Goal: Task Accomplishment & Management: Complete application form

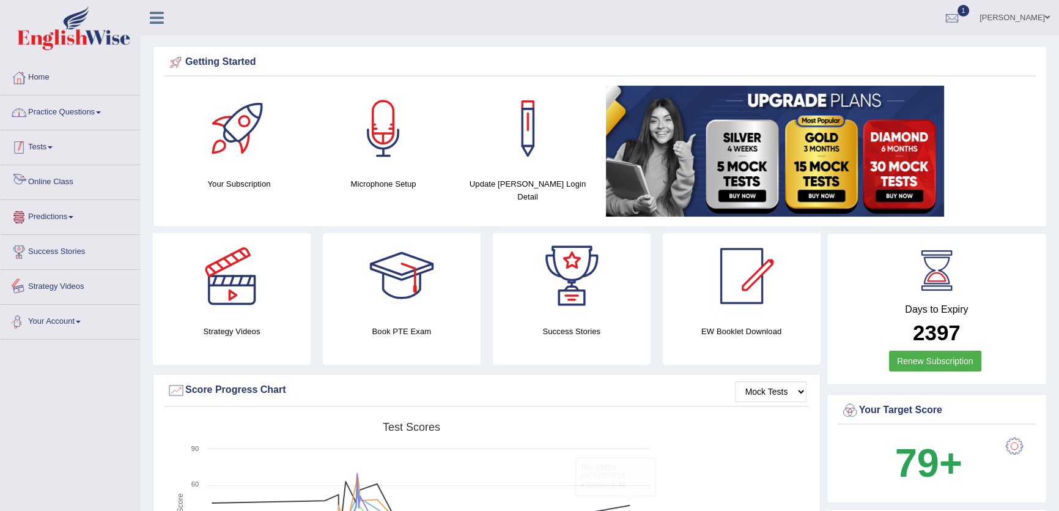
click at [101, 113] on span at bounding box center [98, 112] width 5 height 2
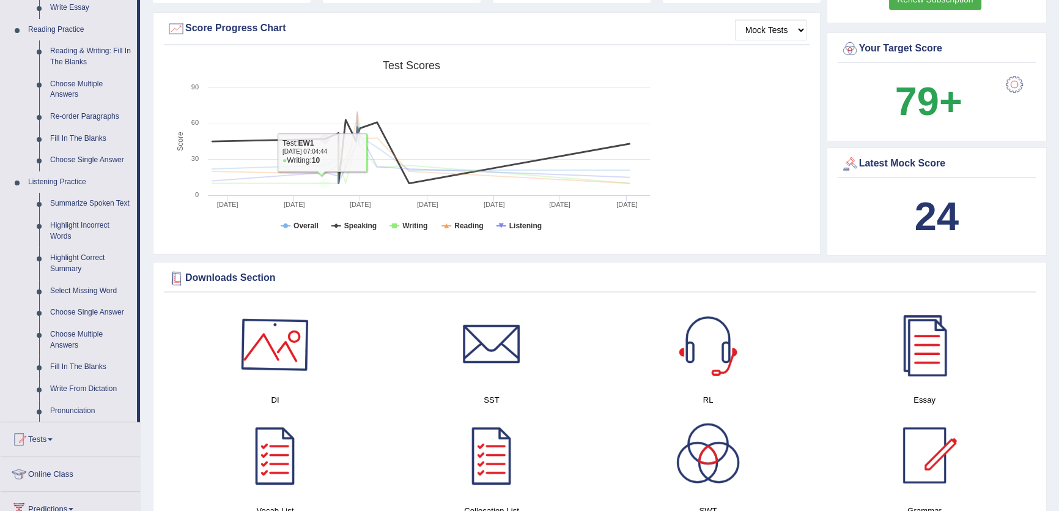
scroll to position [445, 0]
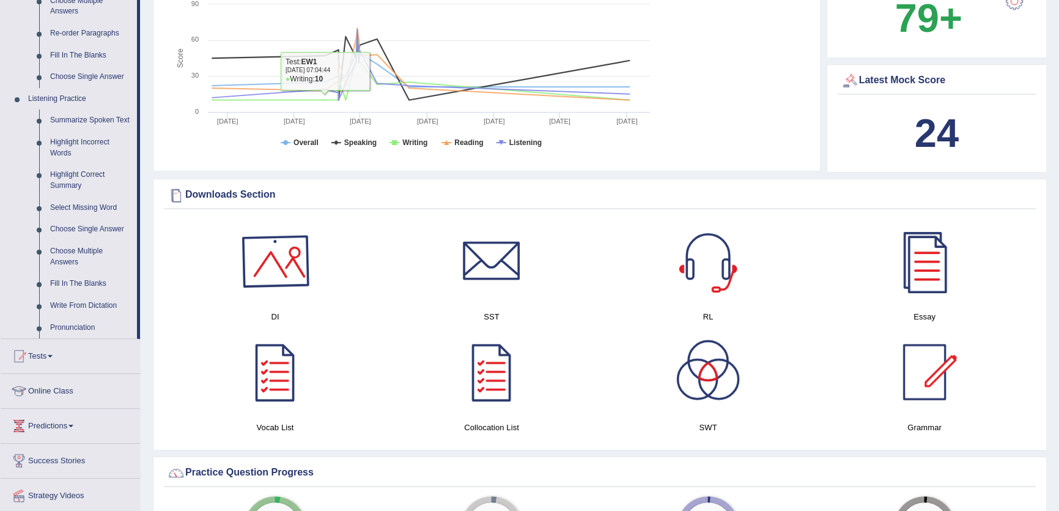
click at [280, 314] on h4 "DI" at bounding box center [275, 316] width 204 height 13
click at [286, 272] on div at bounding box center [275, 261] width 86 height 86
click at [368, 229] on link at bounding box center [275, 261] width 204 height 86
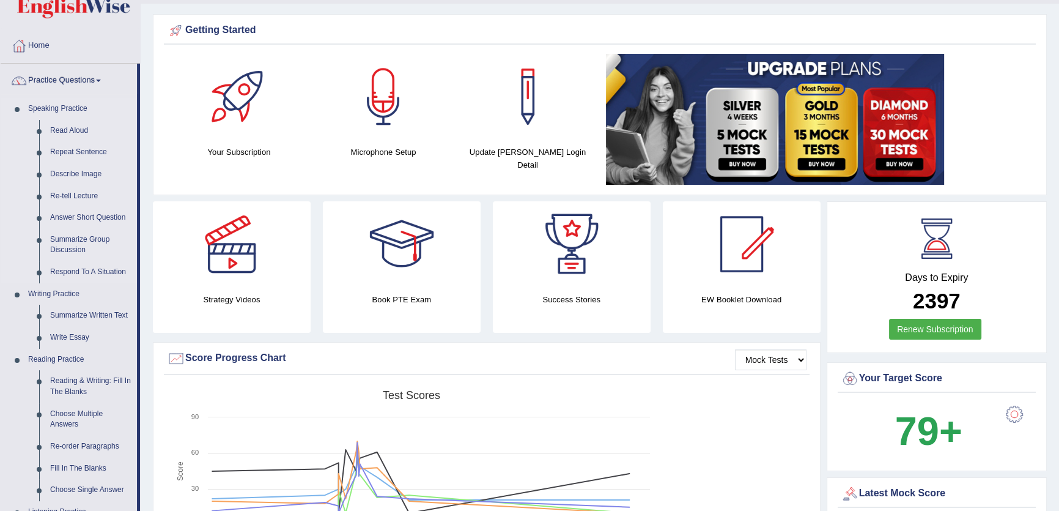
scroll to position [0, 0]
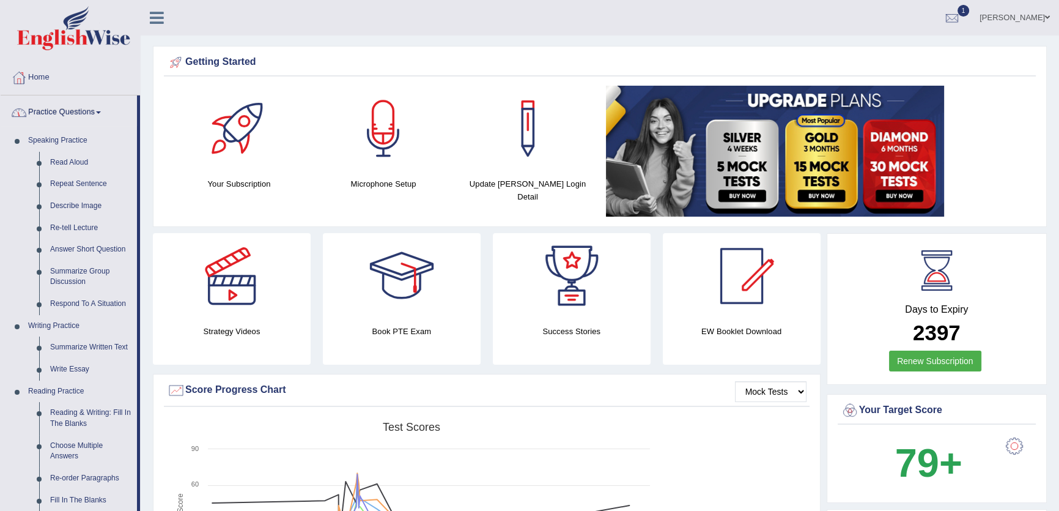
click at [68, 112] on link "Practice Questions" at bounding box center [69, 110] width 136 height 31
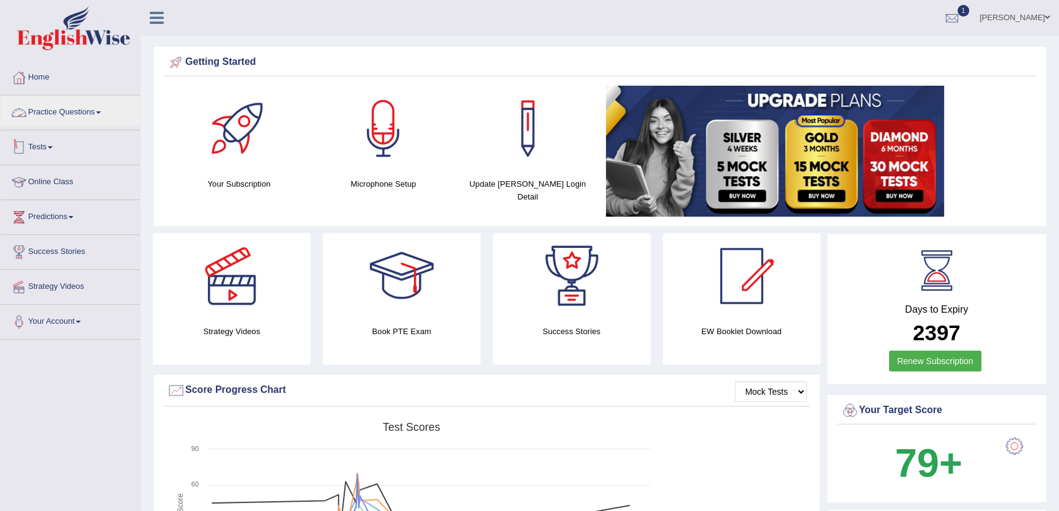
click at [51, 145] on link "Tests" at bounding box center [70, 145] width 139 height 31
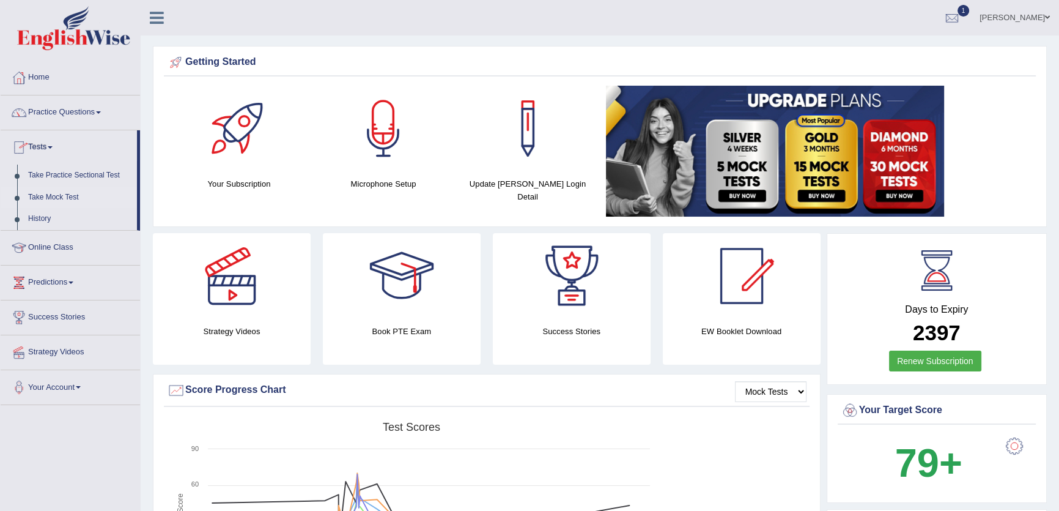
click at [69, 194] on link "Take Mock Test" at bounding box center [80, 197] width 114 height 22
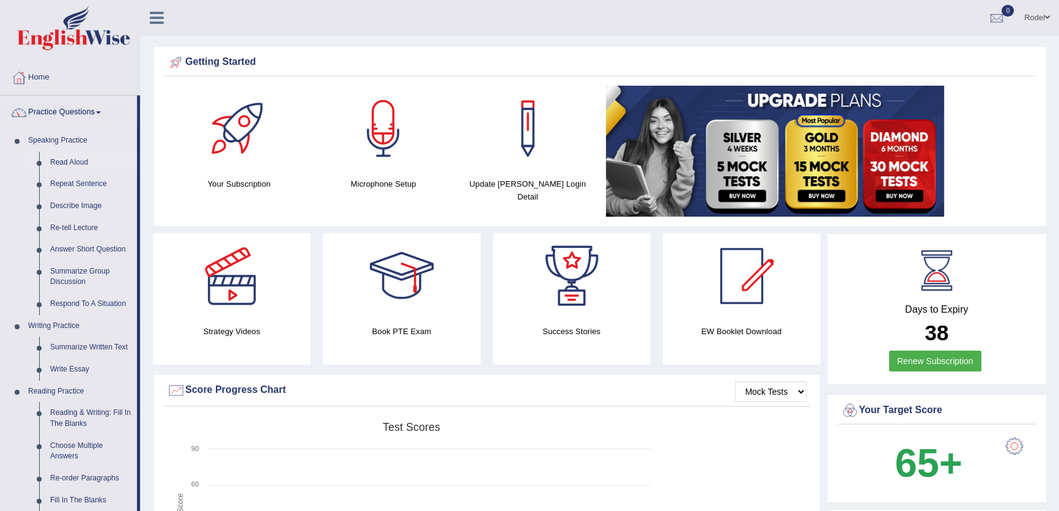
click at [56, 164] on link "Read Aloud" at bounding box center [91, 163] width 92 height 22
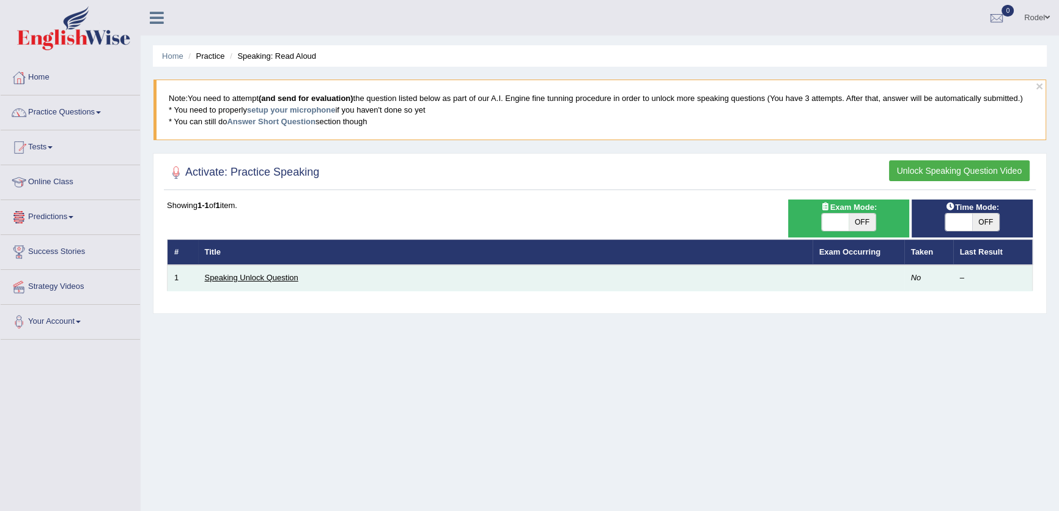
click at [251, 275] on link "Speaking Unlock Question" at bounding box center [252, 277] width 94 height 9
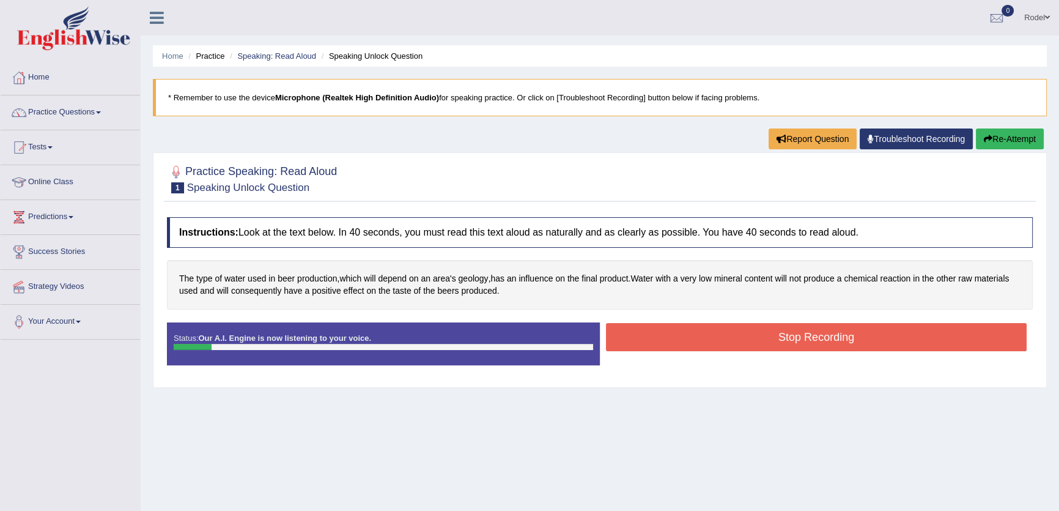
click at [828, 334] on button "Stop Recording" at bounding box center [816, 337] width 421 height 28
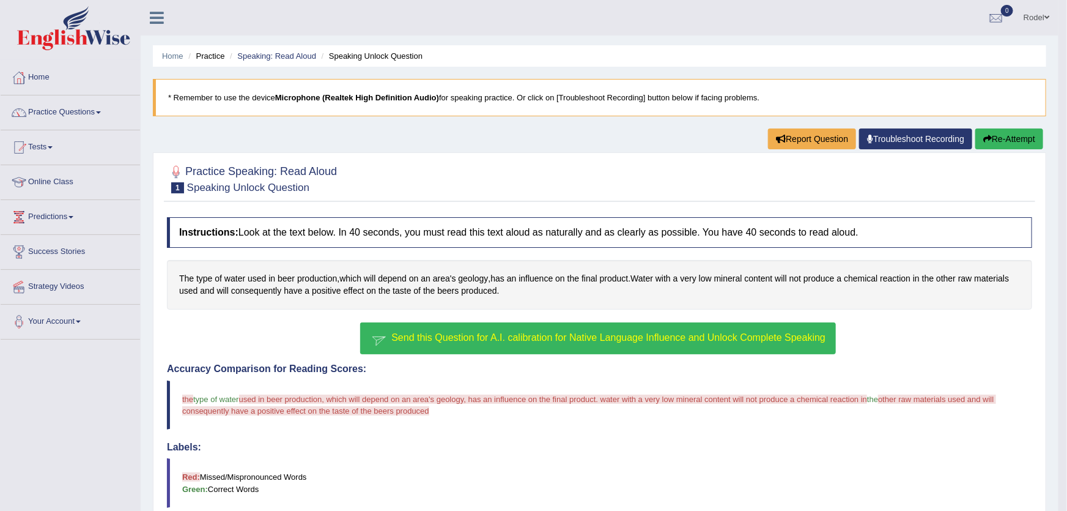
click at [612, 342] on button "Send this Question for A.I. calibration for Native Language Influence and Unloc…" at bounding box center [598, 338] width 476 height 32
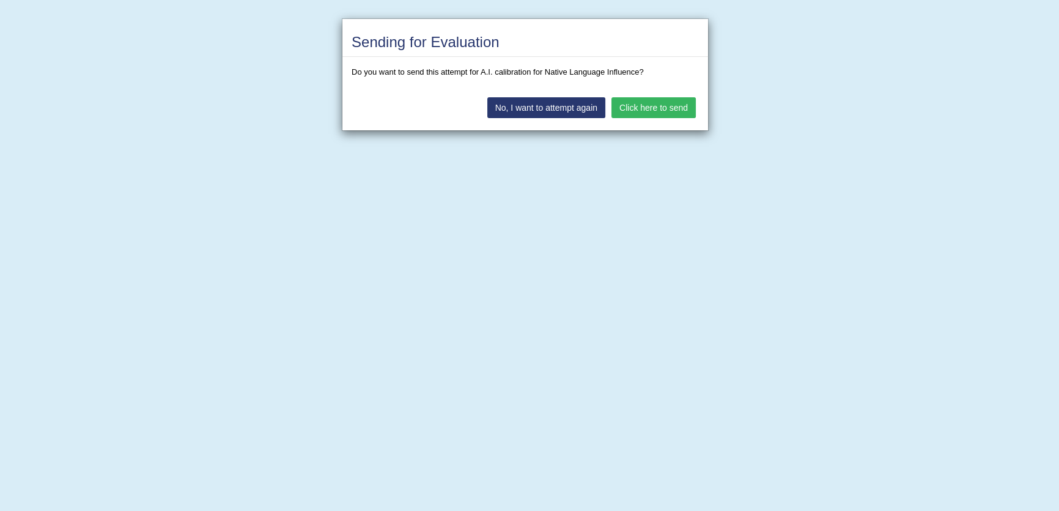
click at [668, 99] on button "Click here to send" at bounding box center [653, 107] width 84 height 21
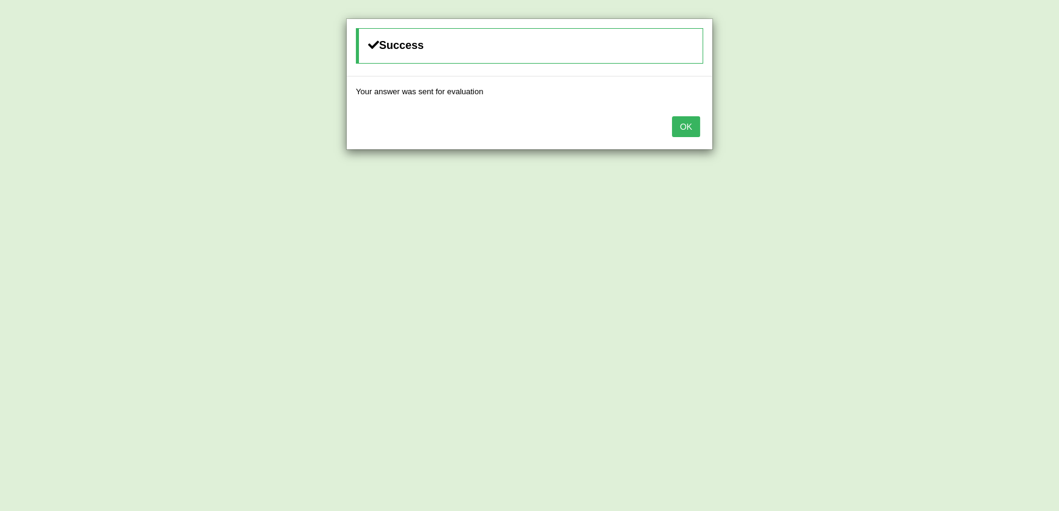
drag, startPoint x: 693, startPoint y: 111, endPoint x: 684, endPoint y: 125, distance: 17.1
click at [687, 120] on div "OK" at bounding box center [530, 127] width 366 height 43
click at [684, 125] on button "OK" at bounding box center [686, 126] width 28 height 21
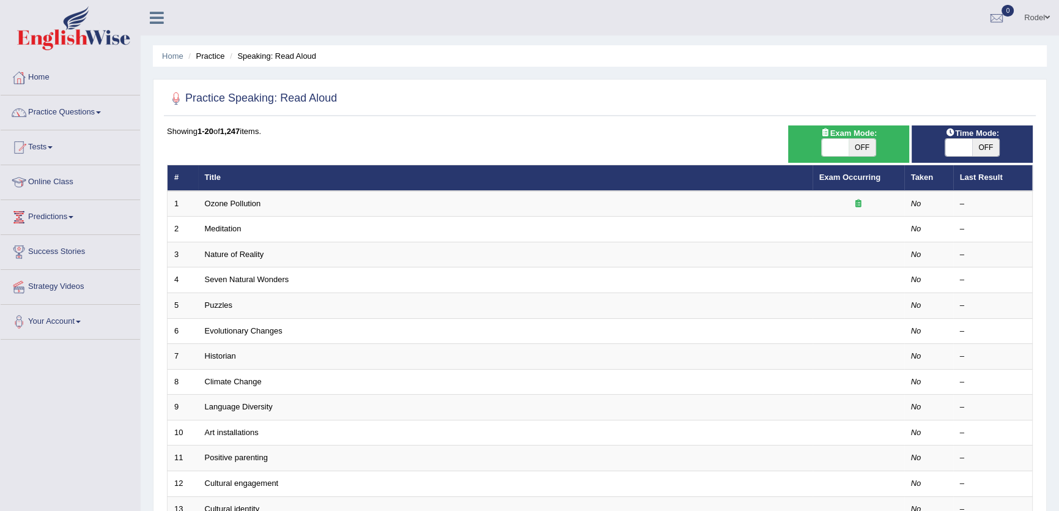
click at [50, 73] on link "Home" at bounding box center [70, 76] width 139 height 31
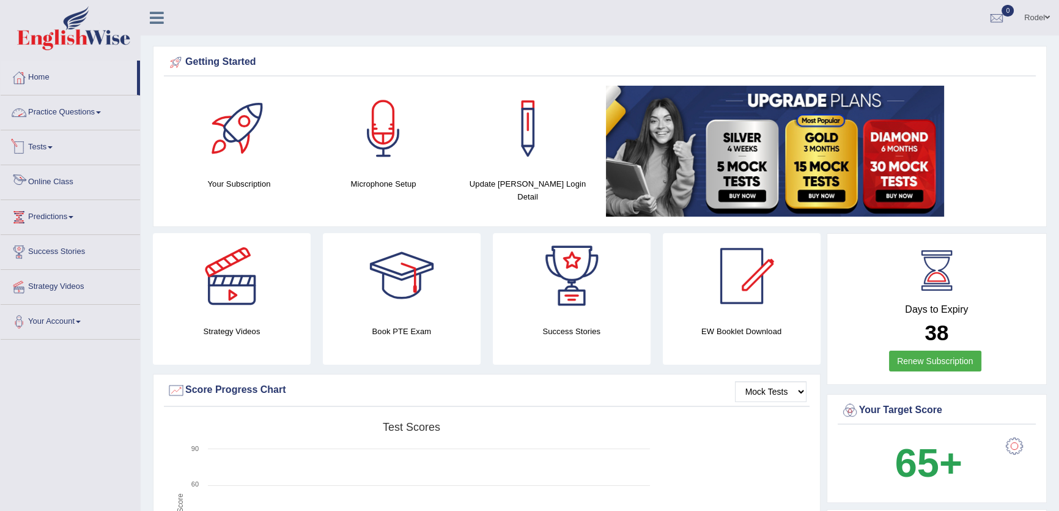
click at [30, 157] on link "Tests" at bounding box center [70, 145] width 139 height 31
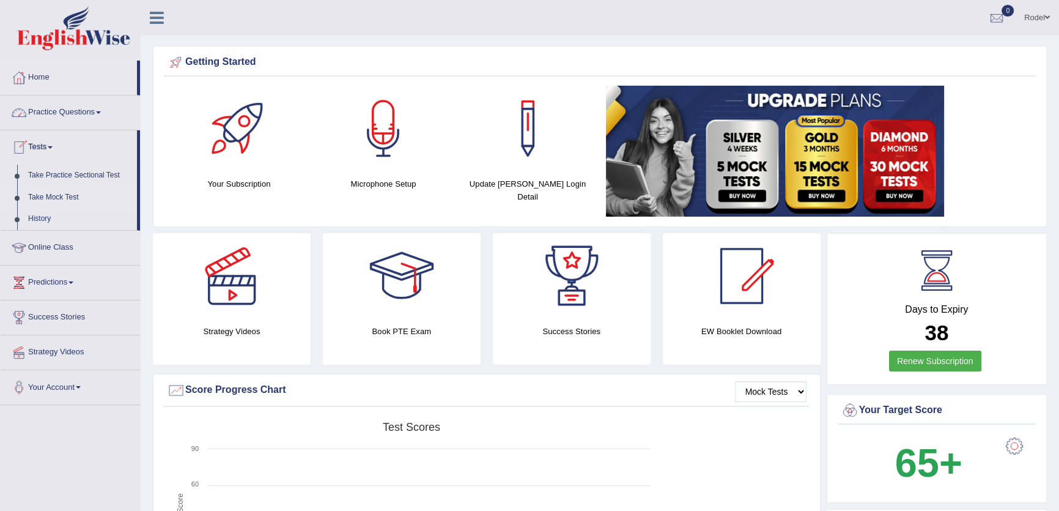
click at [61, 197] on link "Take Mock Test" at bounding box center [80, 197] width 114 height 22
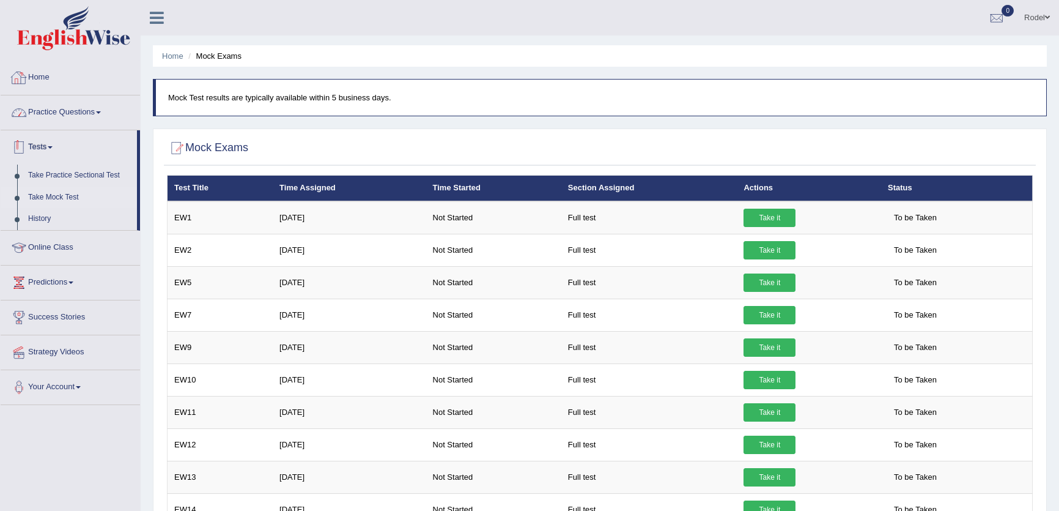
click at [29, 83] on link "Home" at bounding box center [70, 76] width 139 height 31
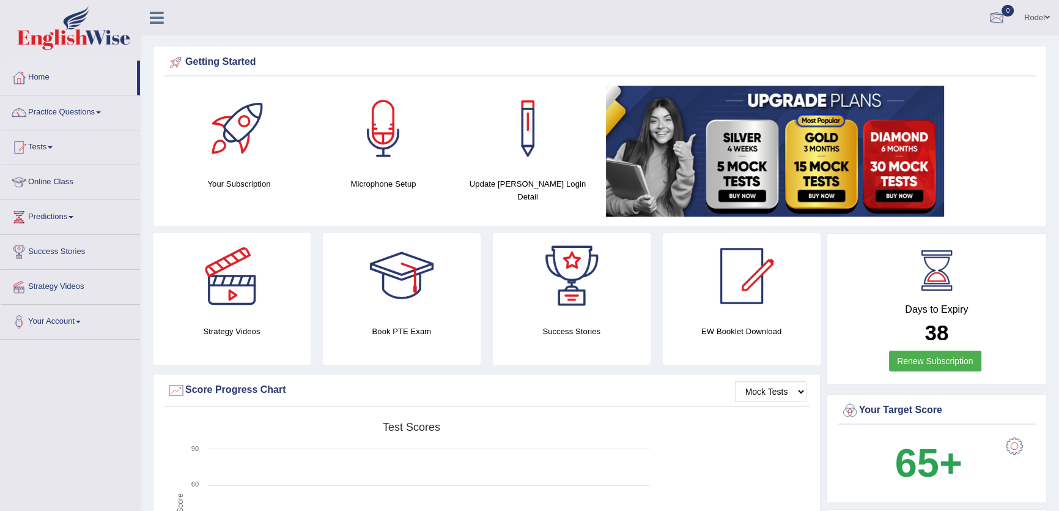
click at [1047, 23] on link "Rodel" at bounding box center [1037, 16] width 44 height 32
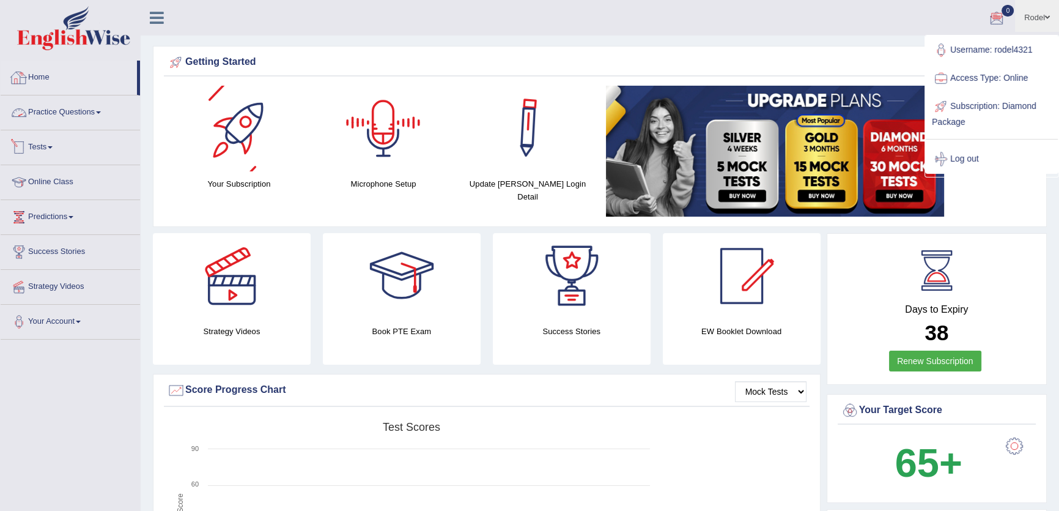
click at [36, 76] on link "Home" at bounding box center [69, 76] width 136 height 31
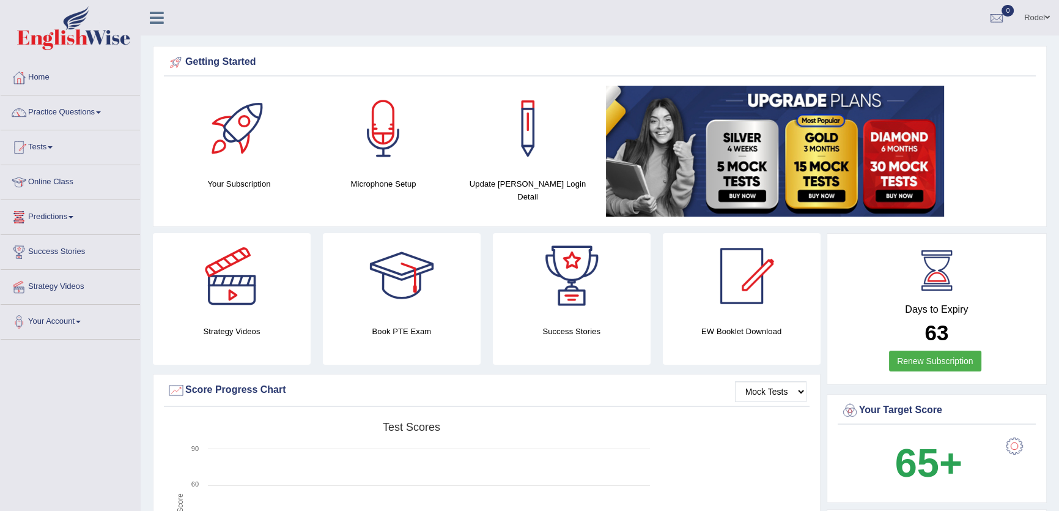
click at [61, 187] on link "Online Class" at bounding box center [70, 180] width 139 height 31
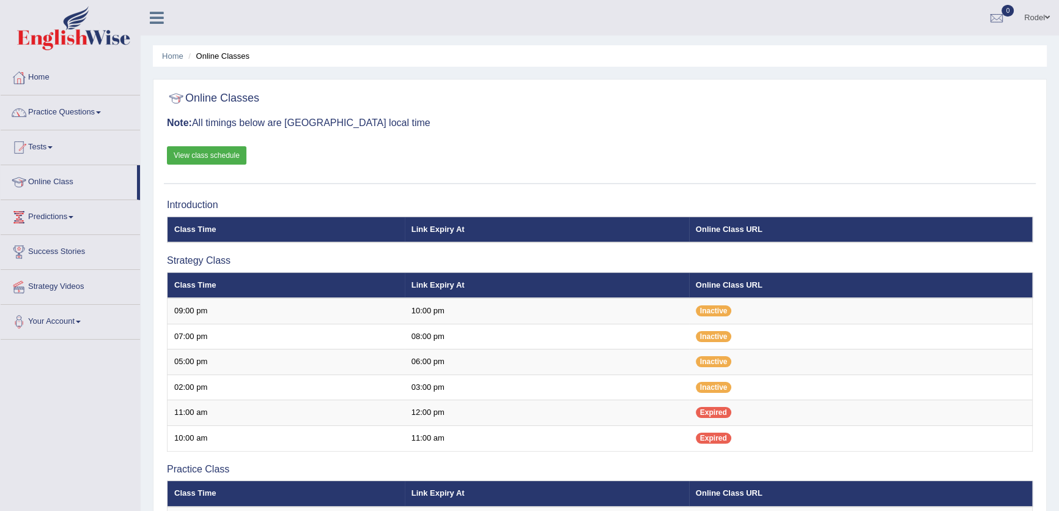
click at [226, 155] on link "View class schedule" at bounding box center [206, 155] width 79 height 18
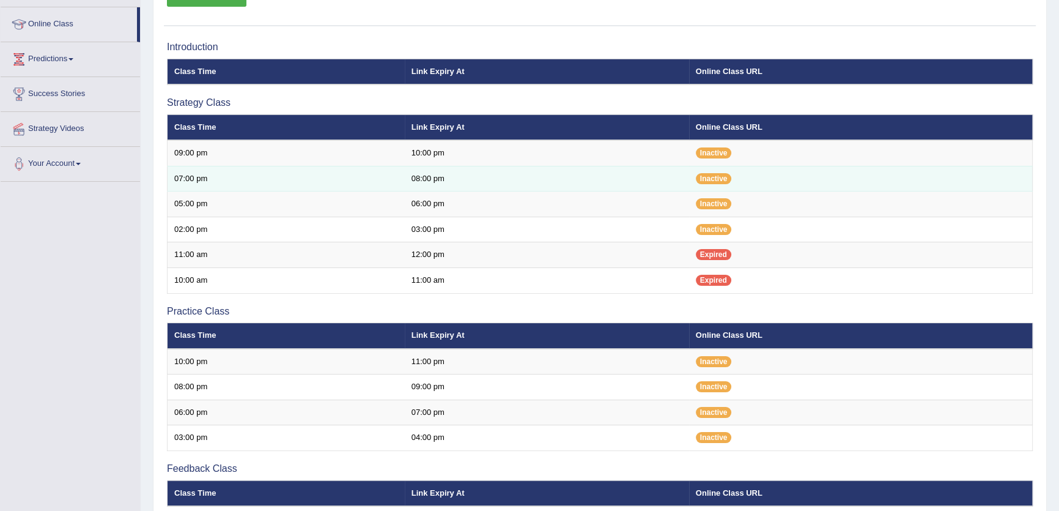
scroll to position [222, 0]
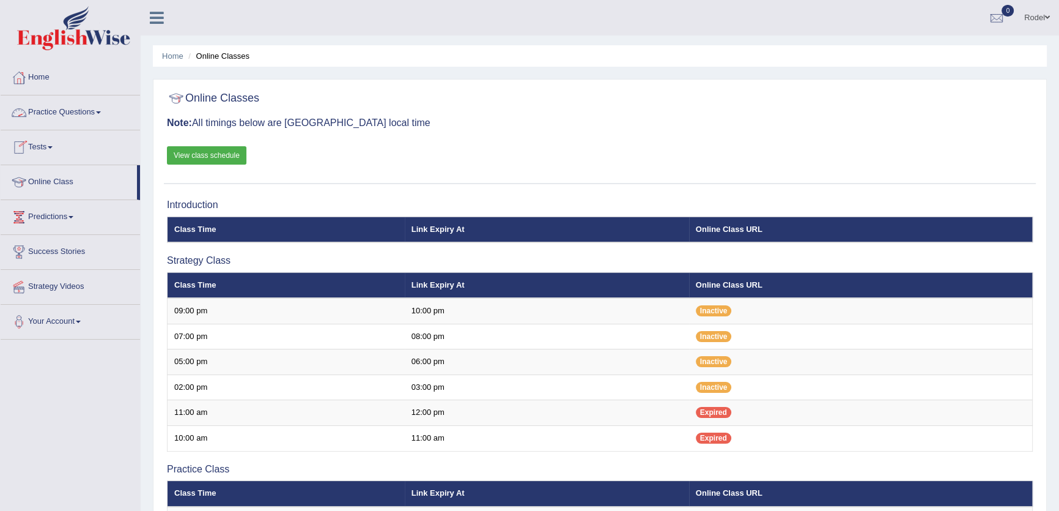
click at [79, 106] on link "Practice Questions" at bounding box center [70, 110] width 139 height 31
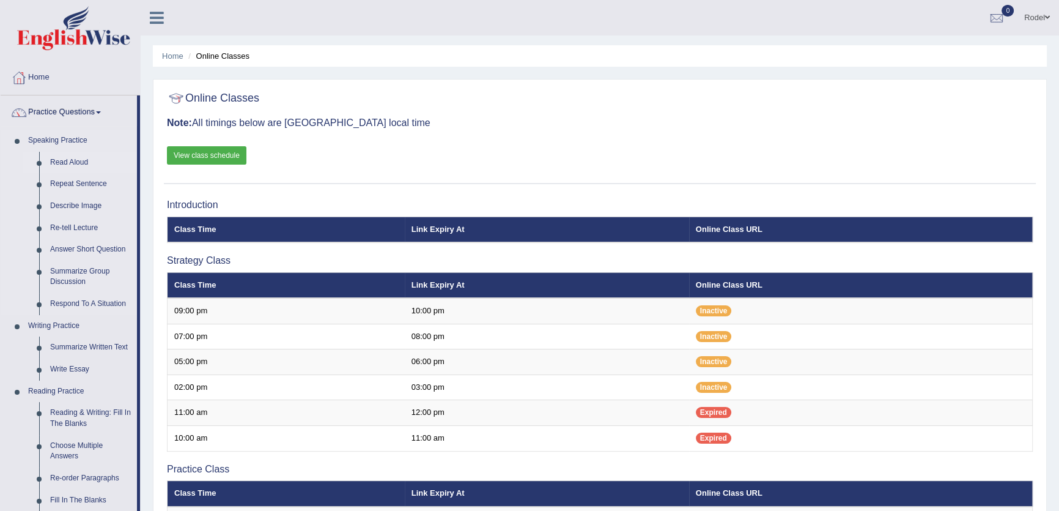
click at [76, 165] on link "Read Aloud" at bounding box center [91, 163] width 92 height 22
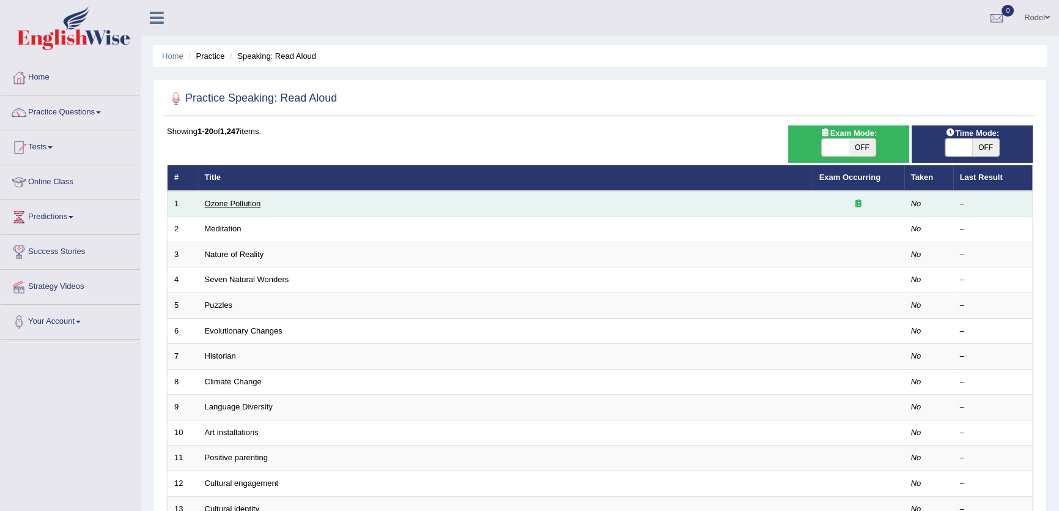
click at [243, 203] on link "Ozone Pollution" at bounding box center [233, 203] width 56 height 9
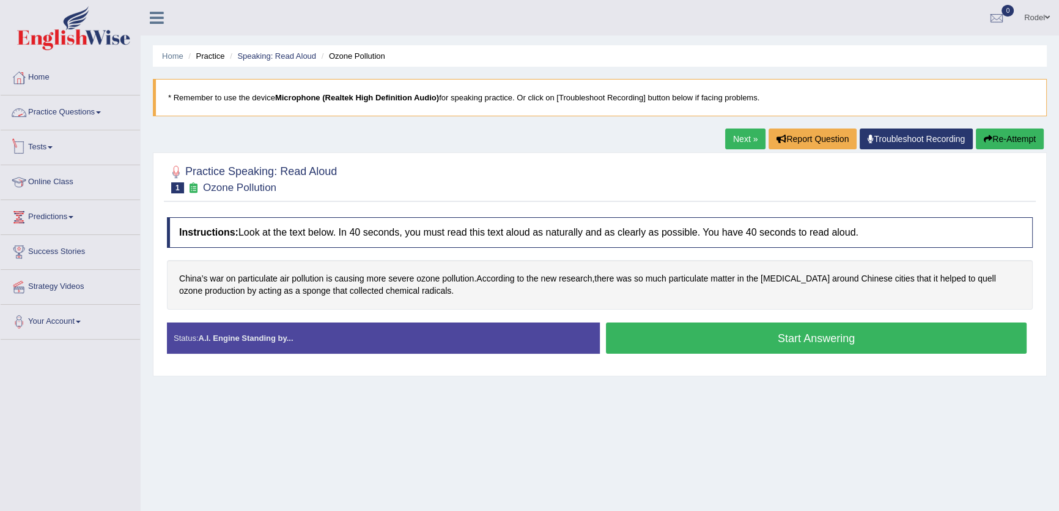
click at [65, 118] on link "Practice Questions" at bounding box center [70, 110] width 139 height 31
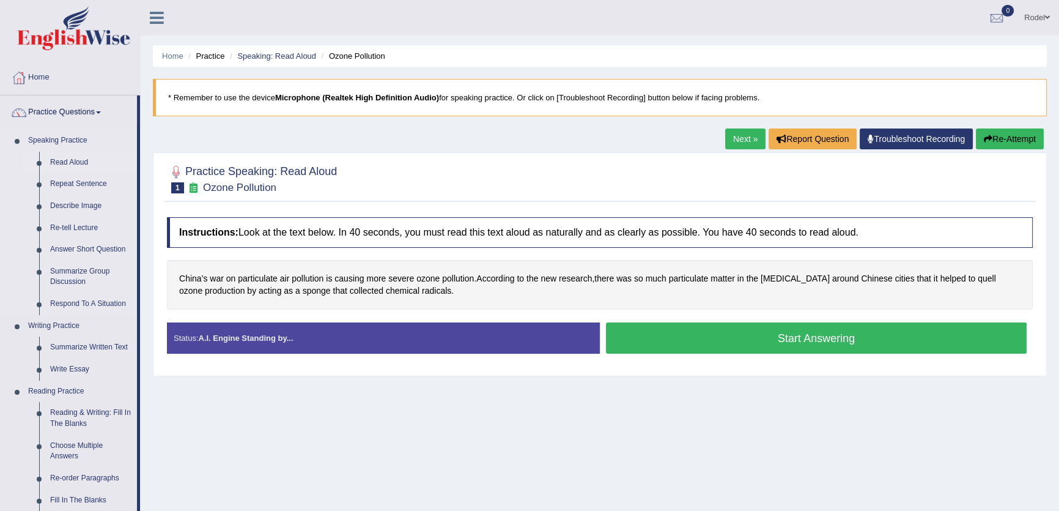
click at [73, 166] on link "Read Aloud" at bounding box center [91, 163] width 92 height 22
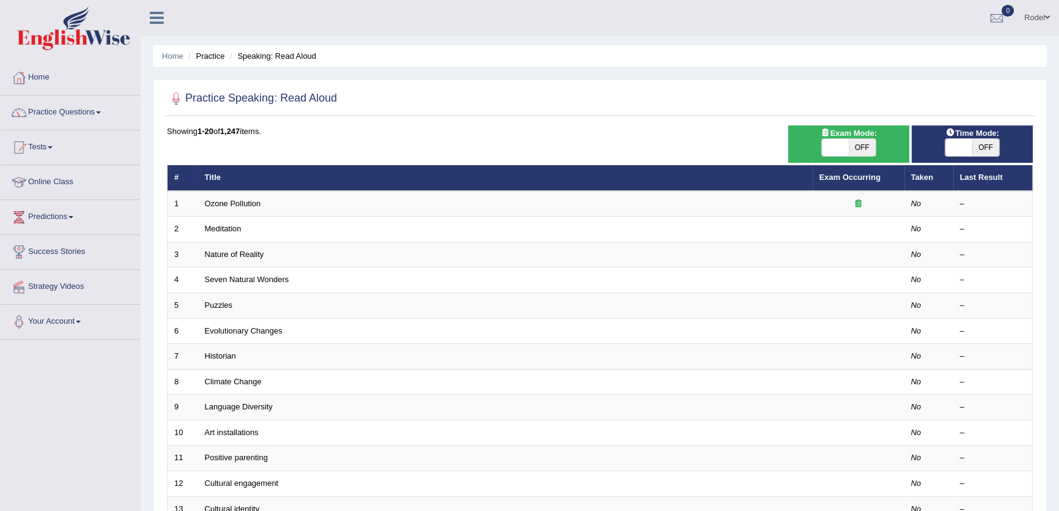
click at [962, 146] on span at bounding box center [958, 147] width 27 height 17
checkbox input "true"
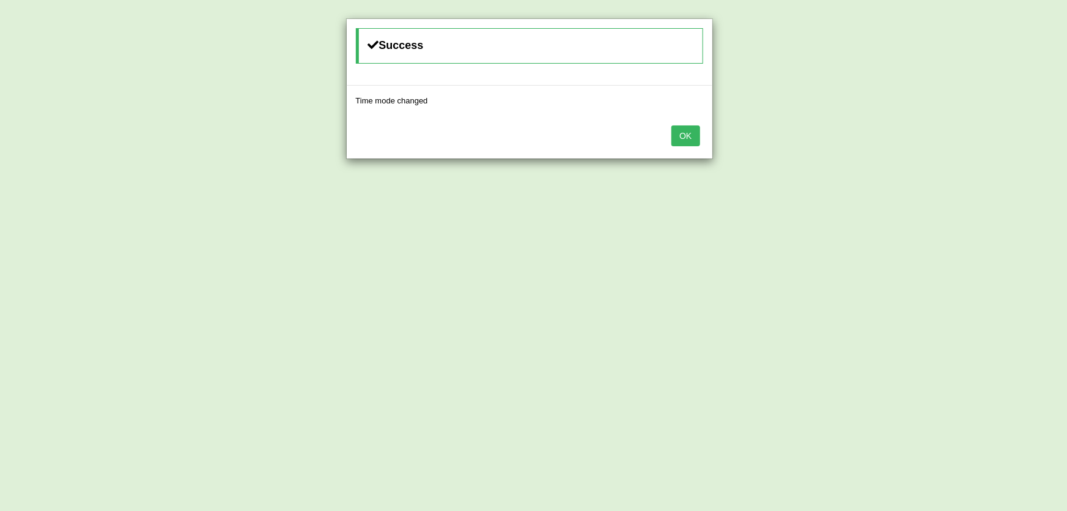
click at [679, 140] on button "OK" at bounding box center [685, 135] width 28 height 21
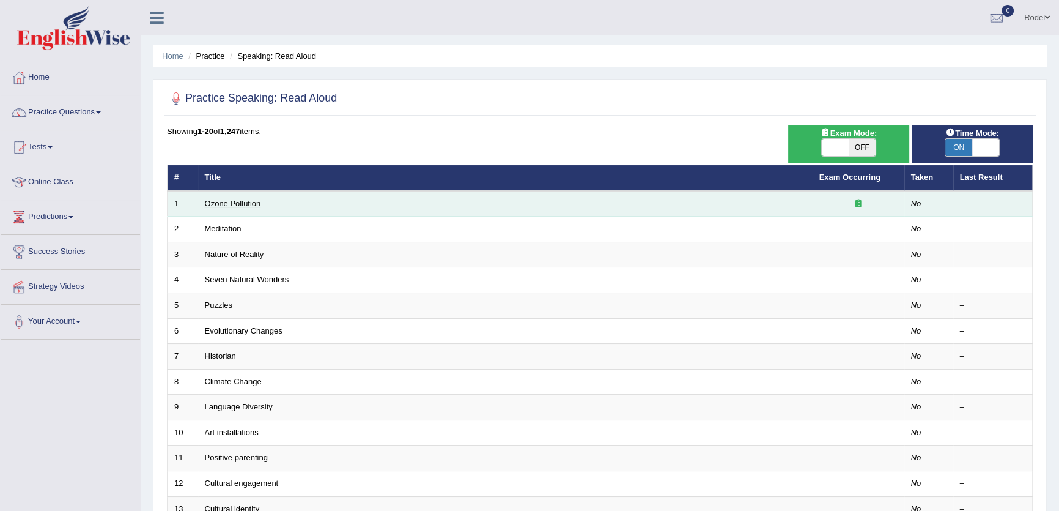
click at [246, 200] on link "Ozone Pollution" at bounding box center [233, 203] width 56 height 9
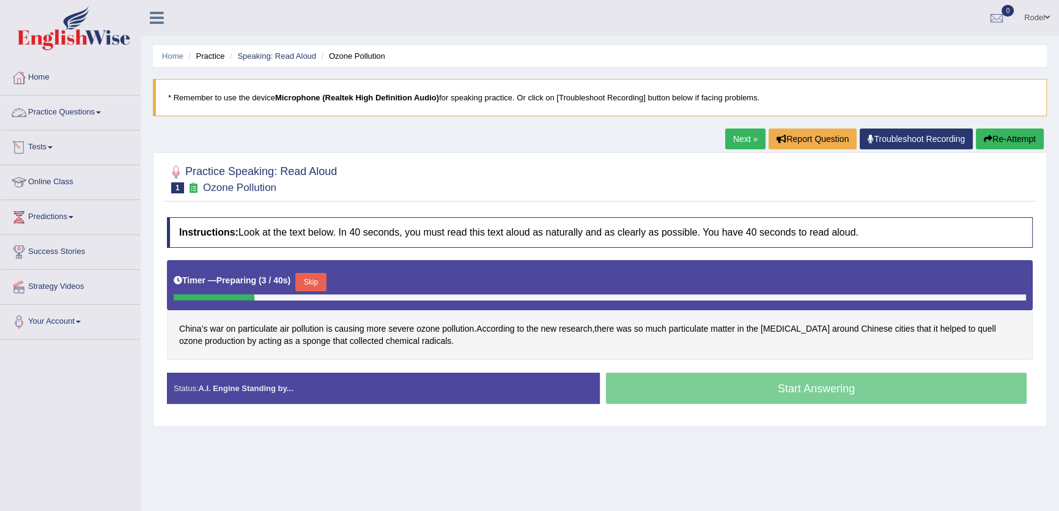
click at [57, 144] on link "Tests" at bounding box center [70, 145] width 139 height 31
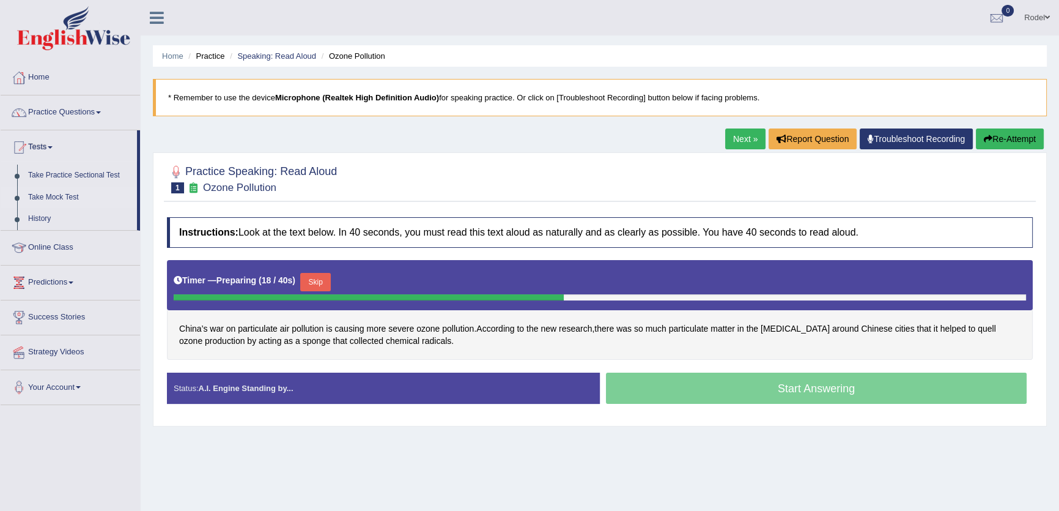
click at [73, 195] on link "Take Mock Test" at bounding box center [80, 197] width 114 height 22
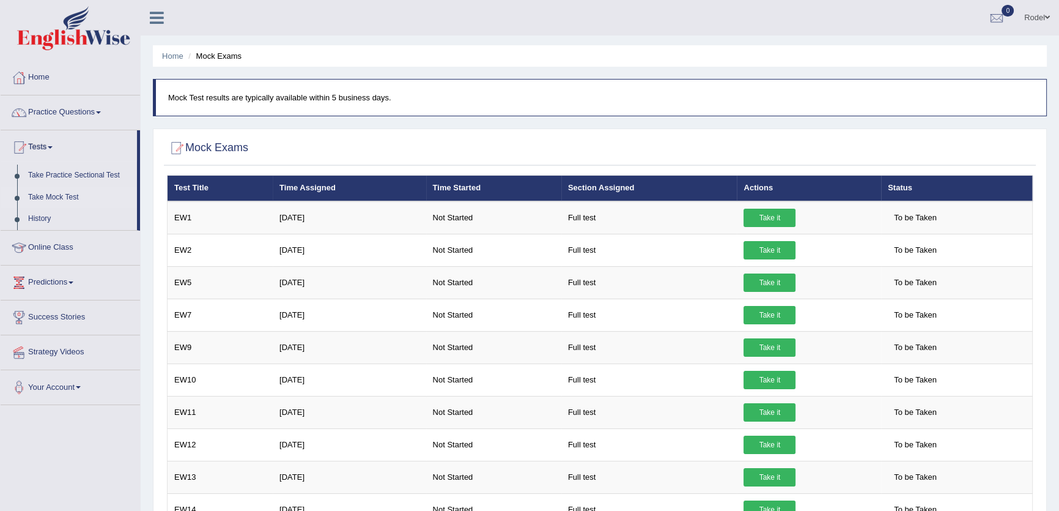
click at [1036, 7] on link "Rodel" at bounding box center [1037, 16] width 44 height 32
click at [25, 88] on link "Home" at bounding box center [70, 76] width 139 height 31
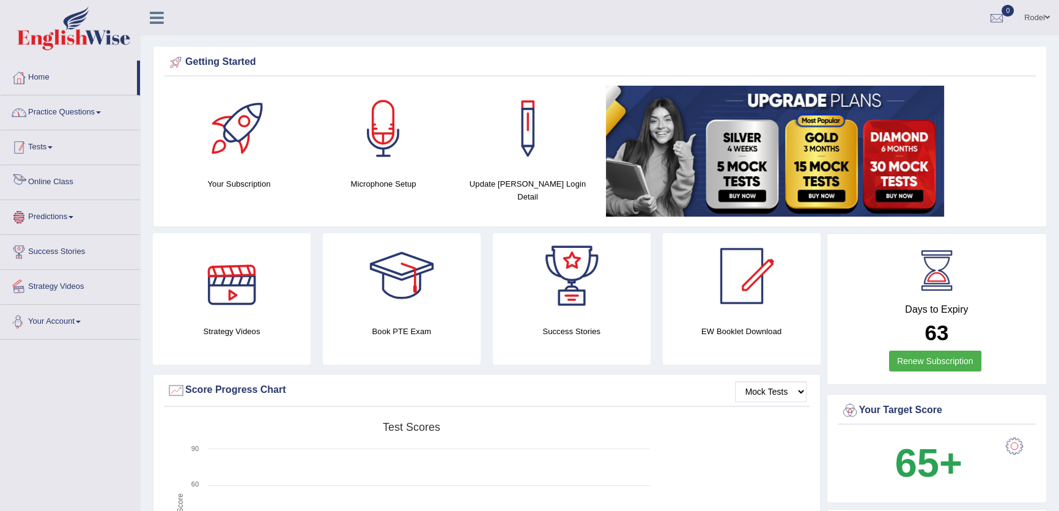
click at [101, 108] on link "Practice Questions" at bounding box center [70, 110] width 139 height 31
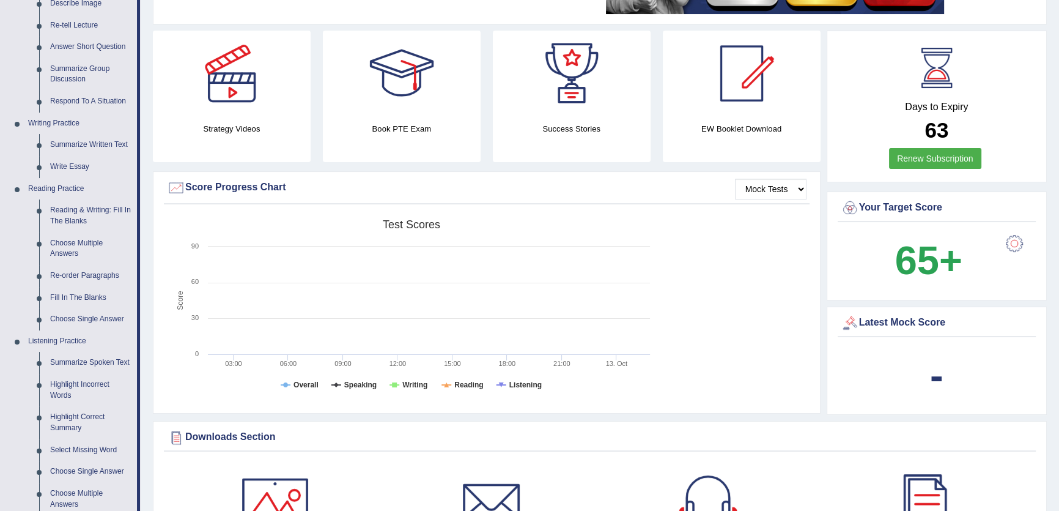
scroll to position [222, 0]
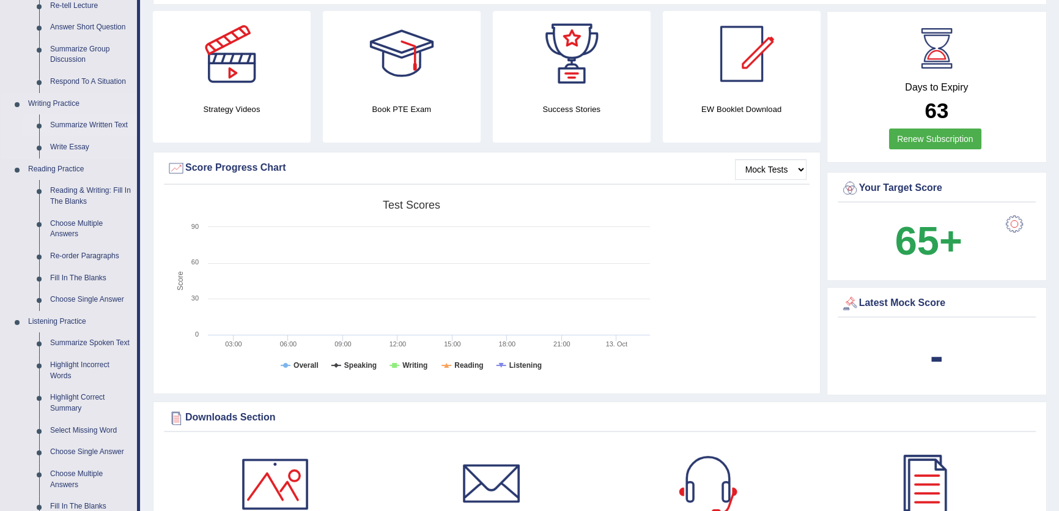
click at [81, 128] on link "Summarize Written Text" at bounding box center [91, 125] width 92 height 22
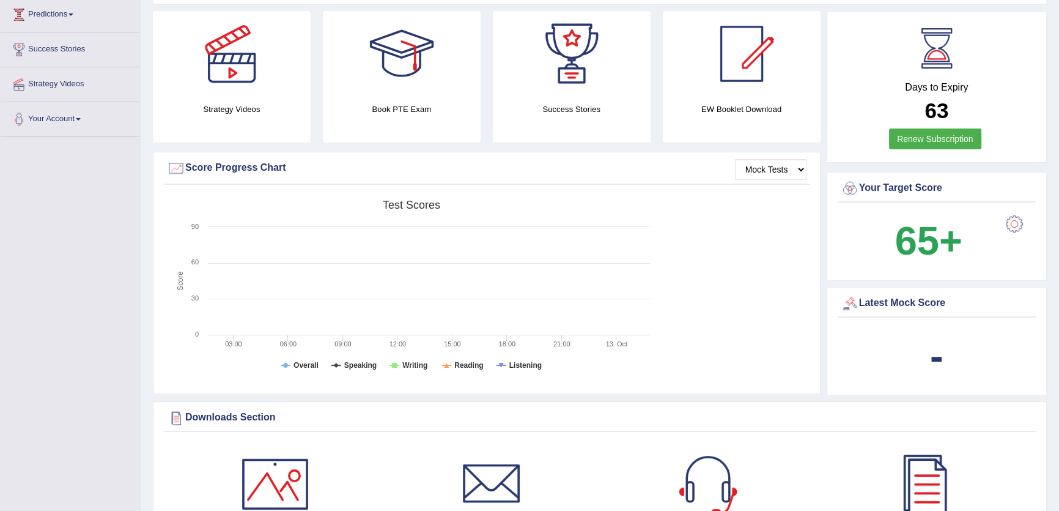
scroll to position [220, 0]
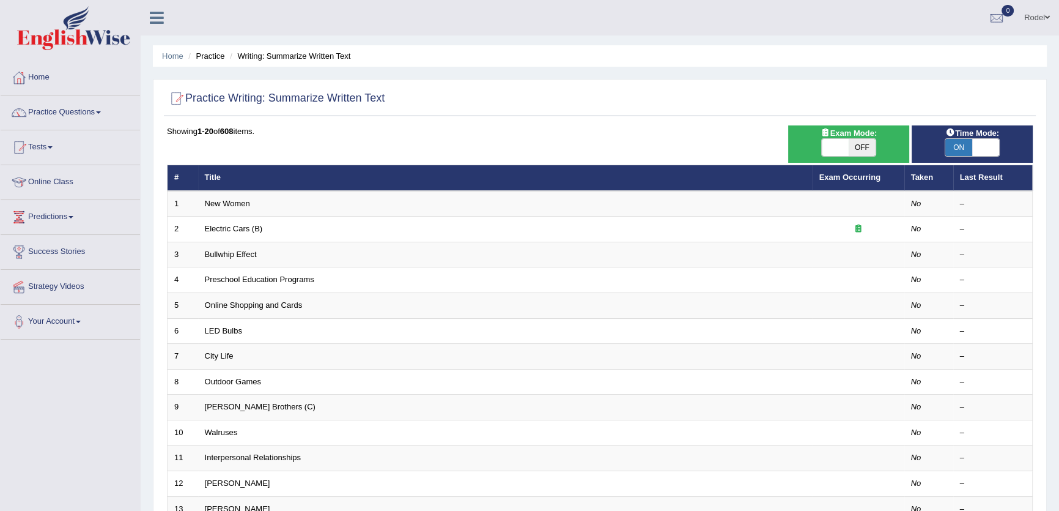
click at [983, 150] on span at bounding box center [985, 147] width 27 height 17
checkbox input "false"
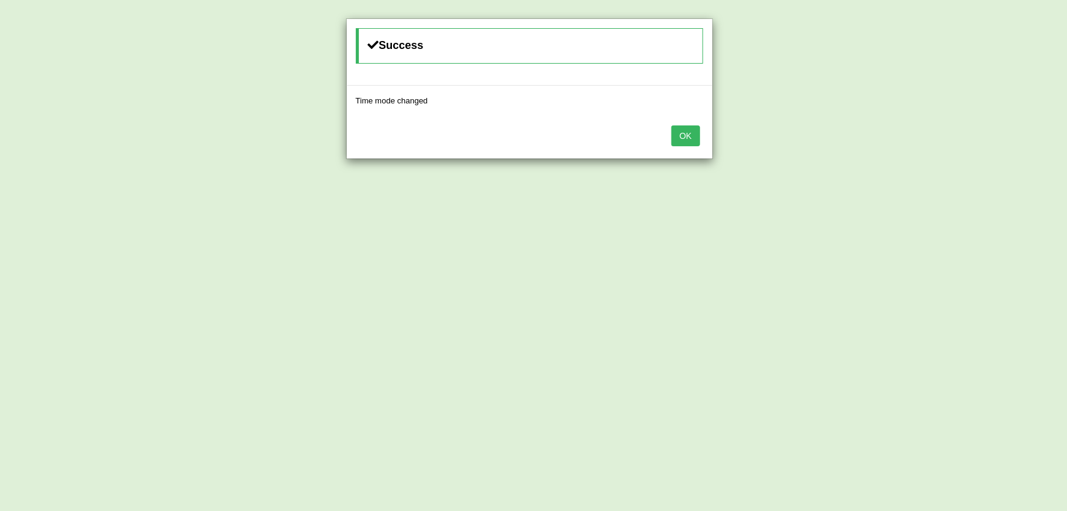
click at [685, 131] on button "OK" at bounding box center [685, 135] width 28 height 21
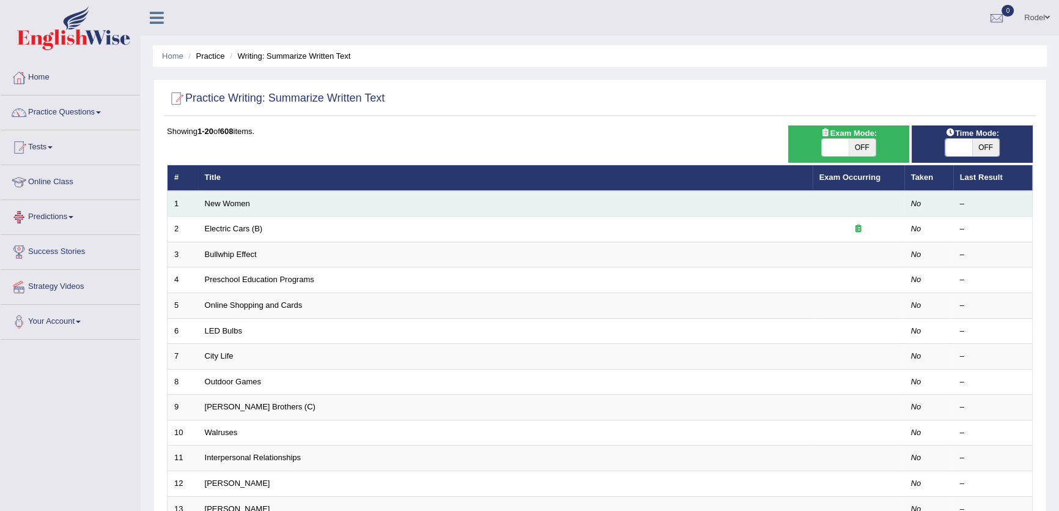
click at [238, 196] on td "New Women" at bounding box center [505, 204] width 614 height 26
click at [239, 210] on td "New Women" at bounding box center [505, 204] width 614 height 26
click at [242, 205] on link "New Women" at bounding box center [227, 203] width 45 height 9
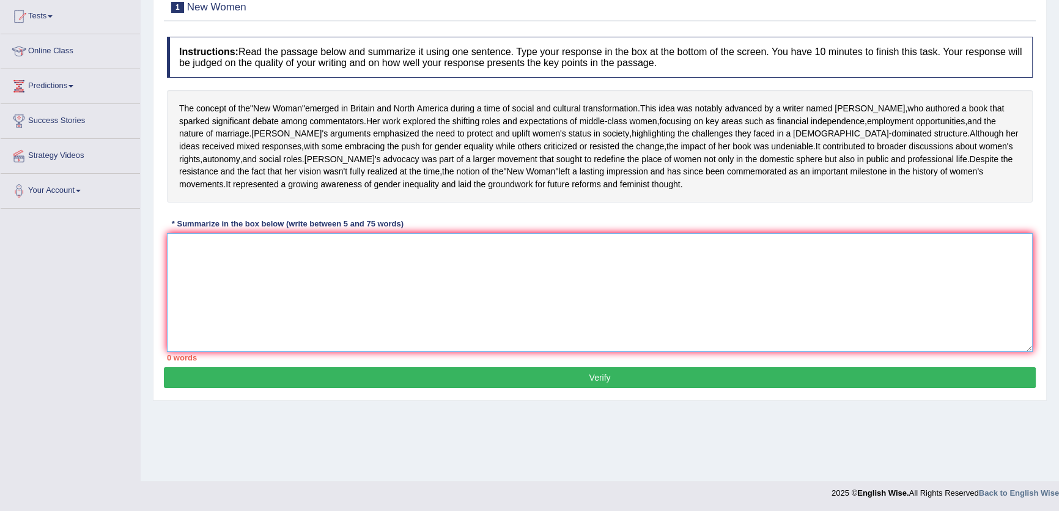
click at [424, 320] on textarea at bounding box center [600, 292] width 866 height 119
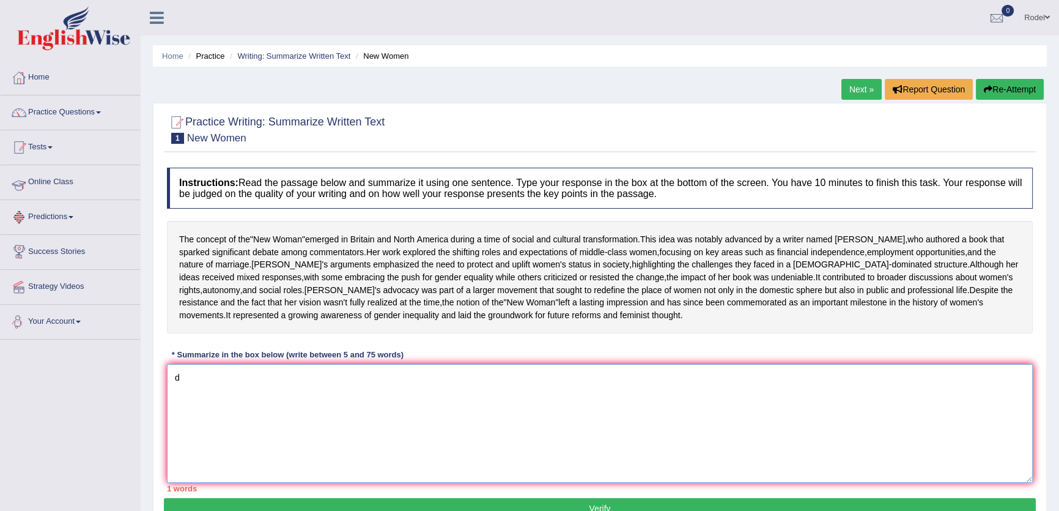
type textarea "d"
click at [109, 97] on link "Practice Questions" at bounding box center [70, 110] width 139 height 31
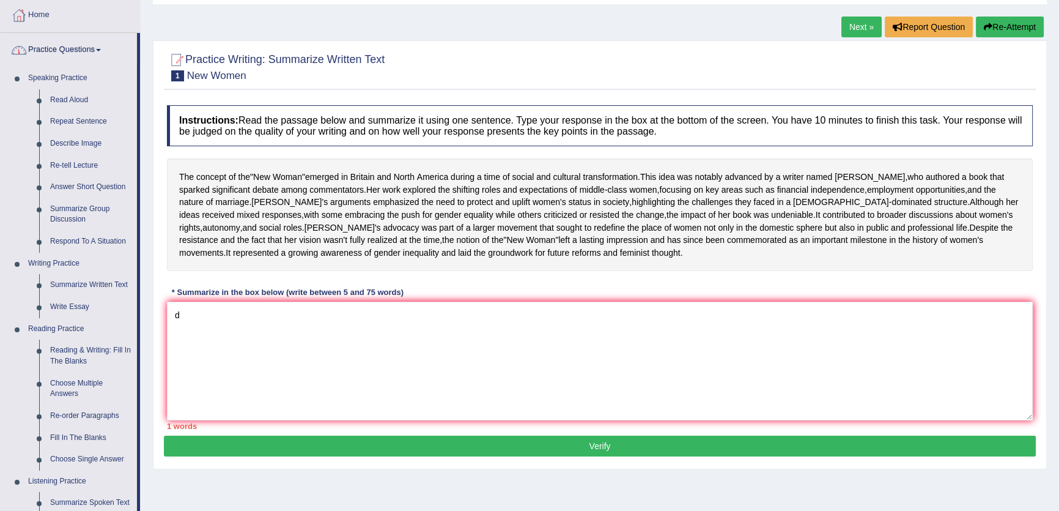
scroll to position [166, 0]
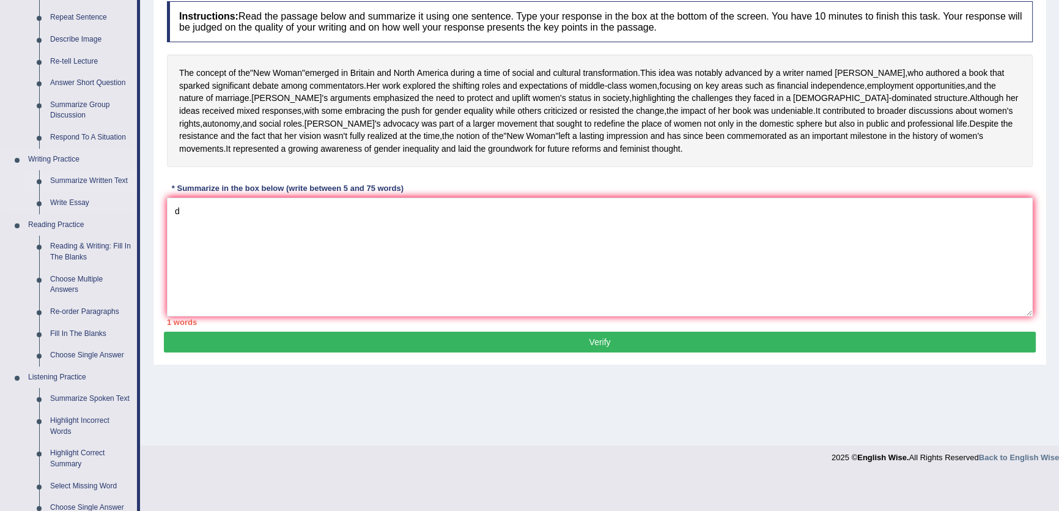
click at [115, 177] on link "Summarize Written Text" at bounding box center [91, 181] width 92 height 22
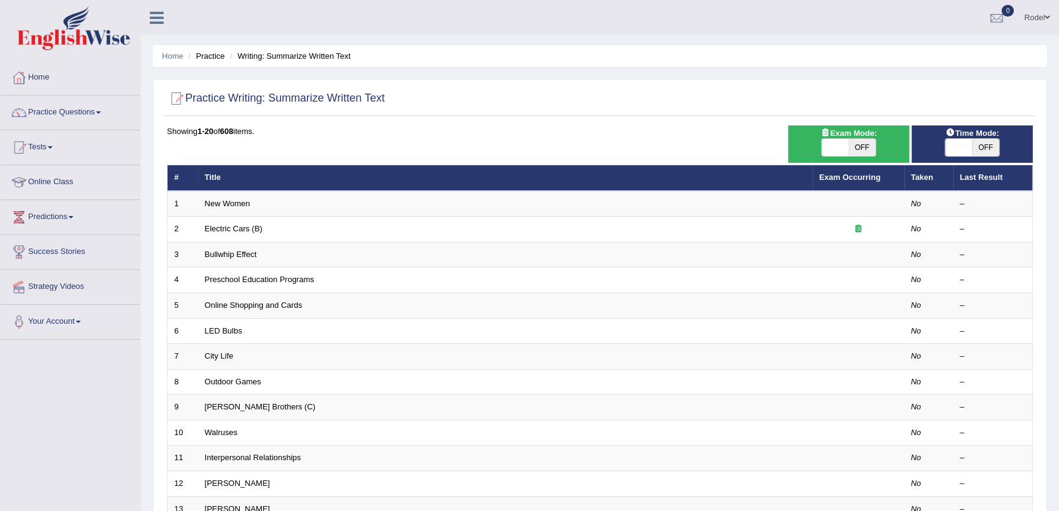
click at [984, 149] on span "OFF" at bounding box center [985, 147] width 27 height 17
checkbox input "true"
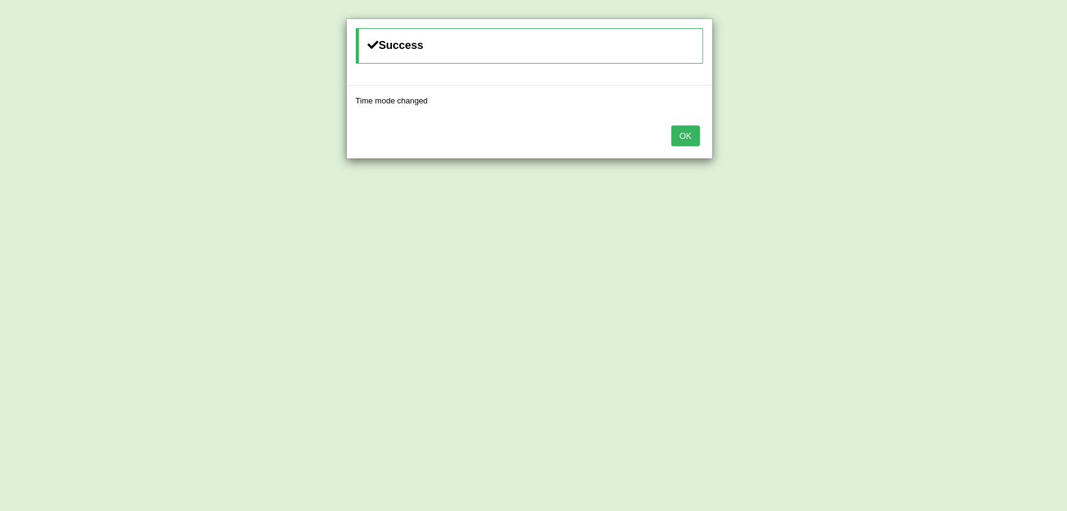
click at [693, 136] on button "OK" at bounding box center [685, 135] width 28 height 21
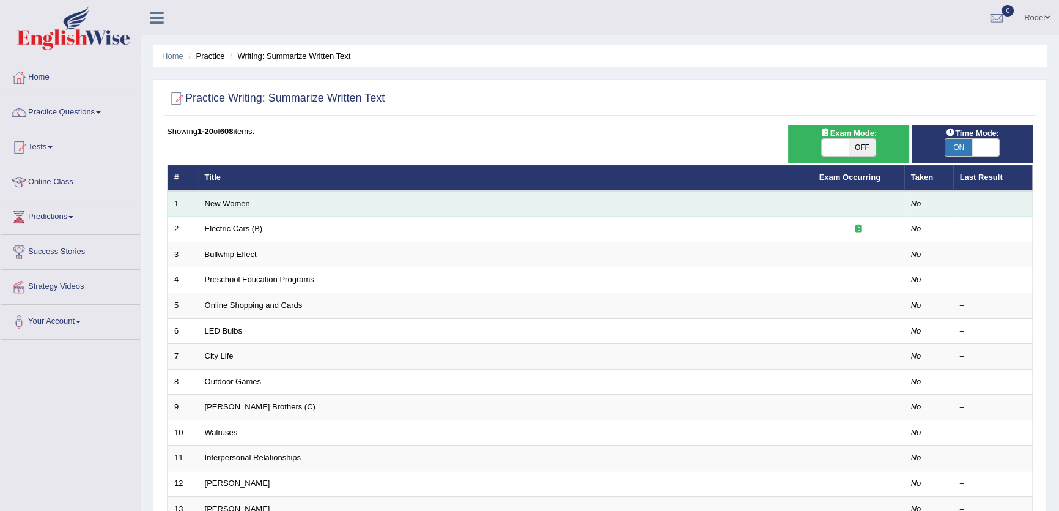
click at [227, 205] on link "New Women" at bounding box center [227, 203] width 45 height 9
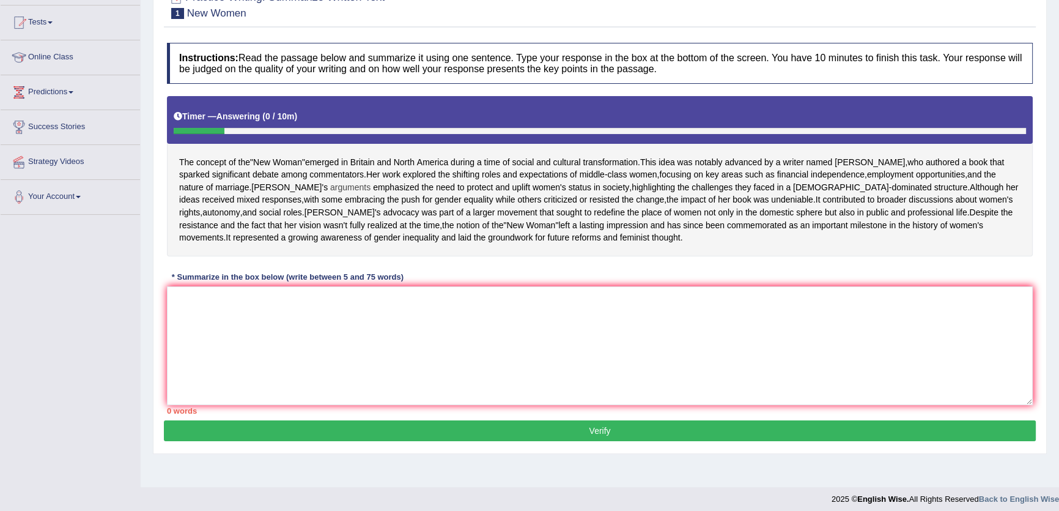
scroll to position [132, 0]
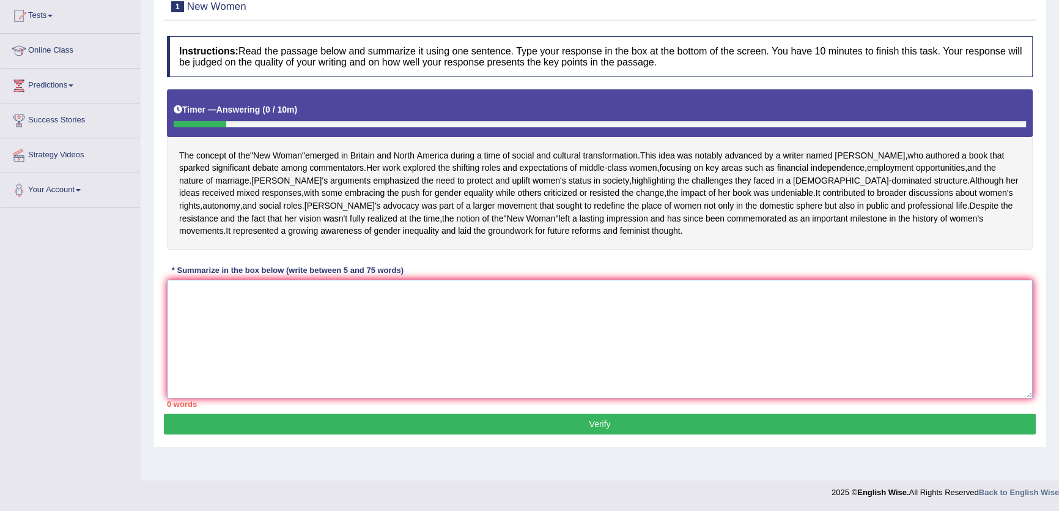
click at [470, 329] on textarea at bounding box center [600, 338] width 866 height 119
type textarea "cvbgfbgfb"
click at [629, 434] on button "Verify" at bounding box center [600, 423] width 872 height 21
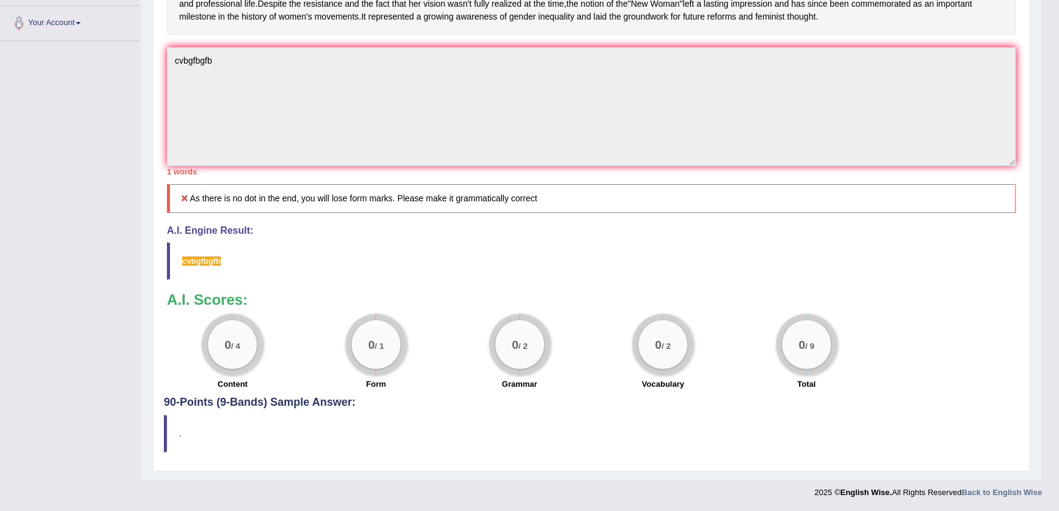
scroll to position [2, 0]
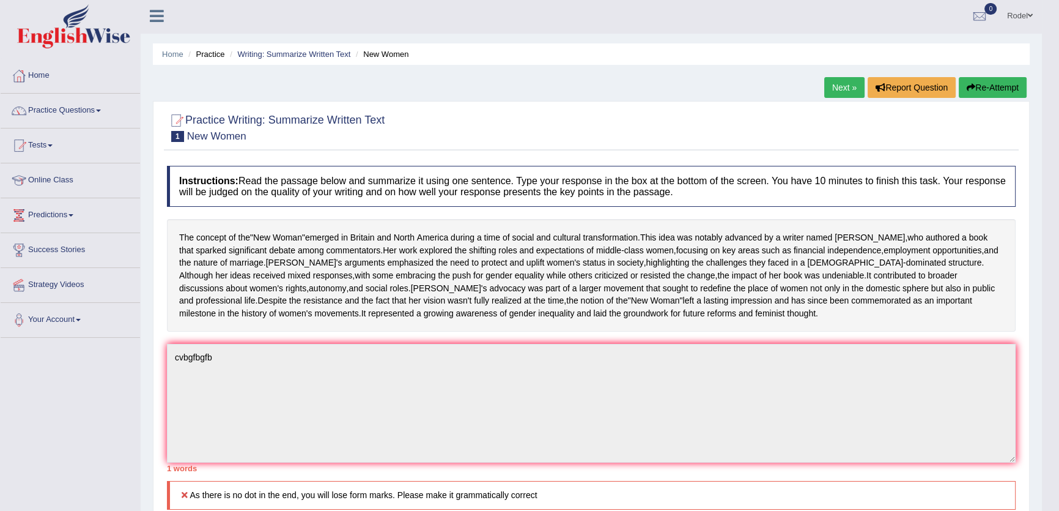
click at [839, 92] on link "Next »" at bounding box center [844, 87] width 40 height 21
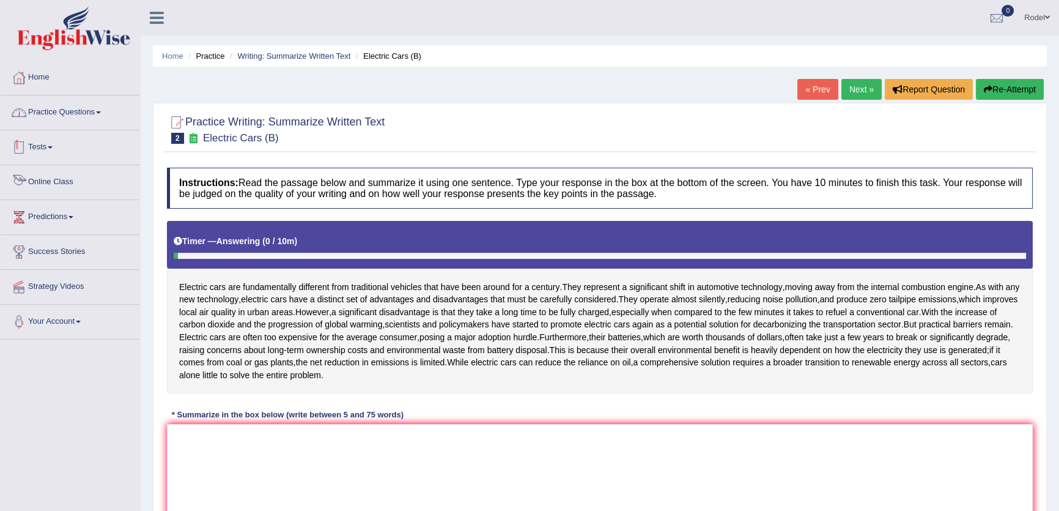
click at [79, 118] on link "Practice Questions" at bounding box center [70, 110] width 139 height 31
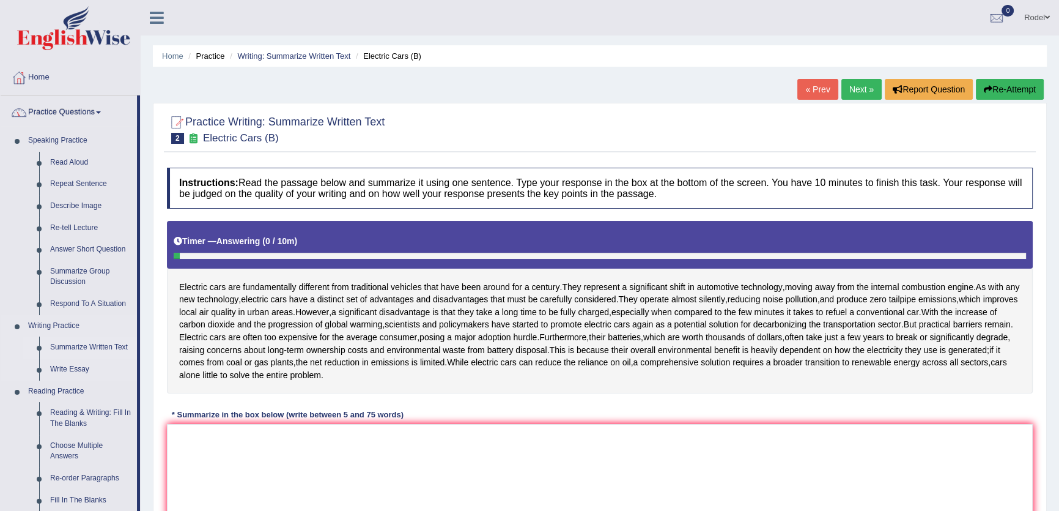
click at [79, 347] on link "Summarize Written Text" at bounding box center [91, 347] width 92 height 22
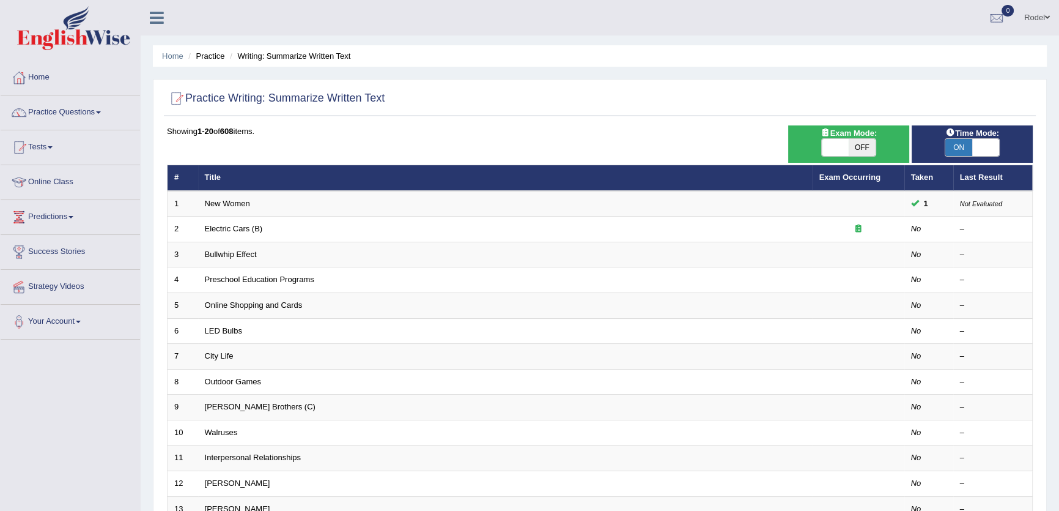
click at [996, 143] on span at bounding box center [985, 147] width 27 height 17
checkbox input "false"
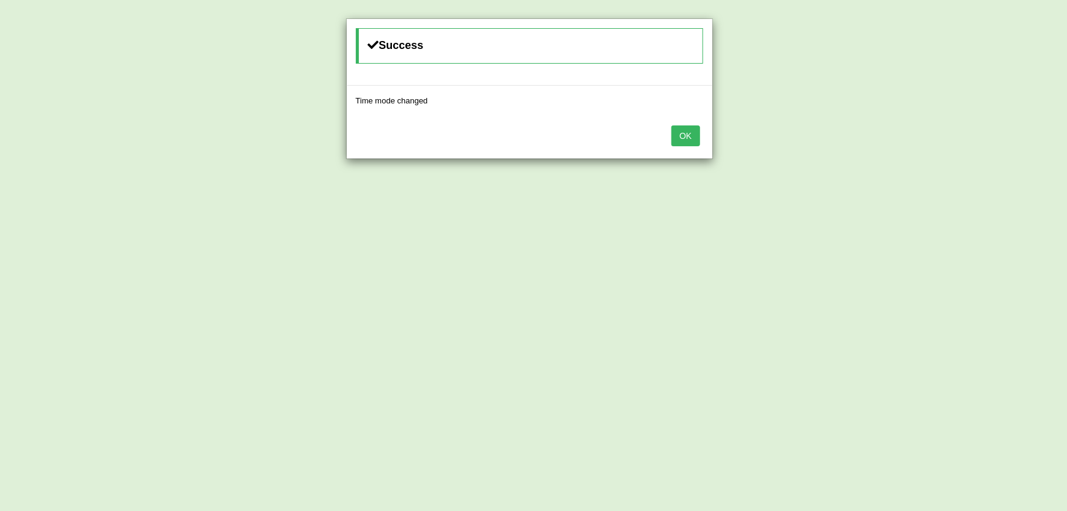
click at [685, 136] on button "OK" at bounding box center [685, 135] width 28 height 21
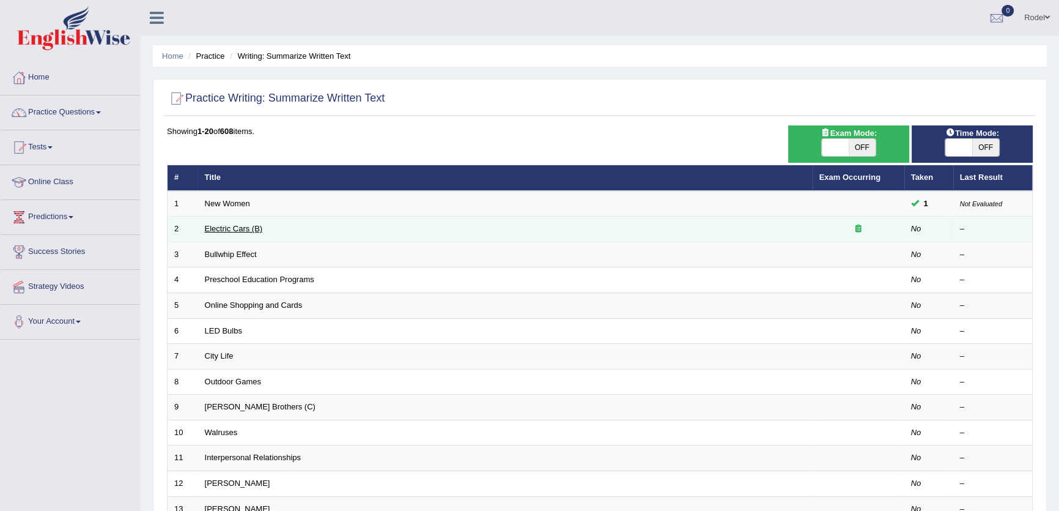
click at [234, 231] on link "Electric Cars (B)" at bounding box center [234, 228] width 58 height 9
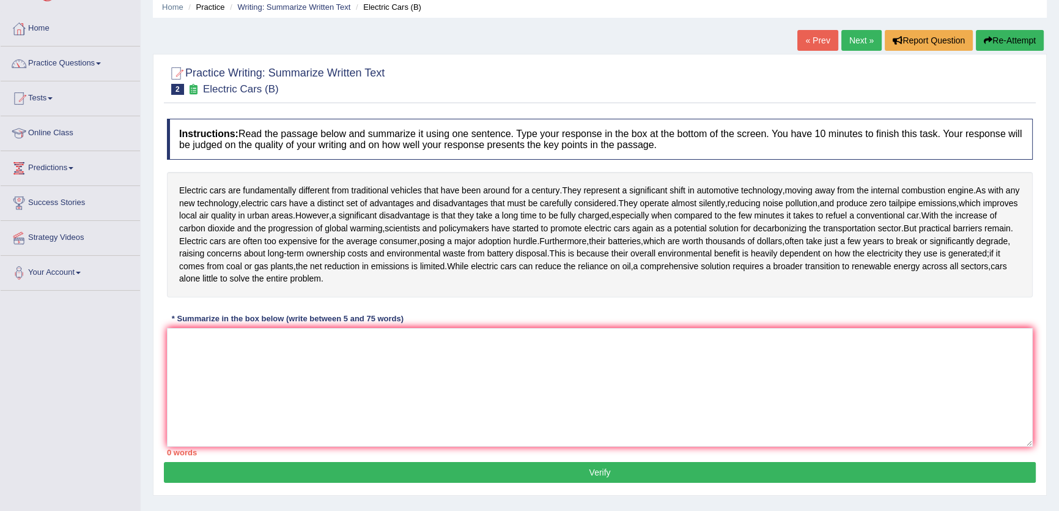
scroll to position [55, 0]
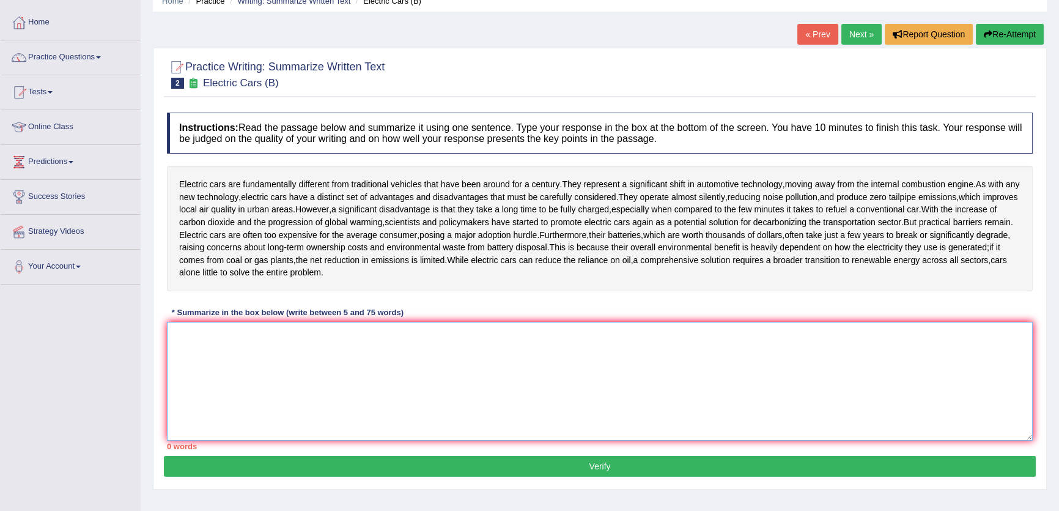
click at [641, 379] on textarea at bounding box center [600, 381] width 866 height 119
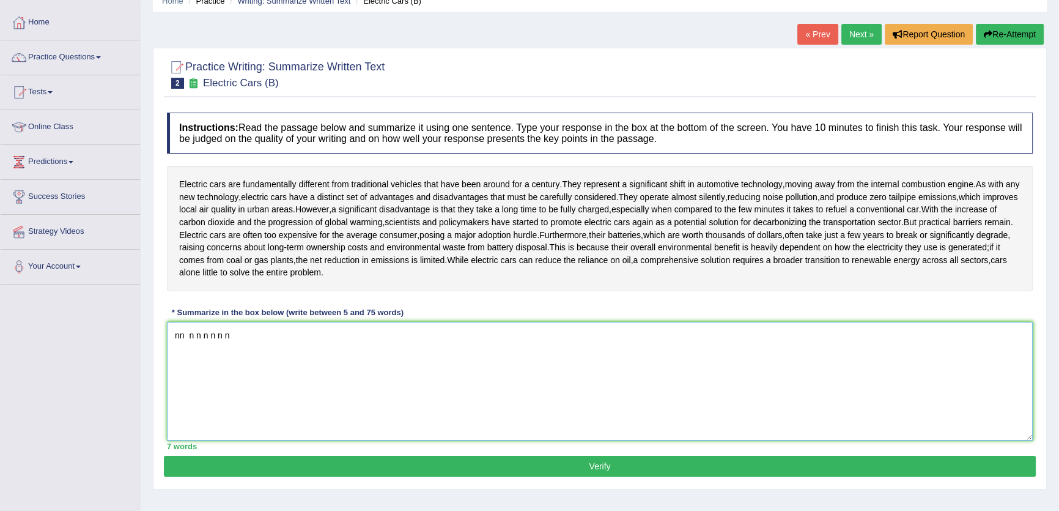
type textarea "nn n n n n n n"
click at [994, 40] on button "Re-Attempt" at bounding box center [1010, 34] width 68 height 21
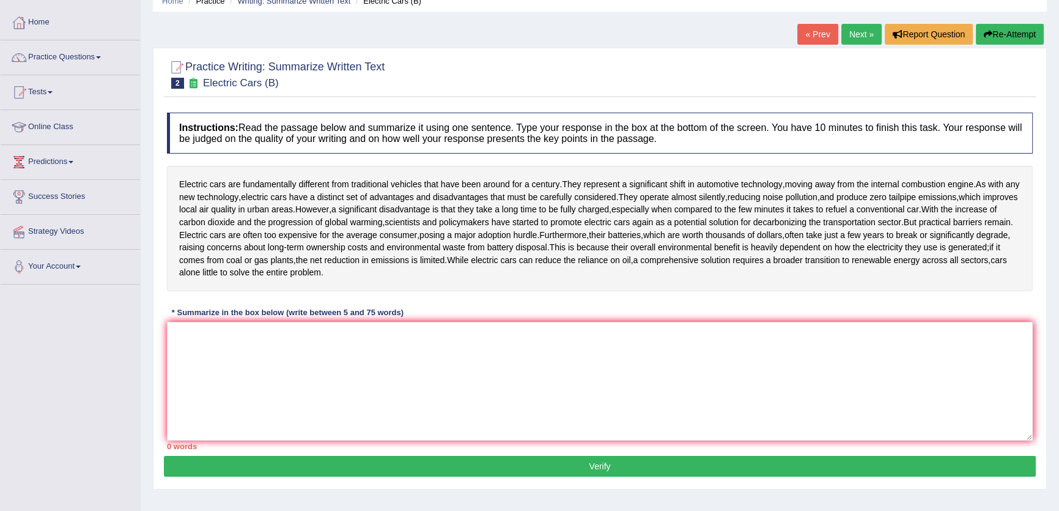
click at [294, 299] on div "Instructions: Read the passage below and summarize it using one sentence. Type …" at bounding box center [600, 280] width 872 height 349
click at [295, 341] on textarea at bounding box center [600, 381] width 866 height 119
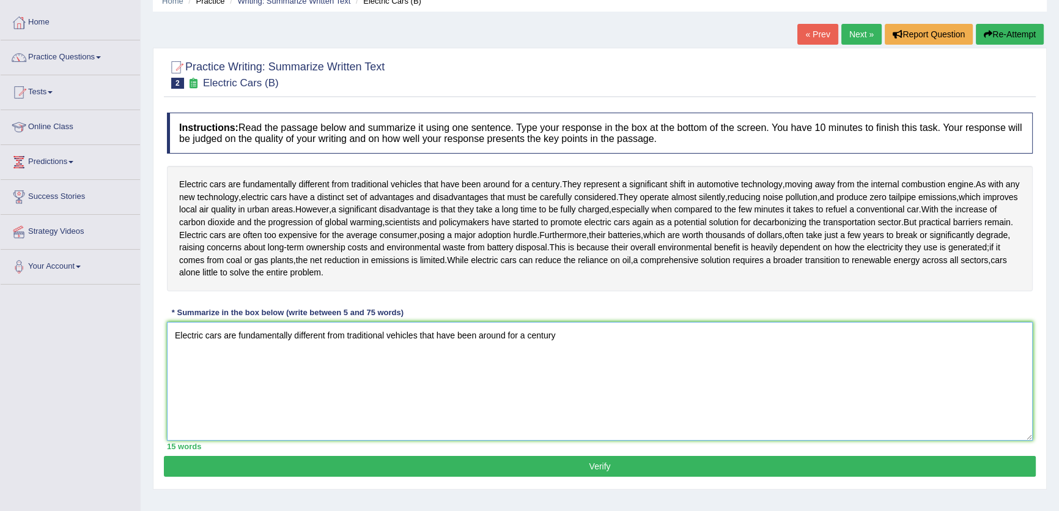
click at [222, 336] on textarea "Electric cars are fundamentally different from traditional vehicles that have b…" at bounding box center [600, 381] width 866 height 119
click at [206, 316] on div "* Summarize in the box below (write between 5 and 75 words)" at bounding box center [288, 312] width 242 height 12
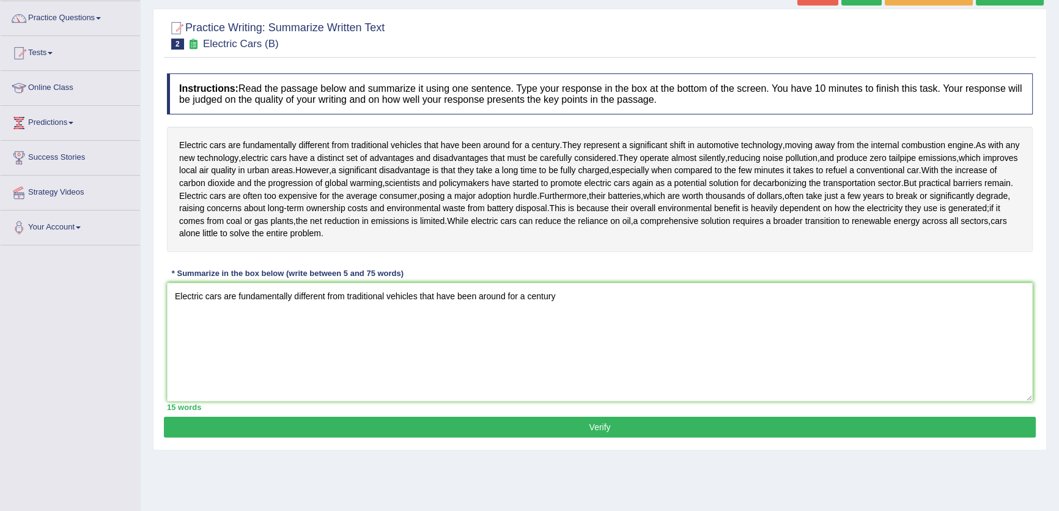
scroll to position [131, 0]
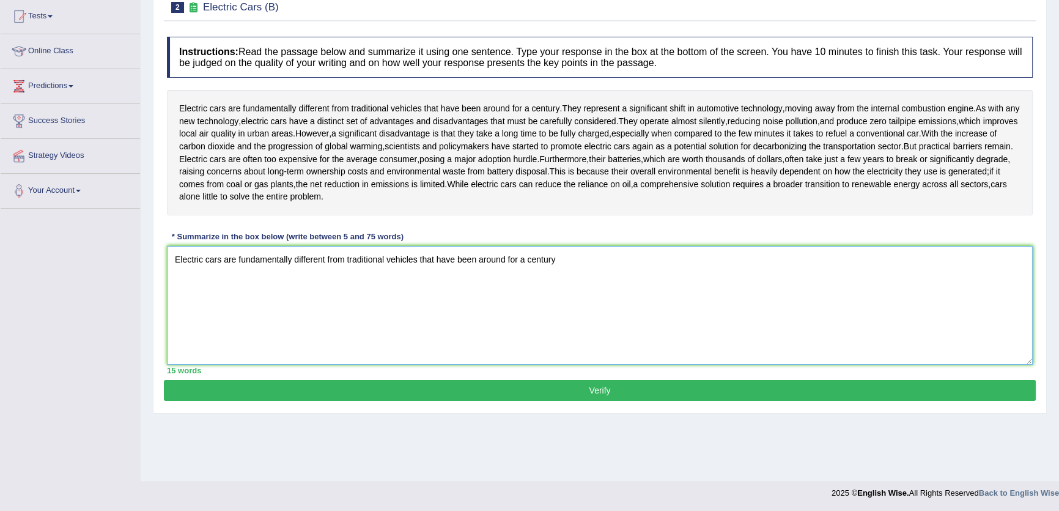
click at [603, 284] on textarea "Electric cars are fundamentally different from traditional vehicles that have b…" at bounding box center [600, 305] width 866 height 119
drag, startPoint x: 224, startPoint y: 262, endPoint x: 127, endPoint y: 259, distance: 97.9
click at [120, 262] on div "Toggle navigation Home Practice Questions Speaking Practice Read Aloud Repeat S…" at bounding box center [529, 187] width 1059 height 636
click at [199, 297] on textarea "Electric cars are fundamentally different from traditional vehicles that have b…" at bounding box center [600, 305] width 866 height 119
drag, startPoint x: 323, startPoint y: 260, endPoint x: 292, endPoint y: 264, distance: 32.1
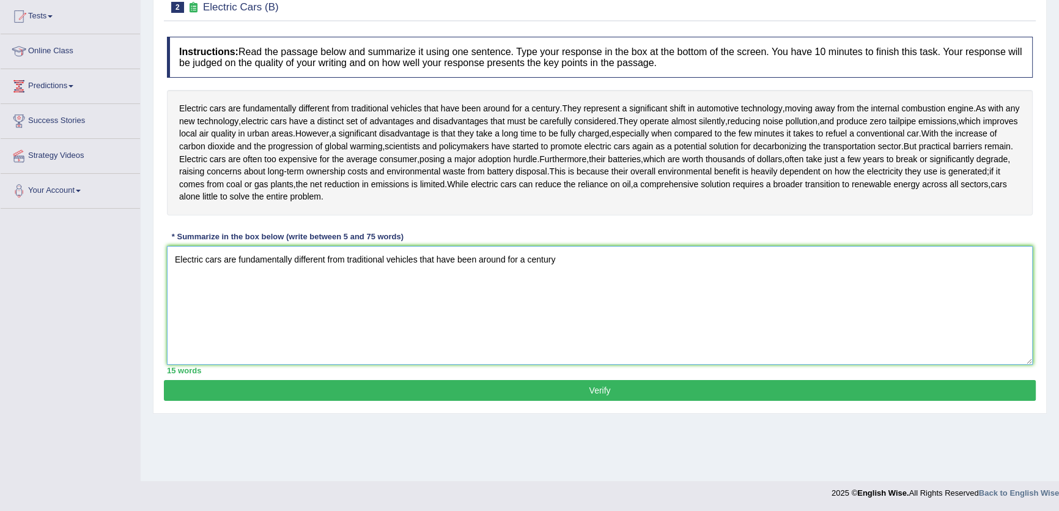
click at [292, 264] on textarea "Electric cars are fundamentally different from traditional vehicles that have b…" at bounding box center [600, 305] width 866 height 119
click at [339, 306] on textarea "Electric cars are fundamentally different from traditional vehicles that have b…" at bounding box center [600, 305] width 866 height 119
drag, startPoint x: 223, startPoint y: 260, endPoint x: 154, endPoint y: 261, distance: 69.1
click at [154, 261] on div "Practice Writing: Summarize Written Text 2 Electric Cars (B) Instructions: Read…" at bounding box center [600, 192] width 894 height 441
click at [339, 324] on textarea "Electric cars are fundamentally different from traditional vehicles that have b…" at bounding box center [600, 305] width 866 height 119
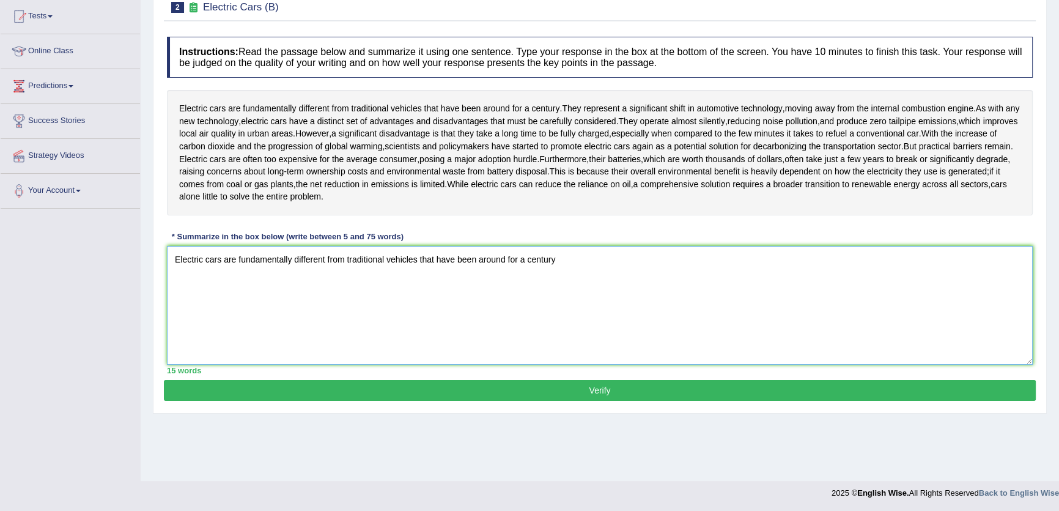
drag, startPoint x: 292, startPoint y: 262, endPoint x: 238, endPoint y: 264, distance: 53.8
click at [238, 264] on textarea "Electric cars are fundamentally different from traditional vehicles that have b…" at bounding box center [600, 305] width 866 height 119
drag, startPoint x: 422, startPoint y: 259, endPoint x: 448, endPoint y: 263, distance: 26.0
click at [448, 263] on textarea "Electric cars are different from traditional vehicles that have been around for…" at bounding box center [600, 305] width 866 height 119
click at [490, 287] on textarea "Electric cars are different from traditional vehicles that have been around for…" at bounding box center [600, 305] width 866 height 119
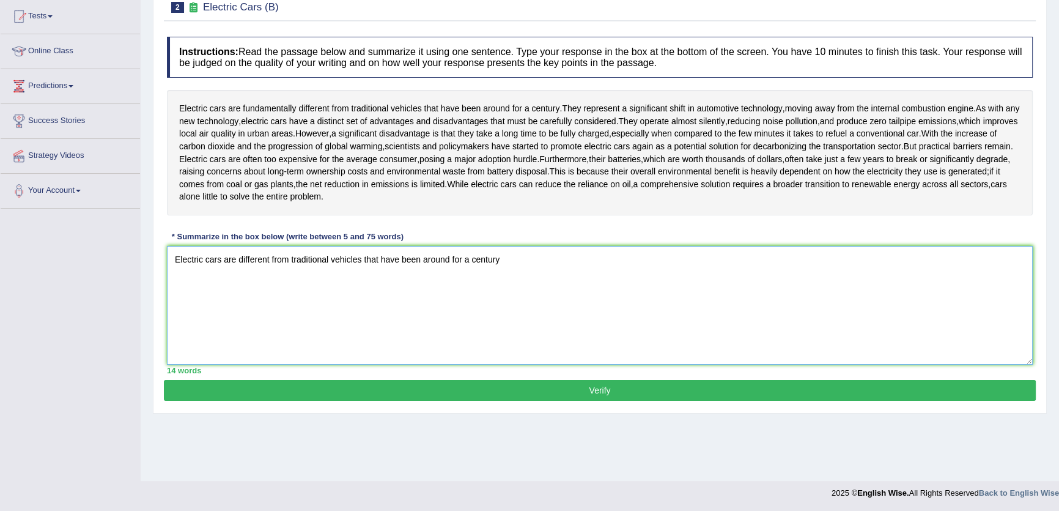
drag, startPoint x: 380, startPoint y: 264, endPoint x: 451, endPoint y: 273, distance: 72.0
click at [451, 273] on textarea "Electric cars are different from traditional vehicles that have been around for…" at bounding box center [600, 305] width 866 height 119
click at [361, 334] on textarea "Electric cars are different from traditional vehicles that have been around for…" at bounding box center [600, 305] width 866 height 119
drag, startPoint x: 362, startPoint y: 259, endPoint x: 567, endPoint y: 253, distance: 205.5
click at [567, 253] on textarea "Electric cars are different from traditional vehicles that have been around for…" at bounding box center [600, 305] width 866 height 119
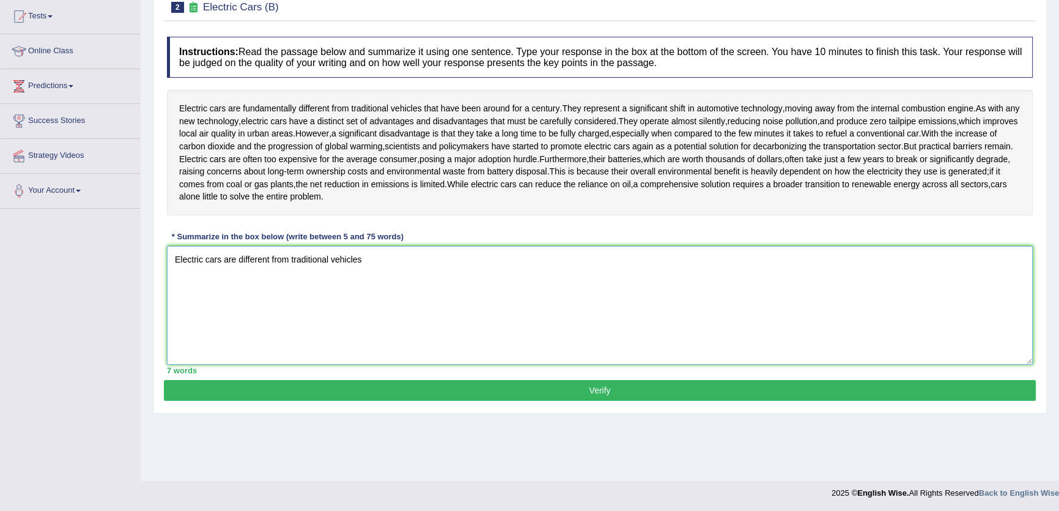
click at [437, 273] on textarea "Electric cars are different from traditional vehicles" at bounding box center [600, 305] width 866 height 119
click at [452, 268] on textarea "Electric cars are different from traditional vehicles" at bounding box center [600, 305] width 866 height 119
click at [459, 279] on textarea "Electric cars are different from traditional vehicles, and" at bounding box center [600, 305] width 866 height 119
click at [464, 286] on textarea "Electric cars are different from traditional vehicles, and" at bounding box center [600, 305] width 866 height 119
drag, startPoint x: 412, startPoint y: 261, endPoint x: 383, endPoint y: 265, distance: 29.1
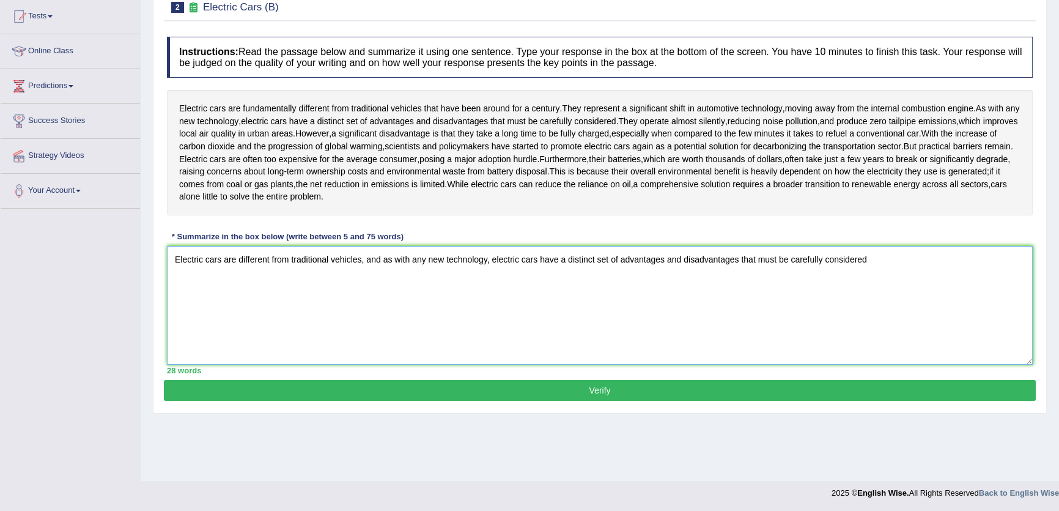
click at [383, 265] on textarea "Electric cars are different from traditional vehicles, and as with any new tech…" at bounding box center [600, 305] width 866 height 119
drag, startPoint x: 427, startPoint y: 261, endPoint x: 384, endPoint y: 267, distance: 43.2
click at [384, 267] on textarea "Electric cars are different from traditional vehicles, and as with any new tech…" at bounding box center [600, 305] width 866 height 119
click at [520, 366] on div "28 words" at bounding box center [600, 370] width 866 height 12
drag, startPoint x: 430, startPoint y: 259, endPoint x: 385, endPoint y: 267, distance: 45.3
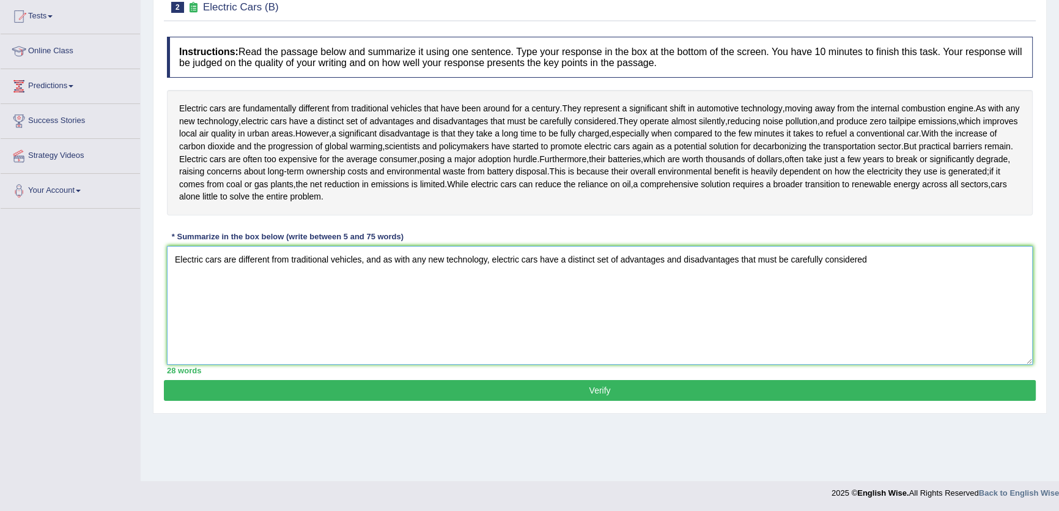
click at [385, 267] on textarea "Electric cars are different from traditional vehicles, and as with any new tech…" at bounding box center [600, 305] width 866 height 119
click at [385, 290] on textarea "Electric cars are different from traditional vehicles, and as with any new tech…" at bounding box center [600, 305] width 866 height 119
drag, startPoint x: 536, startPoint y: 264, endPoint x: 494, endPoint y: 272, distance: 42.4
click at [494, 272] on textarea "Electric cars are different from traditional vehicles, and as with any new tech…" at bounding box center [600, 305] width 866 height 119
drag, startPoint x: 363, startPoint y: 334, endPoint x: 369, endPoint y: 330, distance: 6.6
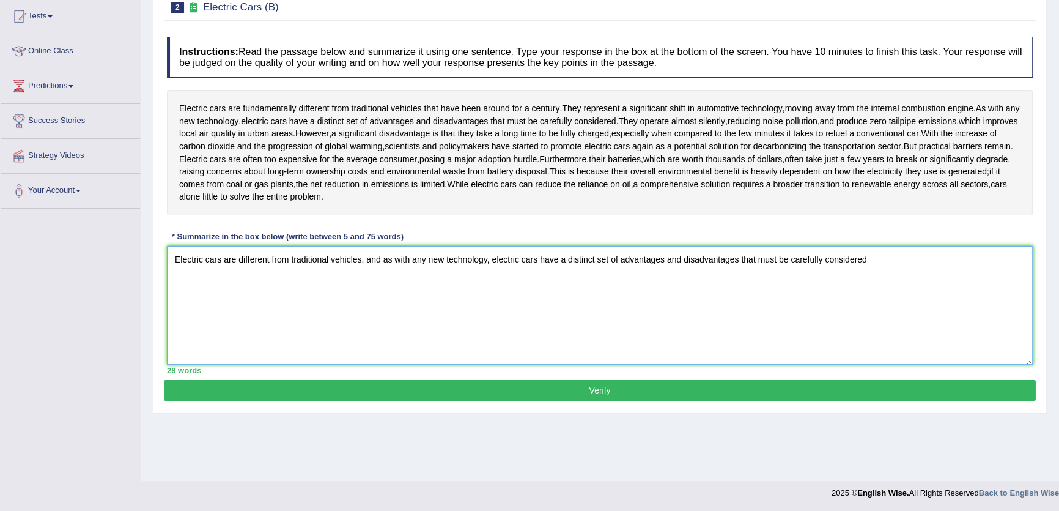
click at [369, 330] on textarea "Electric cars are different from traditional vehicles, and as with any new tech…" at bounding box center [600, 305] width 866 height 119
click at [420, 297] on textarea "Electric cars are different from traditional vehicles, and as with any new tech…" at bounding box center [600, 305] width 866 height 119
drag, startPoint x: 490, startPoint y: 258, endPoint x: 385, endPoint y: 275, distance: 107.2
click at [385, 275] on textarea "Electric cars are different from traditional vehicles, and as with any new tech…" at bounding box center [600, 305] width 866 height 119
click at [769, 267] on textarea "Electric cars are different from traditional vehicles, and electric cars have a…" at bounding box center [600, 305] width 866 height 119
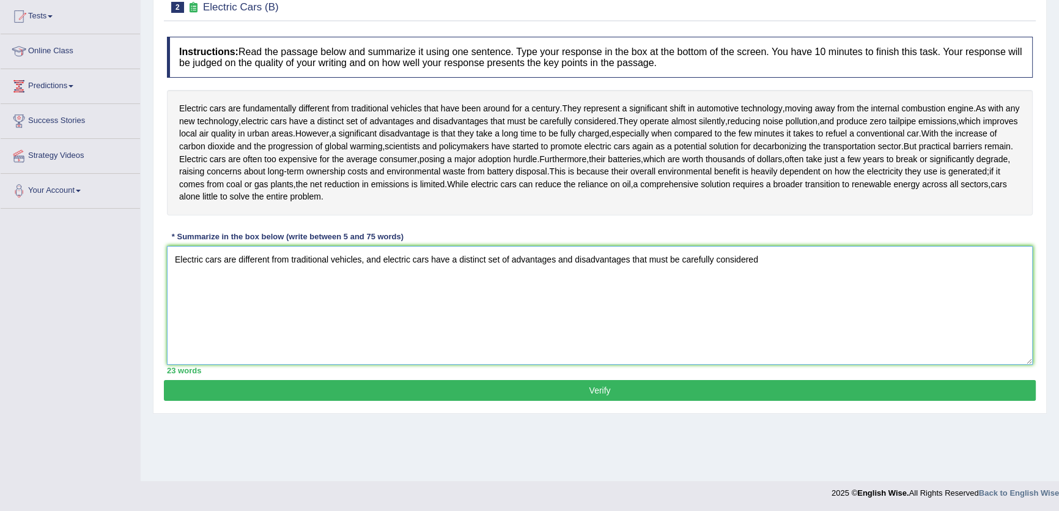
drag, startPoint x: 490, startPoint y: 264, endPoint x: 459, endPoint y: 270, distance: 32.4
click at [456, 297] on textarea "Electric cars are different from traditional vehicles, and electric cars have a…" at bounding box center [600, 305] width 866 height 119
click at [467, 289] on textarea "Electric cars are different from traditional vehicles, and electric cars have a…" at bounding box center [600, 305] width 866 height 119
drag, startPoint x: 487, startPoint y: 261, endPoint x: 456, endPoint y: 267, distance: 32.4
click at [456, 267] on textarea "Electric cars are different from traditional vehicles, and electric cars have a…" at bounding box center [600, 305] width 866 height 119
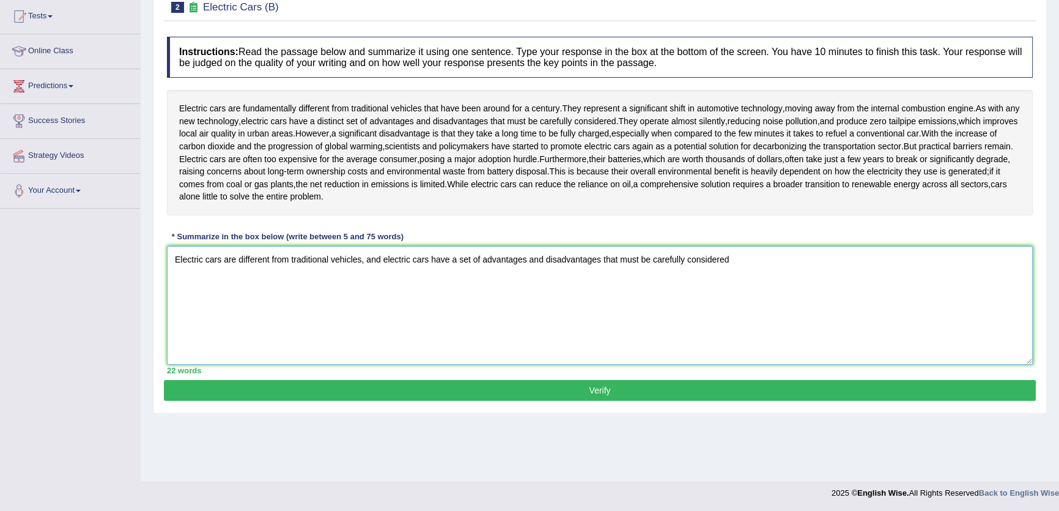
click at [759, 266] on textarea "Electric cars are different from traditional vehicles, and electric cars have a…" at bounding box center [600, 305] width 866 height 119
click at [751, 341] on textarea "Electric cars are different from traditional vehicles, and electric cars have a…" at bounding box center [600, 305] width 866 height 119
click at [824, 265] on textarea "Electric cars are different from traditional vehicles, and electric cars have a…" at bounding box center [600, 305] width 866 height 119
click at [788, 259] on textarea "Electric cars are different from traditional vehicles, and electric cars have a…" at bounding box center [600, 305] width 866 height 119
click at [804, 290] on textarea "Electric cars are different from traditional vehicles, and electric cars have a…" at bounding box center [600, 305] width 866 height 119
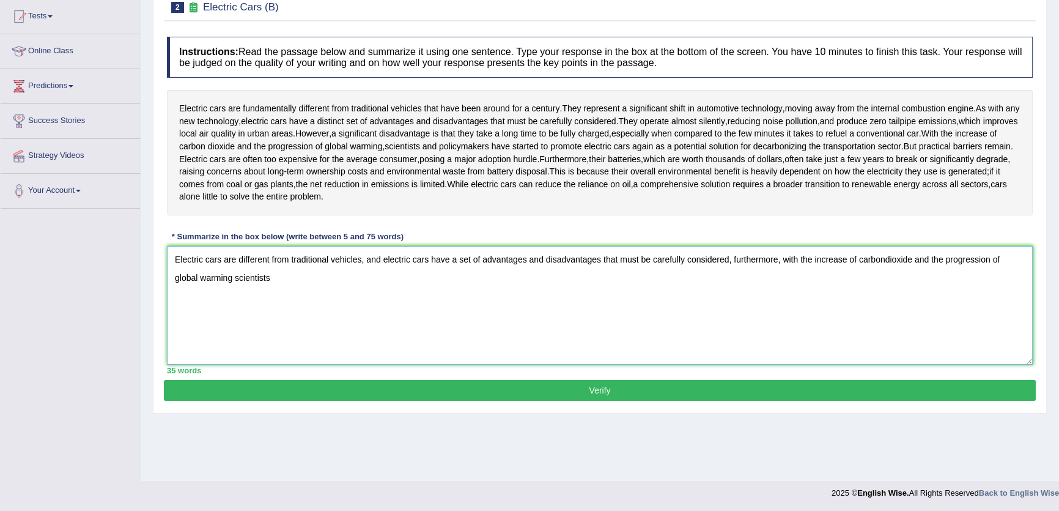
click at [231, 279] on textarea "Electric cars are different from traditional vehicles, and electric cars have a…" at bounding box center [600, 305] width 866 height 119
click at [313, 287] on textarea "Electric cars are different from traditional vehicles, and electric cars have a…" at bounding box center [600, 305] width 866 height 119
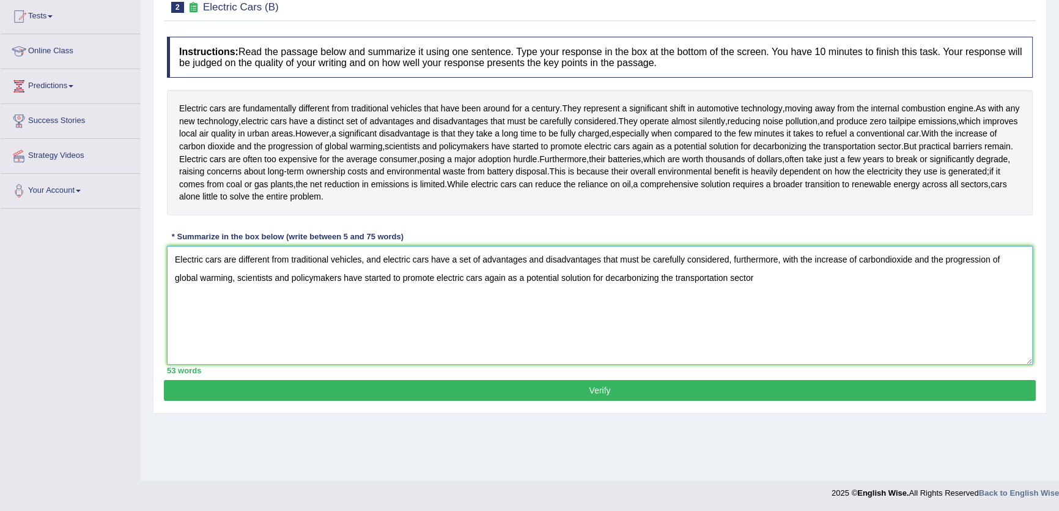
click at [800, 311] on textarea "Electric cars are different from traditional vehicles, and electric cars have a…" at bounding box center [600, 305] width 866 height 119
drag, startPoint x: 802, startPoint y: 260, endPoint x: 781, endPoint y: 262, distance: 20.3
click at [781, 262] on textarea "Electric cars are different from traditional vehicles, and electric cars have a…" at bounding box center [600, 305] width 866 height 119
click at [796, 290] on textarea "Electric cars are different from traditional vehicles, and electric cars have a…" at bounding box center [600, 305] width 866 height 119
drag, startPoint x: 798, startPoint y: 261, endPoint x: 783, endPoint y: 267, distance: 16.2
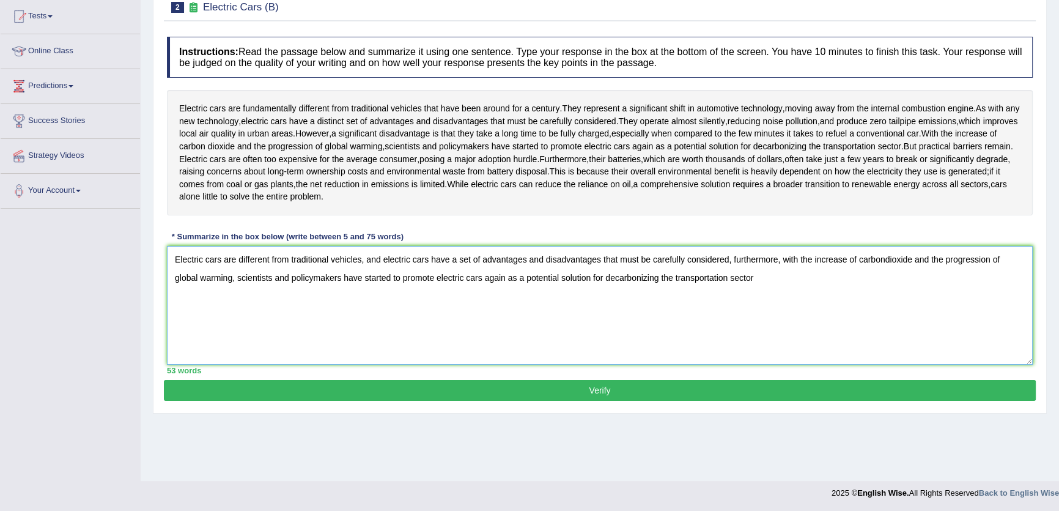
click at [783, 267] on textarea "Electric cars are different from traditional vehicles, and electric cars have a…" at bounding box center [600, 305] width 866 height 119
drag, startPoint x: 316, startPoint y: 275, endPoint x: 266, endPoint y: 291, distance: 52.8
click at [266, 291] on textarea "Electric cars are different from traditional vehicles, and electric cars have a…" at bounding box center [600, 305] width 866 height 119
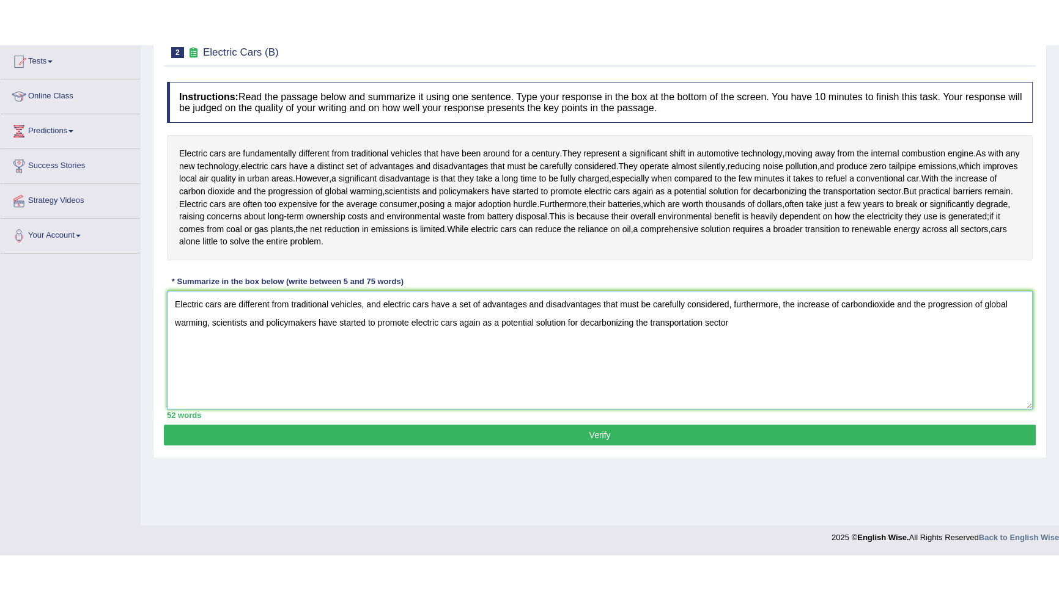
scroll to position [42, 0]
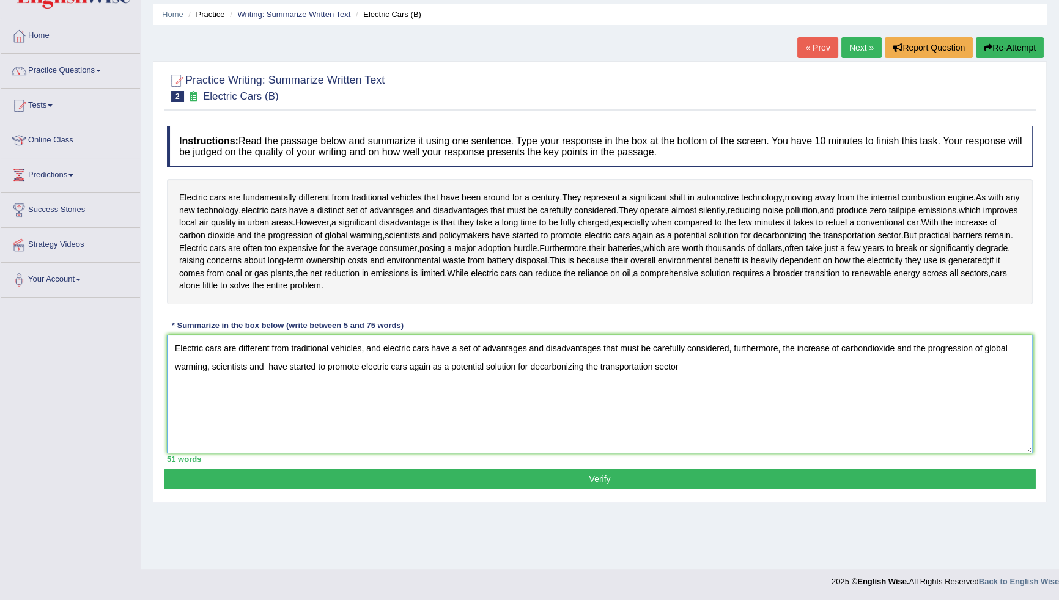
drag, startPoint x: 267, startPoint y: 371, endPoint x: 249, endPoint y: 379, distance: 19.4
click at [249, 379] on textarea "Electric cars are different from traditional vehicles, and electric cars have a…" at bounding box center [600, 394] width 866 height 119
drag, startPoint x: 266, startPoint y: 367, endPoint x: 246, endPoint y: 366, distance: 20.2
click at [246, 366] on textarea "Electric cars are different from traditional vehicles, and electric cars have a…" at bounding box center [600, 394] width 866 height 119
click at [553, 377] on textarea "Electric cars are different from traditional vehicles, and electric cars have a…" at bounding box center [600, 394] width 866 height 119
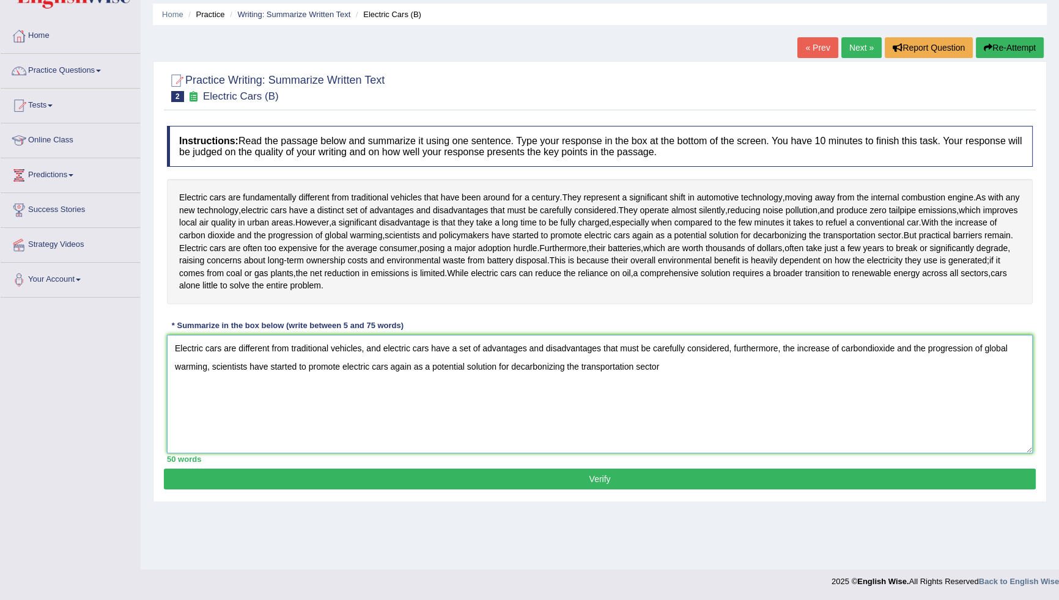
drag, startPoint x: 462, startPoint y: 367, endPoint x: 432, endPoint y: 369, distance: 30.6
click at [432, 369] on textarea "Electric cars are different from traditional vehicles, and electric cars have a…" at bounding box center [600, 394] width 866 height 119
click at [656, 367] on textarea "Electric cars are different from traditional vehicles, and electric cars have a…" at bounding box center [600, 394] width 866 height 119
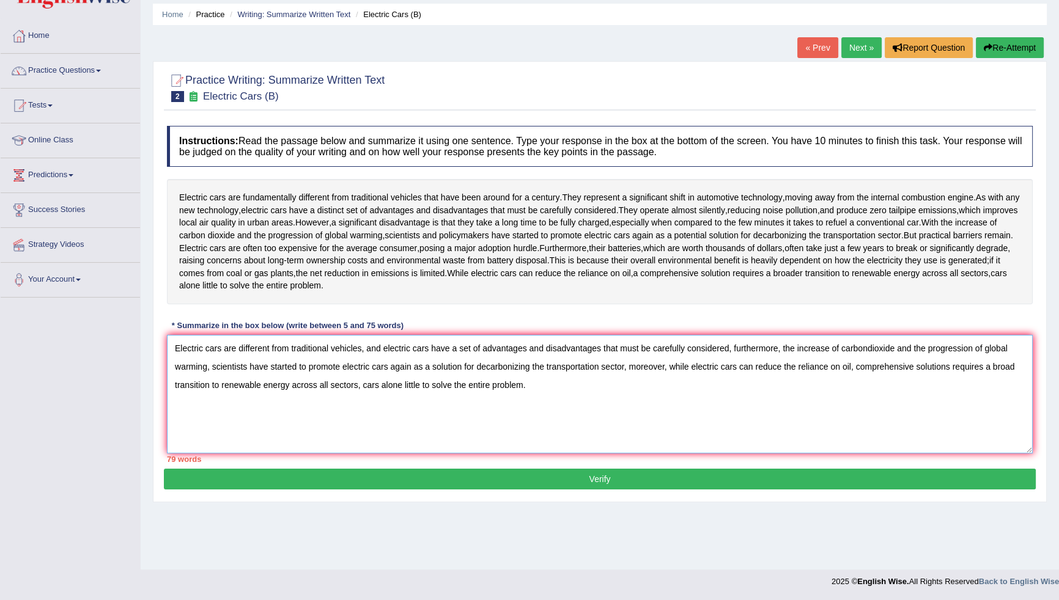
drag, startPoint x: 547, startPoint y: 371, endPoint x: 483, endPoint y: 380, distance: 64.9
click at [483, 380] on textarea "Electric cars are different from traditional vehicles, and electric cars have a…" at bounding box center [600, 394] width 866 height 119
click at [509, 405] on textarea "Electric cars are different from traditional vehicles, and electric cars have a…" at bounding box center [600, 394] width 866 height 119
drag, startPoint x: 564, startPoint y: 402, endPoint x: 421, endPoint y: 395, distance: 143.3
click at [421, 395] on textarea "Electric cars are different from traditional vehicles, and electric cars have a…" at bounding box center [600, 394] width 866 height 119
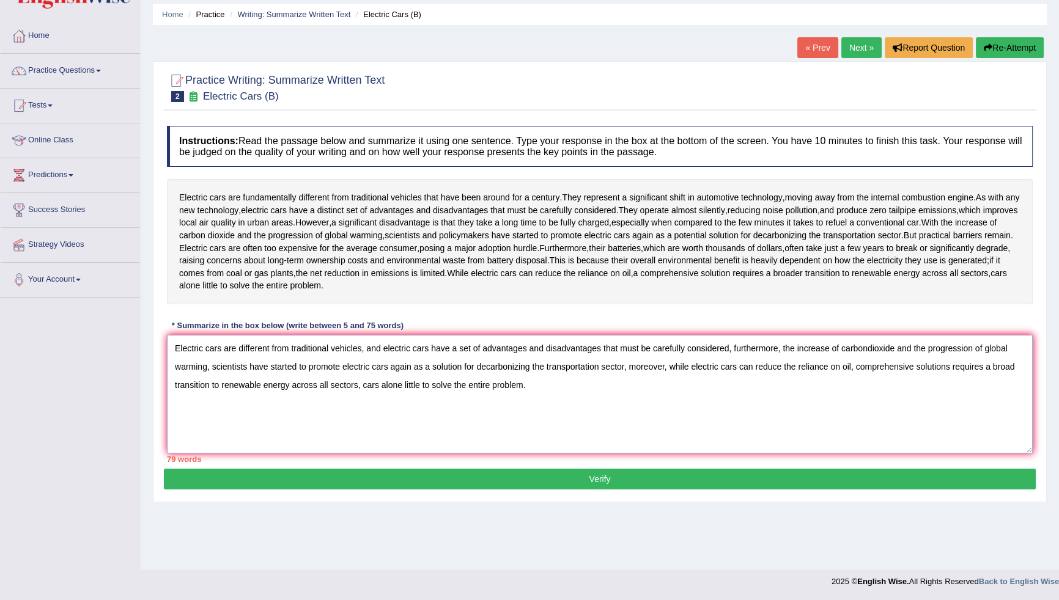
click at [721, 406] on textarea "Electric cars are different from traditional vehicles, and electric cars have a…" at bounding box center [600, 394] width 866 height 119
click at [726, 416] on textarea "Electric cars are different from traditional vehicles, and electric cars have a…" at bounding box center [600, 394] width 866 height 119
drag, startPoint x: 689, startPoint y: 369, endPoint x: 667, endPoint y: 374, distance: 22.7
click at [667, 374] on textarea "Electric cars are different from traditional vehicles, and electric cars have a…" at bounding box center [600, 394] width 866 height 119
drag, startPoint x: 762, startPoint y: 369, endPoint x: 733, endPoint y: 374, distance: 29.8
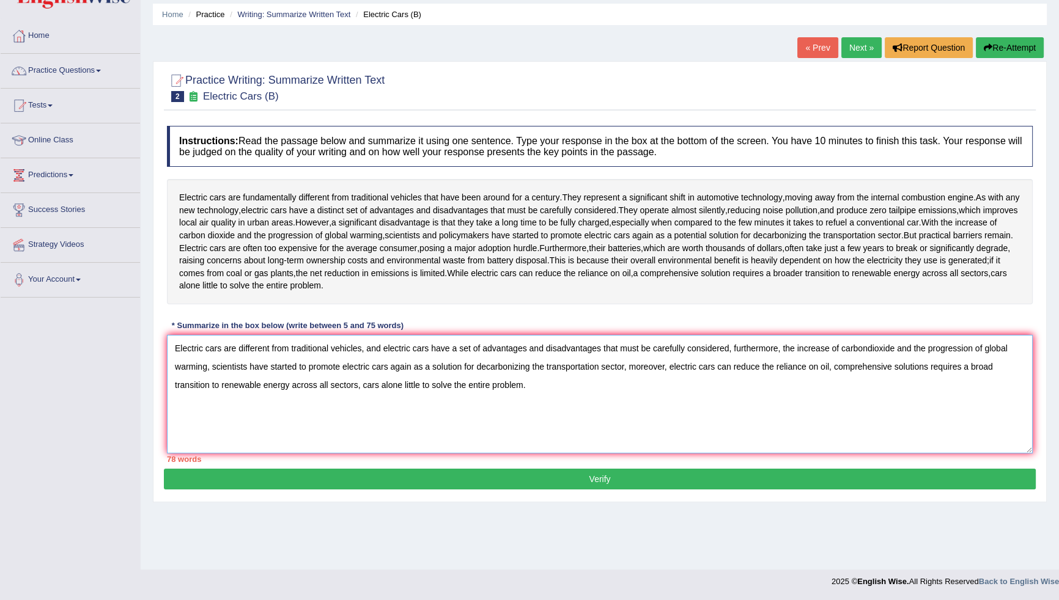
click at [733, 374] on textarea "Electric cars are different from traditional vehicles, and electric cars have a…" at bounding box center [600, 394] width 866 height 119
click at [802, 366] on textarea "Electric cars are different from traditional vehicles, and electric cars have a…" at bounding box center [600, 394] width 866 height 119
drag, startPoint x: 805, startPoint y: 367, endPoint x: 775, endPoint y: 366, distance: 30.0
click at [775, 366] on textarea "Electric cars are different from traditional vehicles, and electric cars have a…" at bounding box center [600, 394] width 866 height 119
click at [762, 395] on textarea "Electric cars are different from traditional vehicles, and electric cars have a…" at bounding box center [600, 394] width 866 height 119
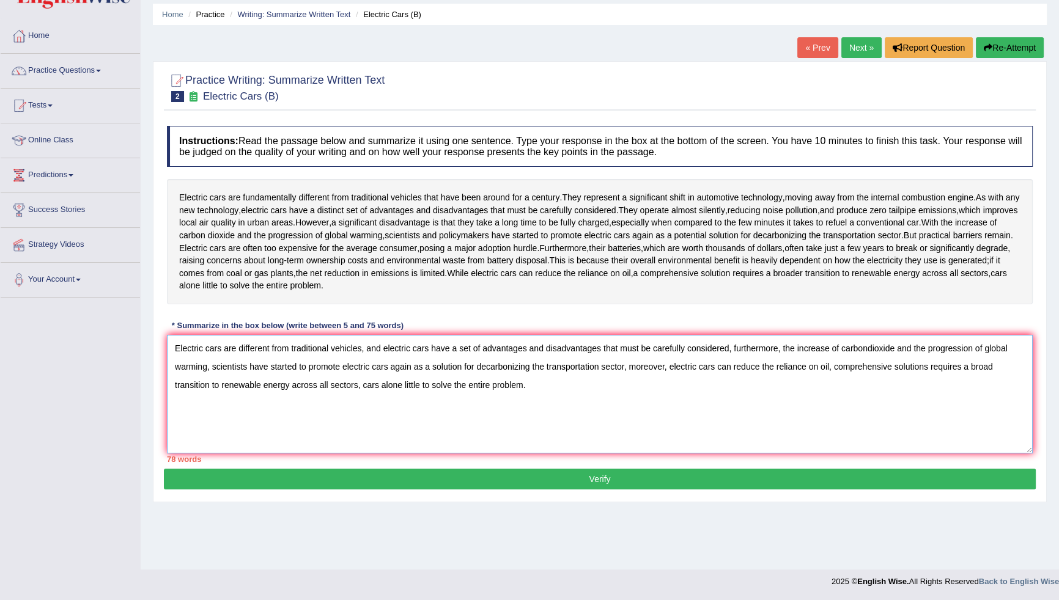
drag, startPoint x: 1001, startPoint y: 367, endPoint x: 969, endPoint y: 375, distance: 32.6
click at [969, 375] on textarea "Electric cars are different from traditional vehicles, and electric cars have a…" at bounding box center [600, 394] width 866 height 119
drag, startPoint x: 311, startPoint y: 382, endPoint x: 243, endPoint y: 391, distance: 68.0
click at [243, 391] on textarea "Electric cars are different from traditional vehicles, and electric cars have a…" at bounding box center [600, 394] width 866 height 119
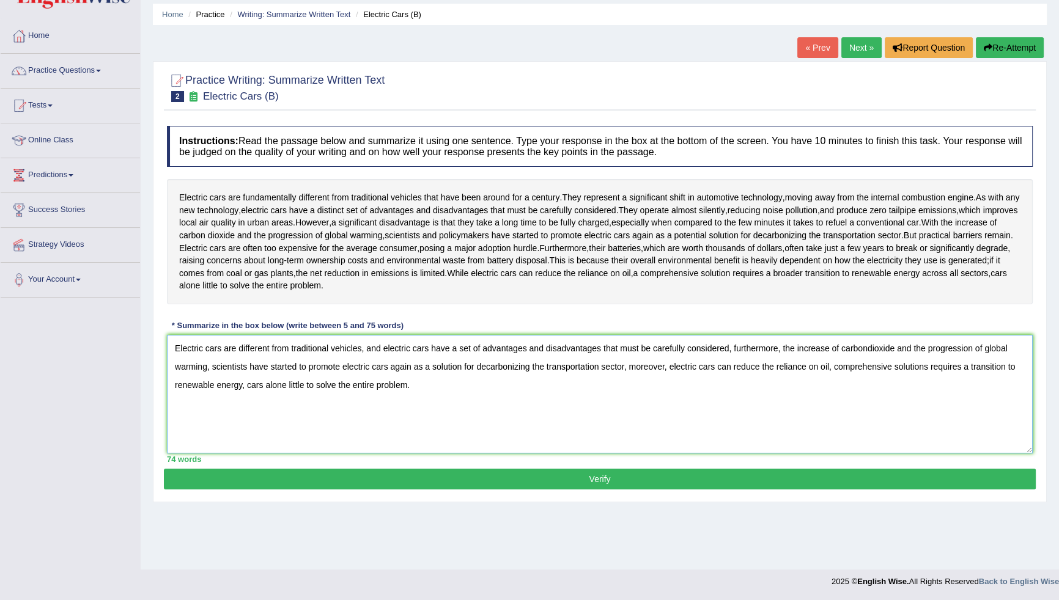
drag, startPoint x: 434, startPoint y: 406, endPoint x: 246, endPoint y: 393, distance: 187.6
click at [246, 393] on textarea "Electric cars are different from traditional vehicles, and electric cars have a…" at bounding box center [600, 394] width 866 height 119
click at [336, 425] on textarea "Electric cars are different from traditional vehicles, and electric cars have a…" at bounding box center [600, 394] width 866 height 119
type textarea "Electric cars are different from traditional vehicles, and electric cars have a…"
click at [578, 481] on button "Verify" at bounding box center [600, 479] width 872 height 21
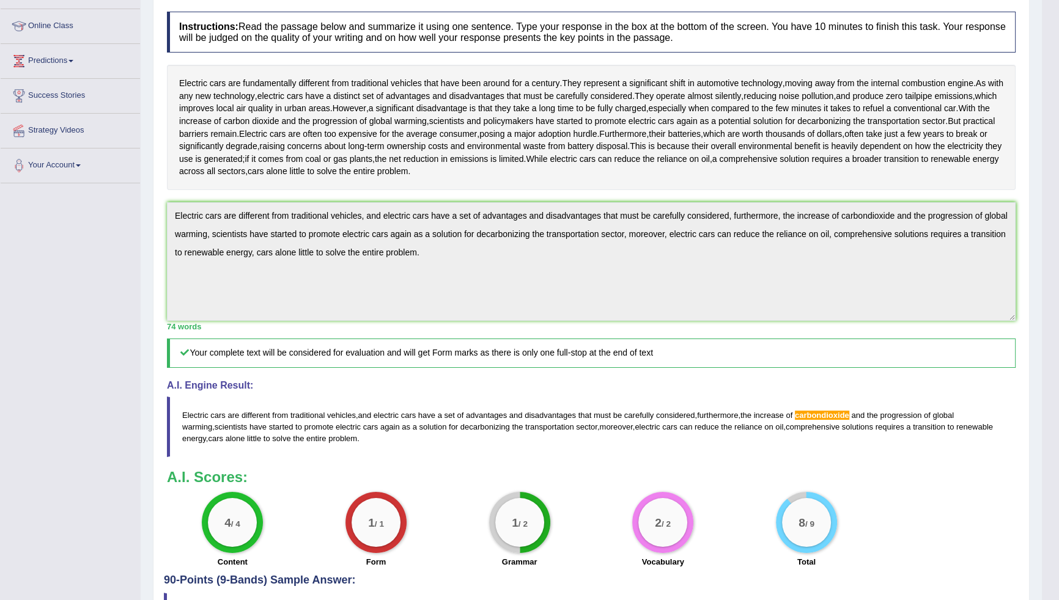
scroll to position [175, 0]
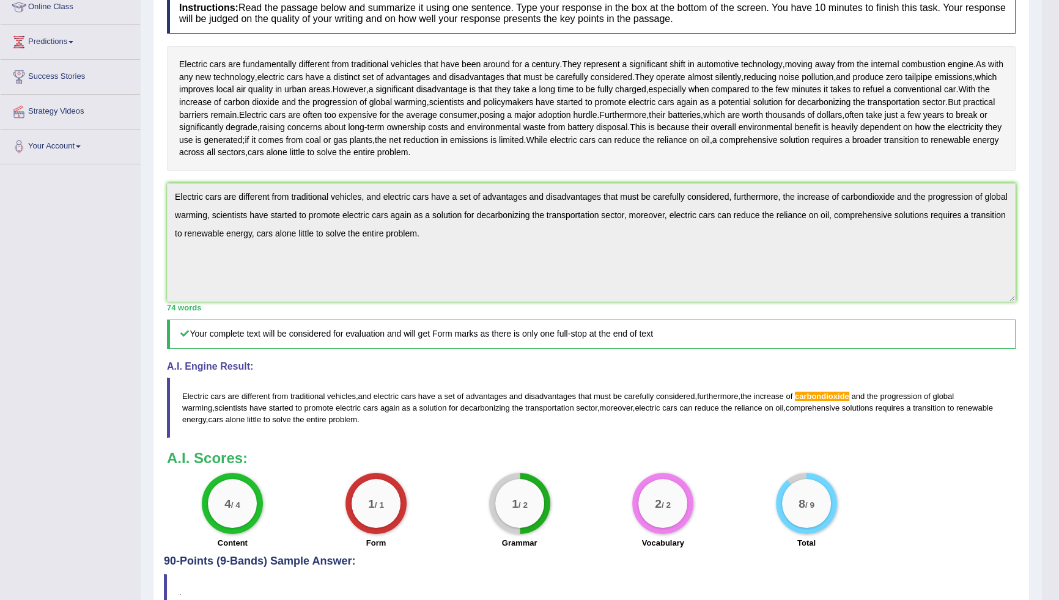
click at [151, 200] on div "Home Practice Writing: Summarize Written Text Electric Cars (B) « Prev Next » R…" at bounding box center [591, 232] width 901 height 814
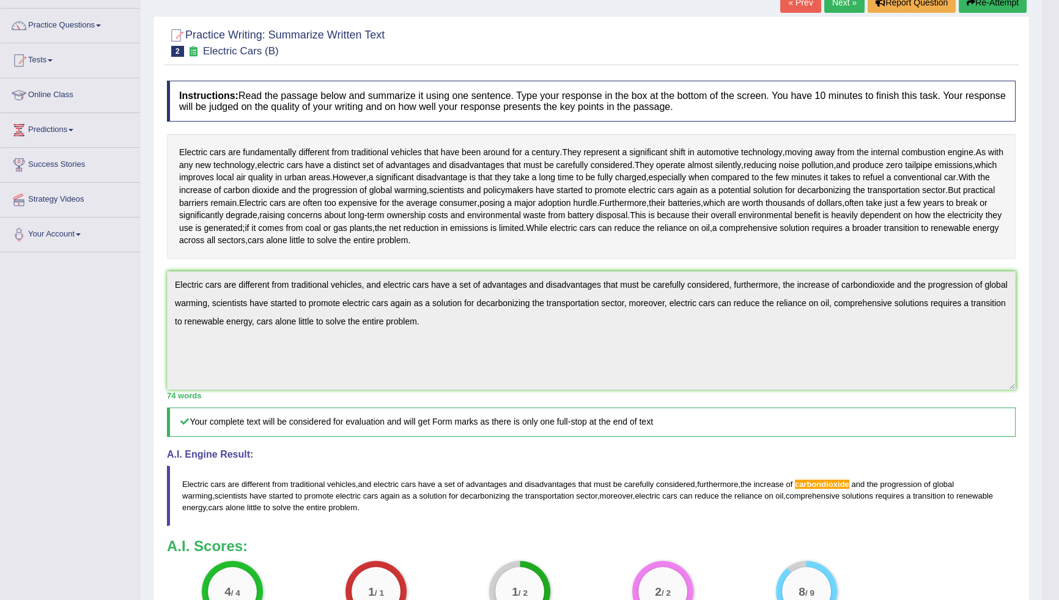
scroll to position [0, 0]
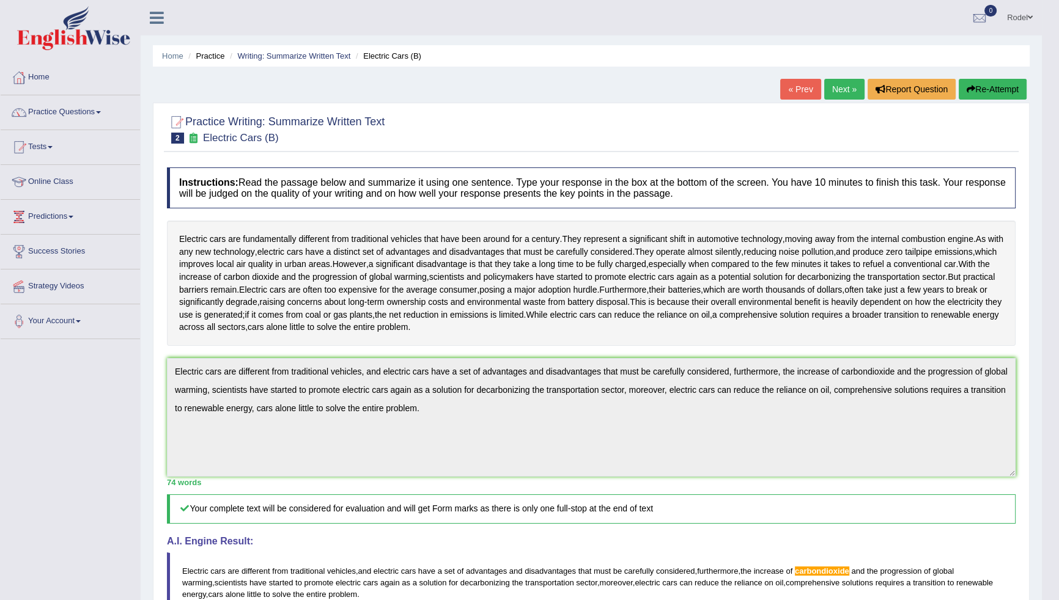
click at [1004, 98] on button "Re-Attempt" at bounding box center [993, 89] width 68 height 21
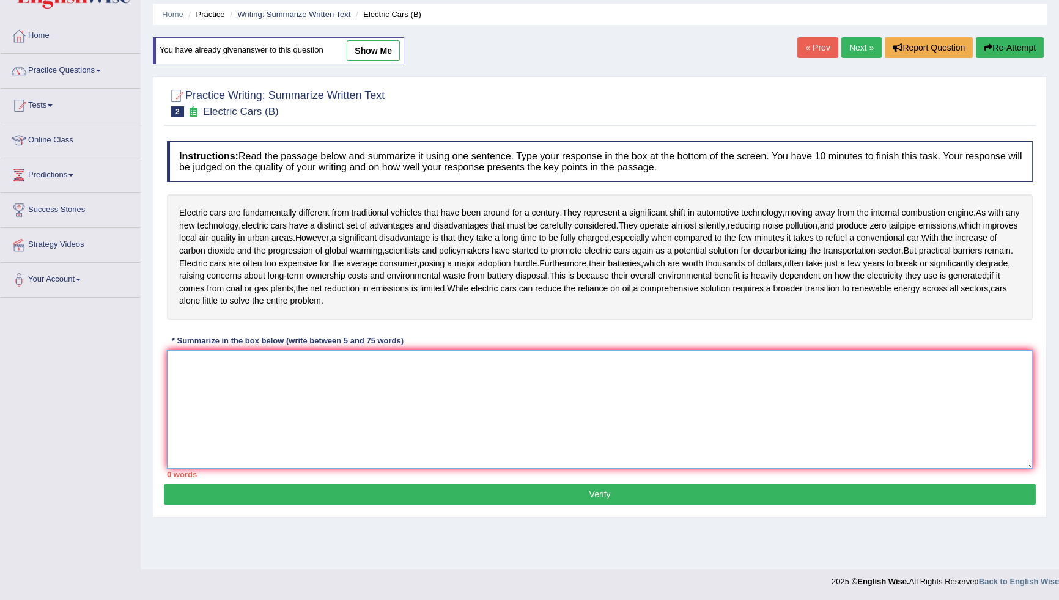
paste textarea "Electric cars are different from traditional vehicles, and electric cars have a…"
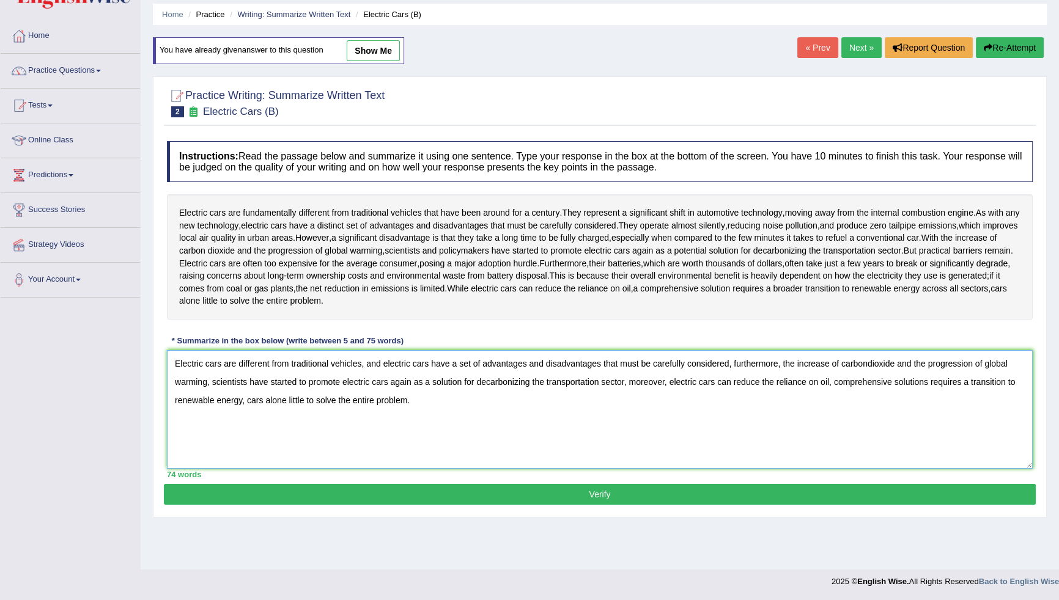
click at [865, 366] on textarea "Electric cars are different from traditional vehicles, and electric cars have a…" at bounding box center [600, 409] width 866 height 119
click at [868, 364] on textarea "Electric cars are different from traditional vehicles, and electric cars have a…" at bounding box center [600, 409] width 866 height 119
type textarea "Electric cars are different from traditional vehicles, and electric cars have a…"
click at [773, 474] on div "75 words" at bounding box center [600, 475] width 866 height 12
click at [774, 487] on button "Verify" at bounding box center [600, 494] width 872 height 21
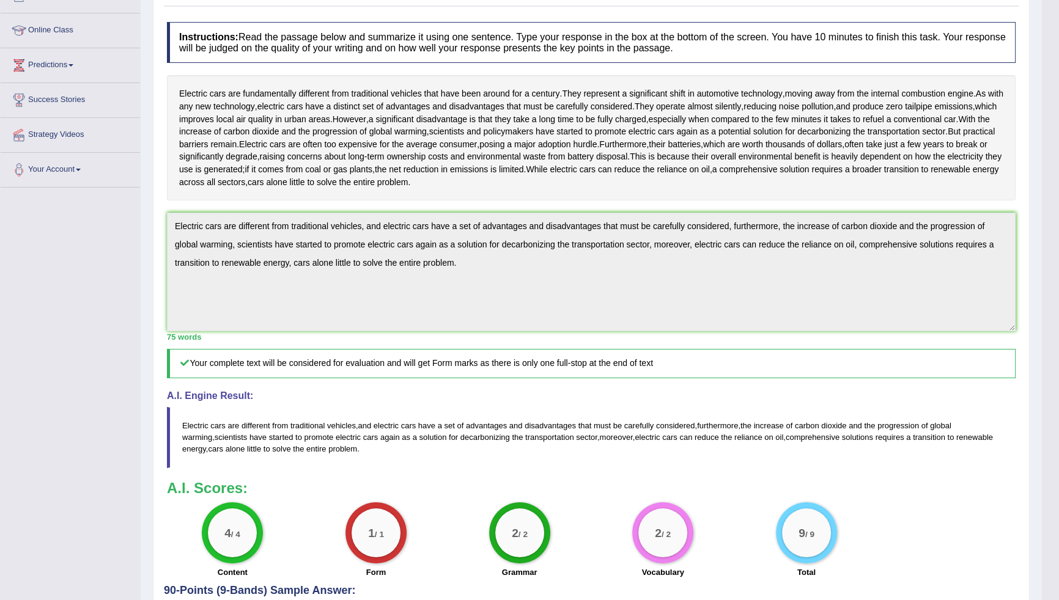
scroll to position [28, 0]
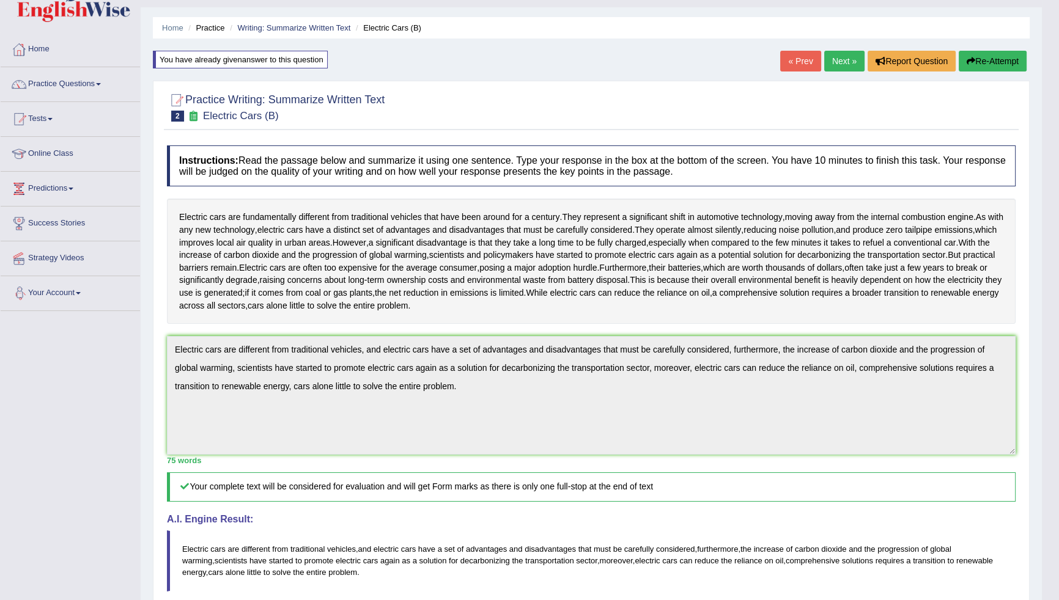
click at [81, 317] on div "Toggle navigation Home Practice Questions Speaking Practice Read Aloud Repeat S…" at bounding box center [521, 394] width 1042 height 845
click at [999, 49] on div "Home Practice Writing: Summarize Written Text Electric Cars (B) You have alread…" at bounding box center [591, 382] width 901 height 821
click at [984, 54] on button "Re-Attempt" at bounding box center [993, 61] width 68 height 21
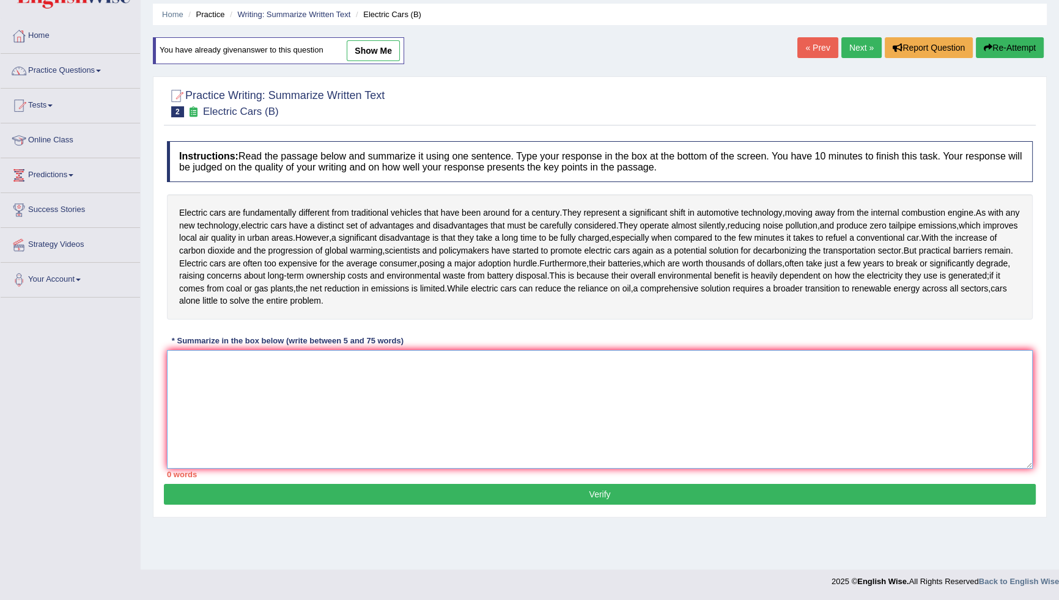
paste textarea "Electric cars are different from traditional vehicles, and electric cars have a…"
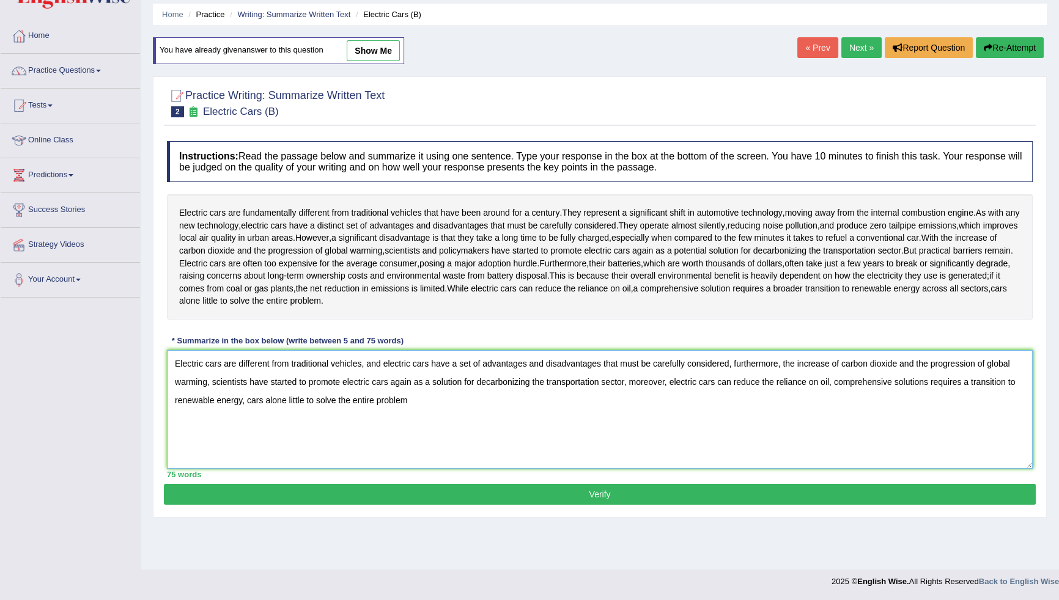
type textarea "Electric cars are different from traditional vehicles, and electric cars have a…"
click at [531, 496] on button "Verify" at bounding box center [600, 494] width 872 height 21
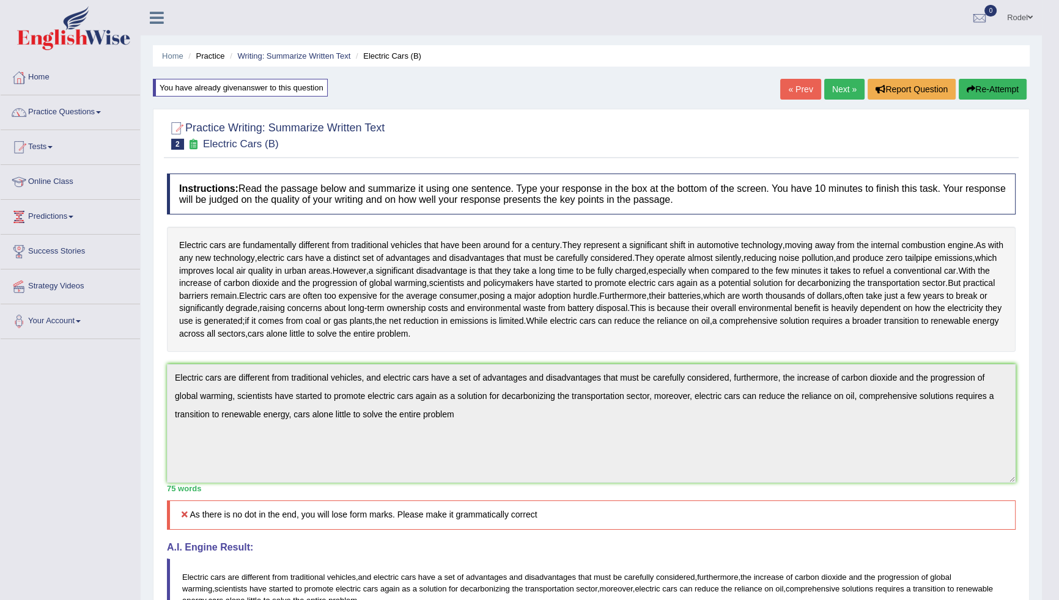
click at [986, 90] on button "Re-Attempt" at bounding box center [993, 89] width 68 height 21
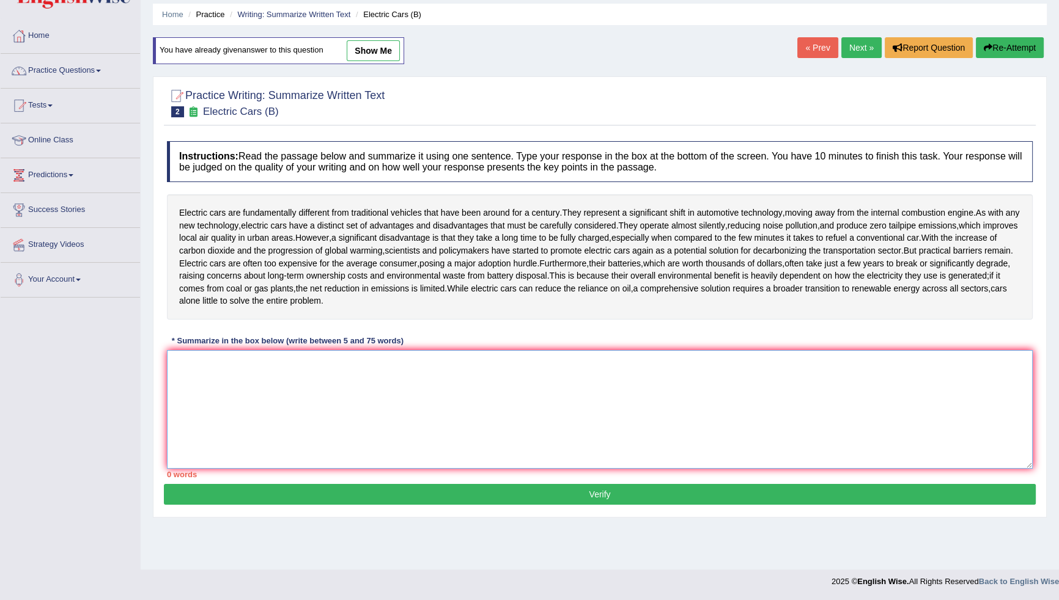
paste textarea "Electric cars are different from traditional vehicles, and electric cars have a…"
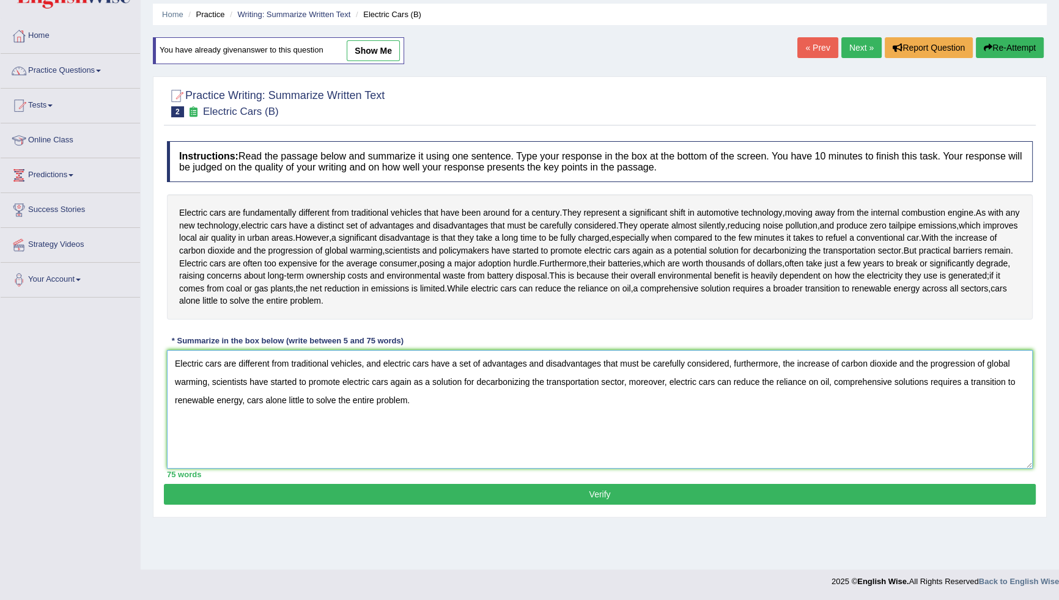
type textarea "Electric cars are different from traditional vehicles, and electric cars have a…"
click at [625, 504] on div "Practice Writing: Summarize Written Text 2 Electric Cars (B) Instructions: Read…" at bounding box center [600, 296] width 894 height 441
click at [652, 489] on button "Verify" at bounding box center [600, 494] width 872 height 21
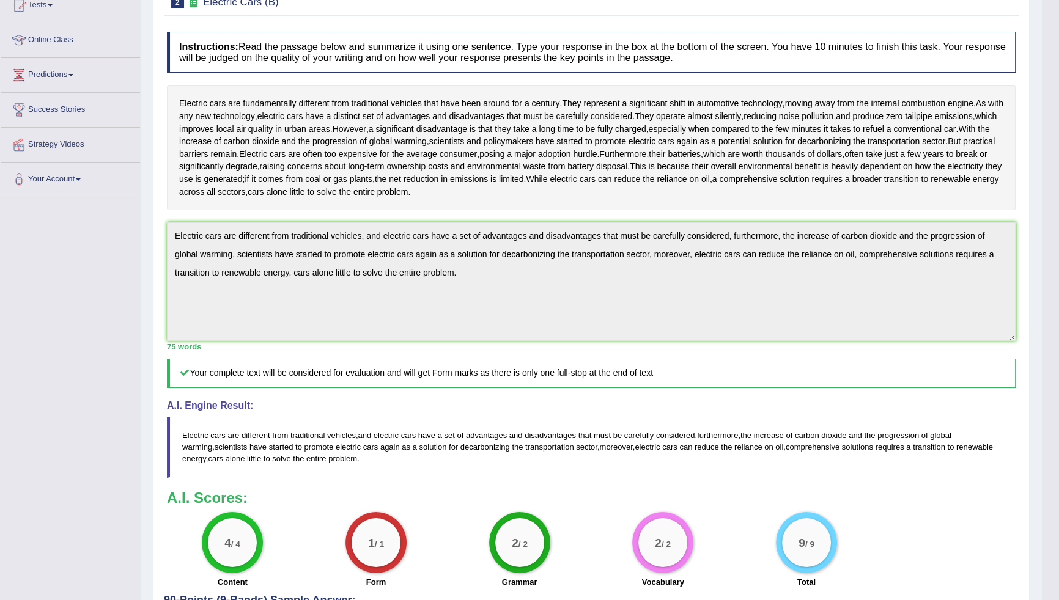
scroll to position [139, 0]
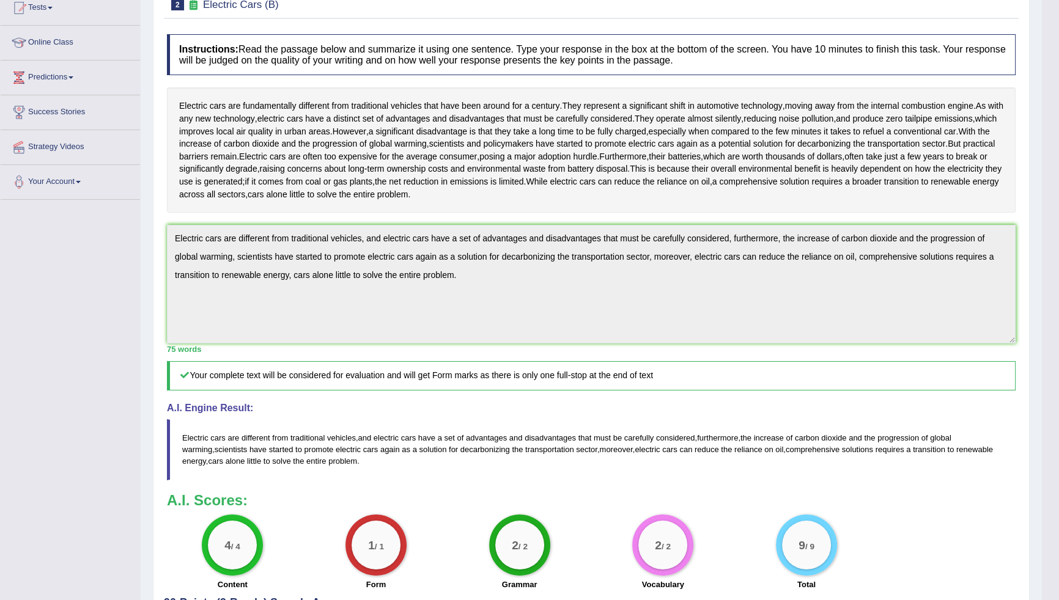
click at [139, 231] on div "Toggle navigation Home Practice Questions Speaking Practice Read Aloud Repeat S…" at bounding box center [521, 283] width 1042 height 845
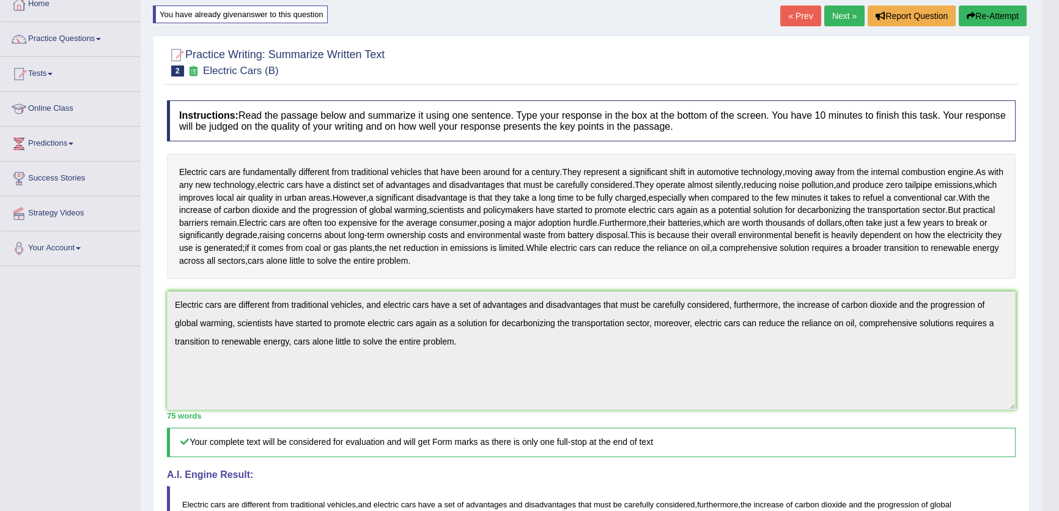
scroll to position [333, 0]
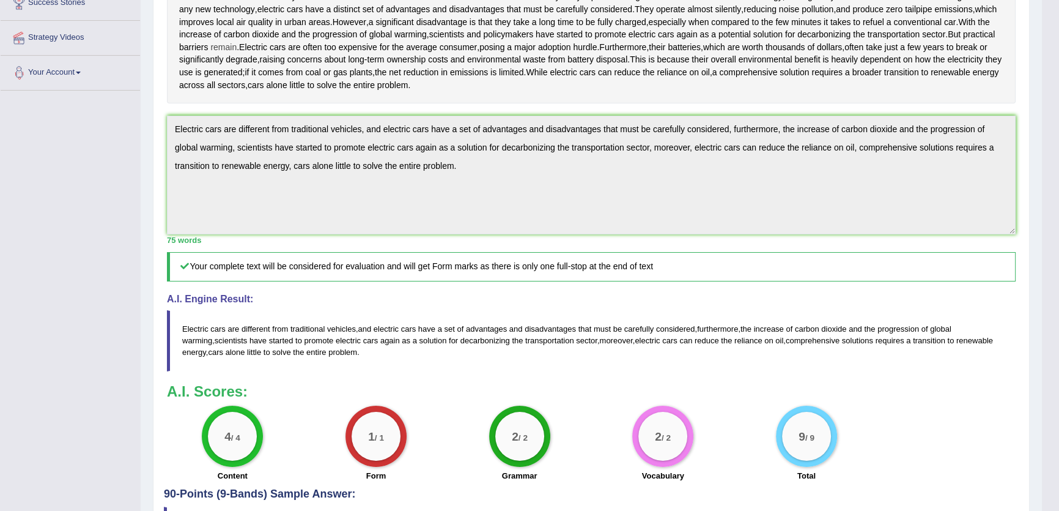
click at [114, 0] on div "Toggle navigation Home Practice Questions Speaking Practice Read Aloud Repeat S…" at bounding box center [521, 173] width 1042 height 845
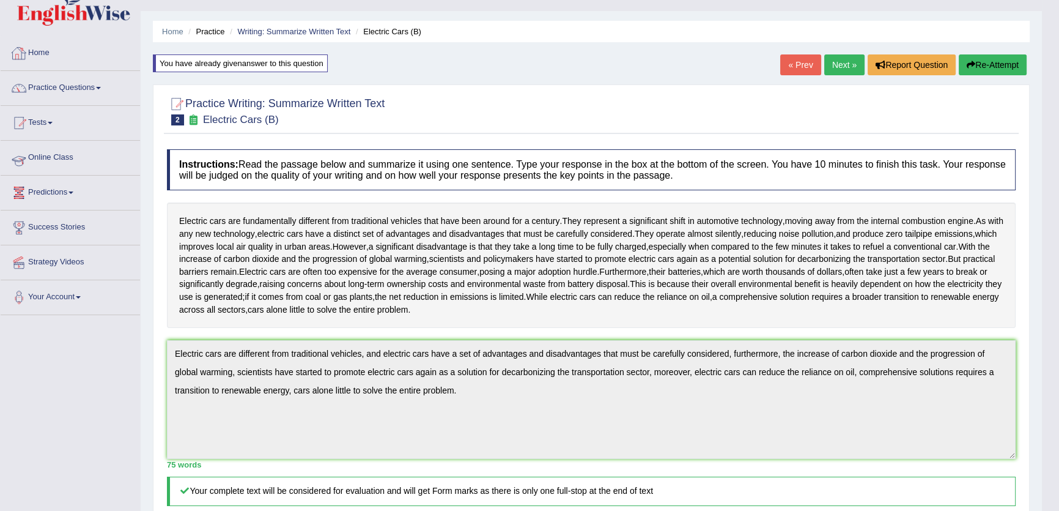
scroll to position [0, 0]
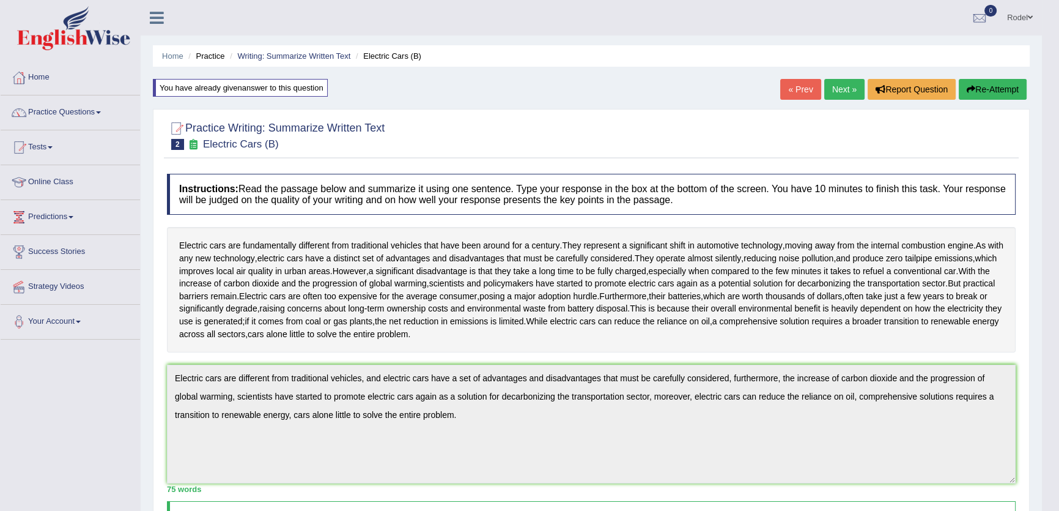
click at [860, 90] on div "« Prev Next » Report Question Re-Attempt" at bounding box center [904, 91] width 249 height 24
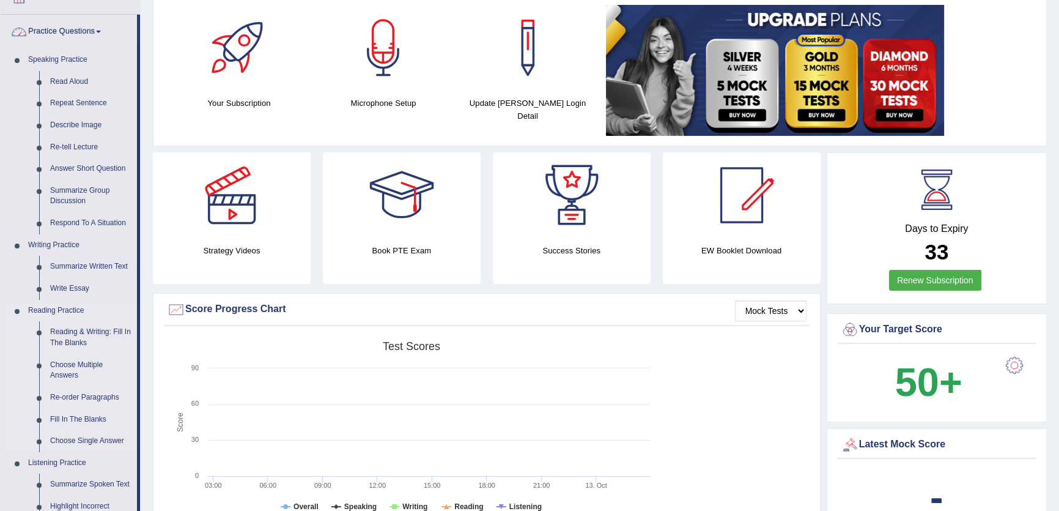
scroll to position [222, 0]
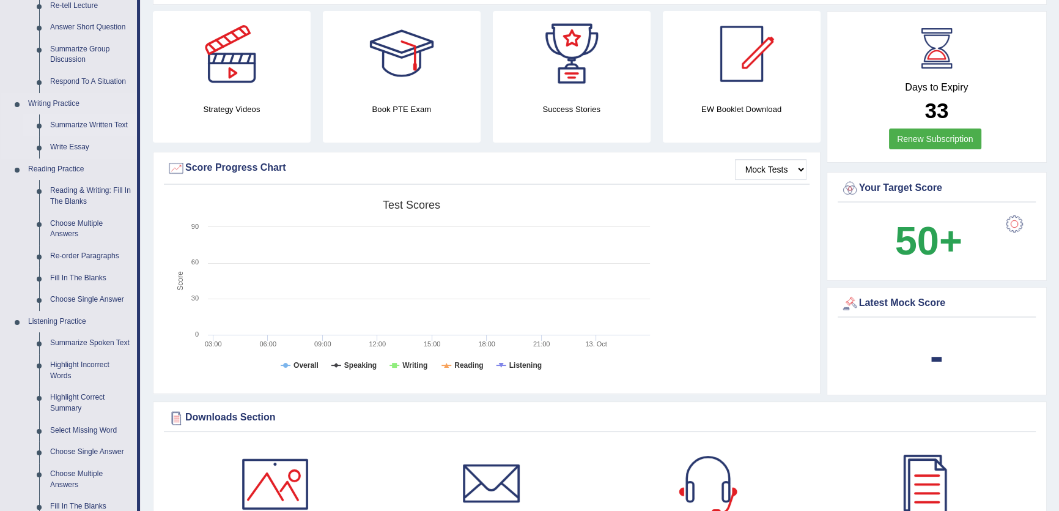
click at [107, 126] on link "Summarize Written Text" at bounding box center [91, 125] width 92 height 22
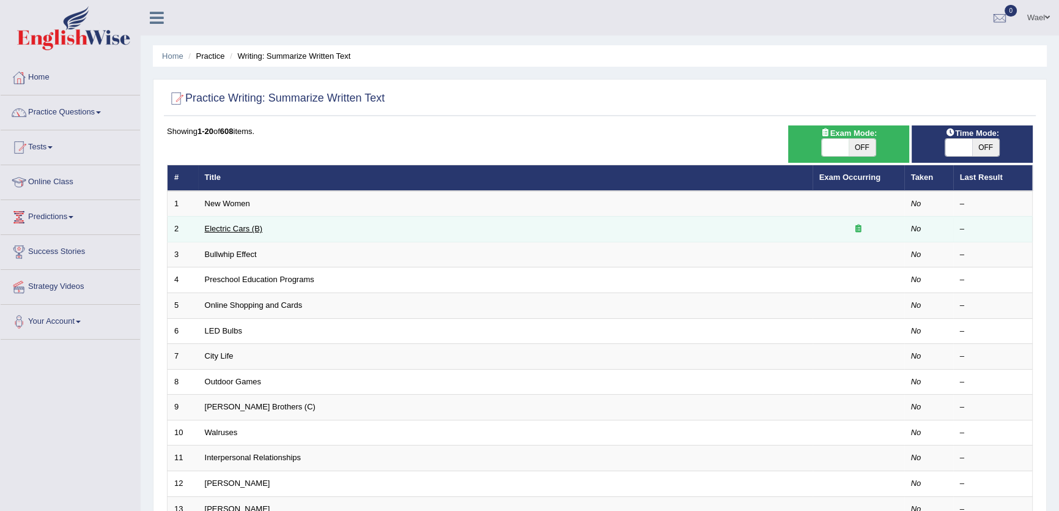
click at [228, 231] on link "Electric Cars (B)" at bounding box center [234, 228] width 58 height 9
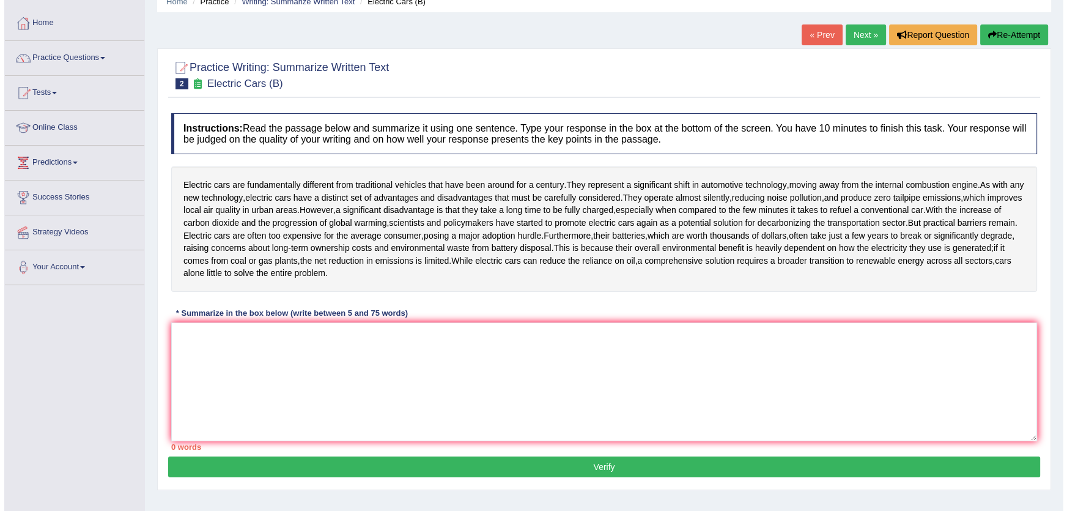
scroll to position [131, 0]
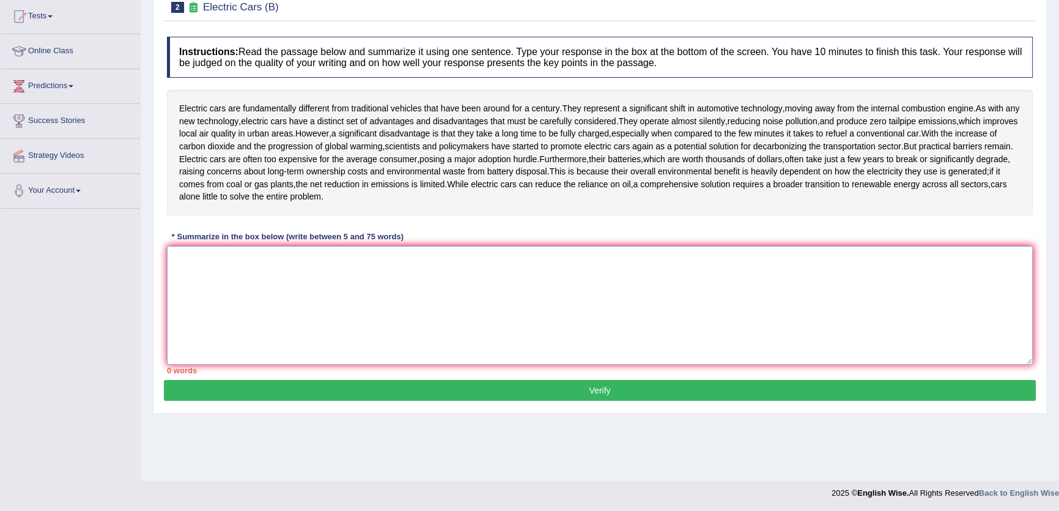
paste textarea "Electric cars are different from traditional vehicles, and electric cars have a…"
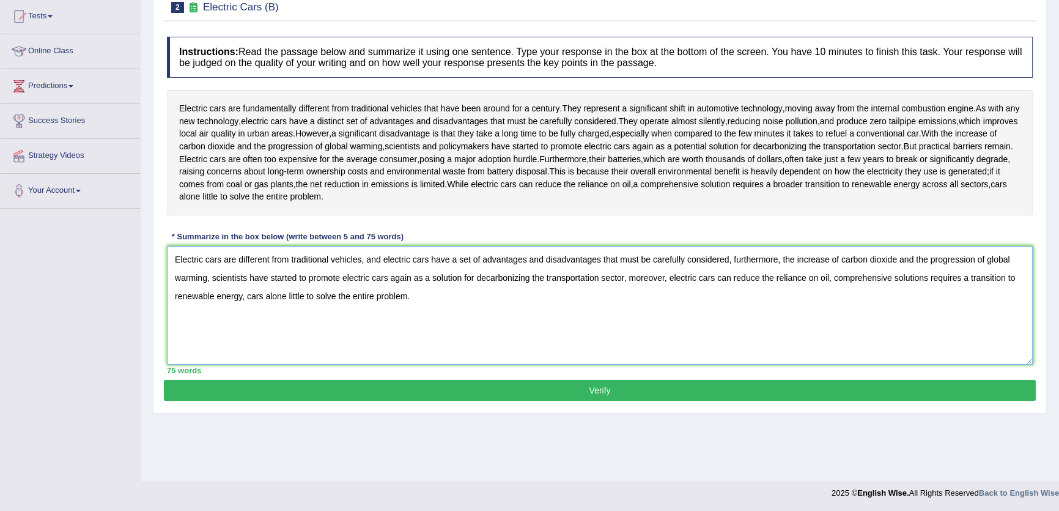
type textarea "Electric cars are different from traditional vehicles, and electric cars have a…"
click at [610, 393] on button "Verify" at bounding box center [600, 390] width 872 height 21
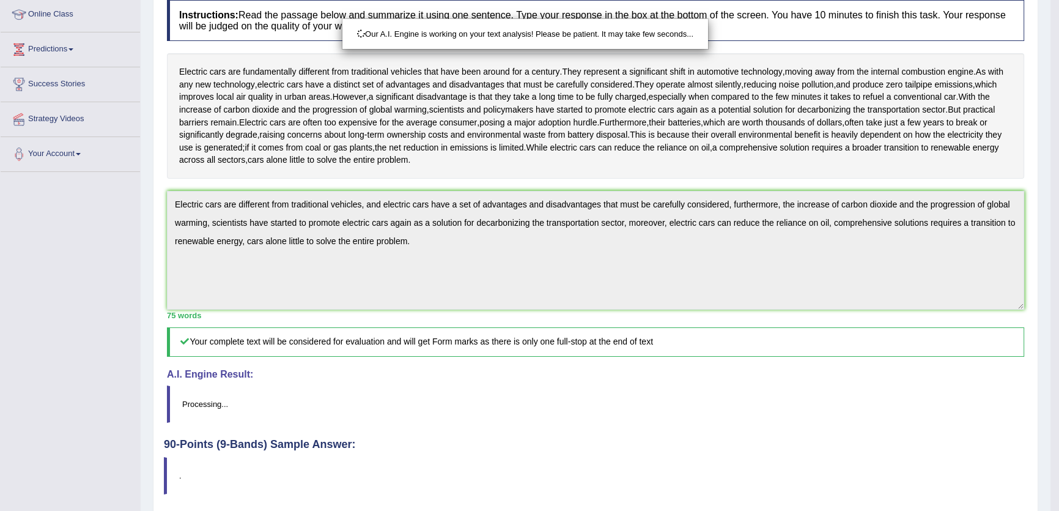
scroll to position [0, 0]
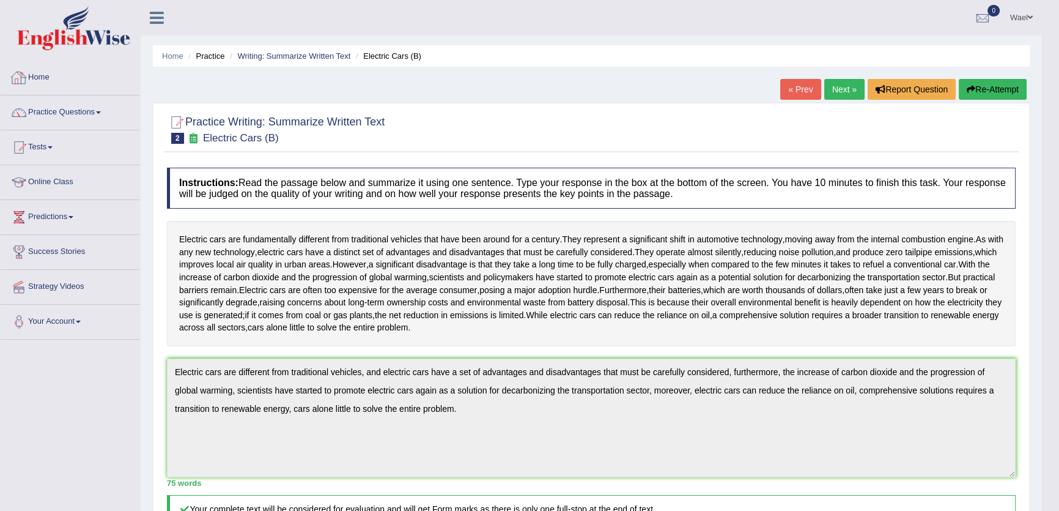
click at [31, 79] on link "Home" at bounding box center [70, 76] width 139 height 31
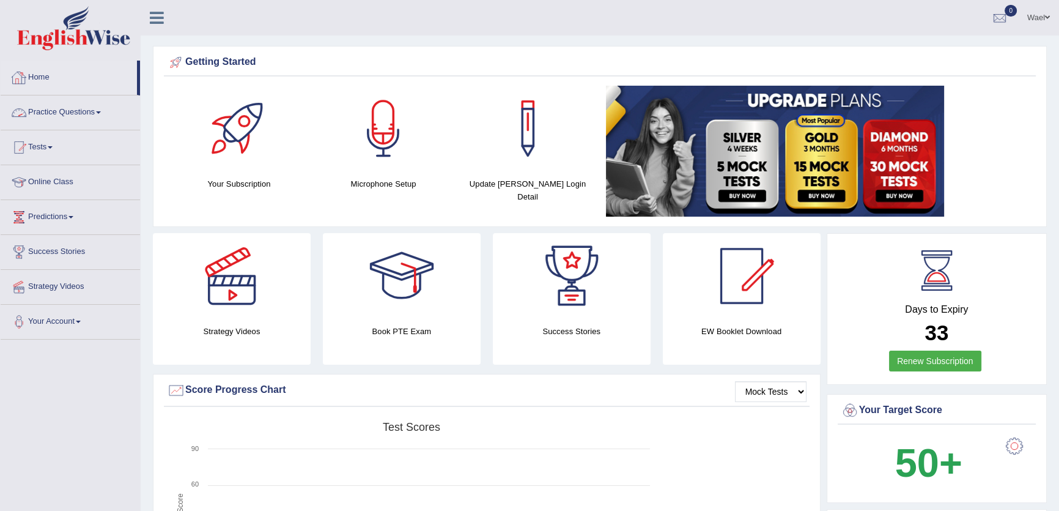
click at [79, 119] on link "Practice Questions" at bounding box center [70, 110] width 139 height 31
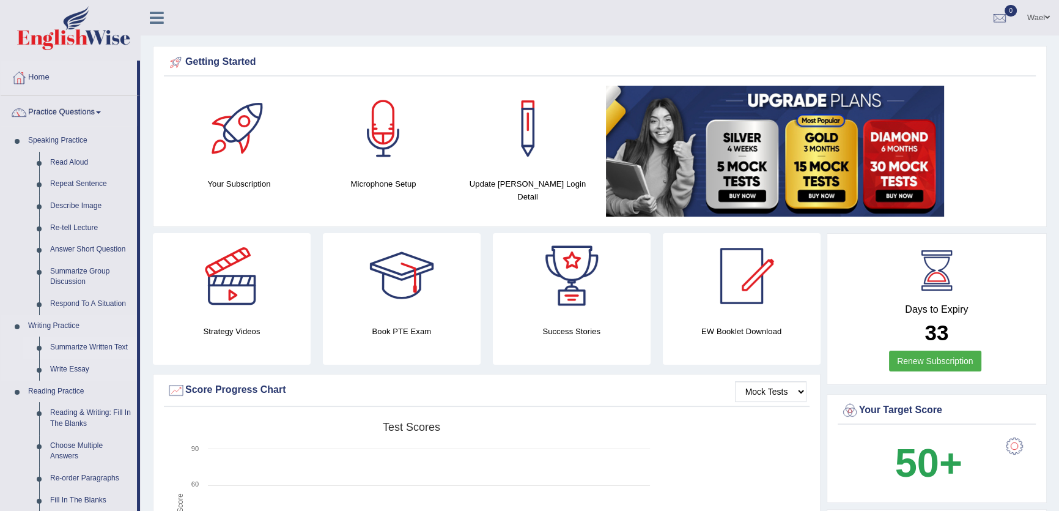
drag, startPoint x: 139, startPoint y: 331, endPoint x: 108, endPoint y: 355, distance: 38.9
click at [108, 356] on li "Practice Questions Speaking Practice Read Aloud Repeat Sentence Describe Image …" at bounding box center [70, 439] width 139 height 688
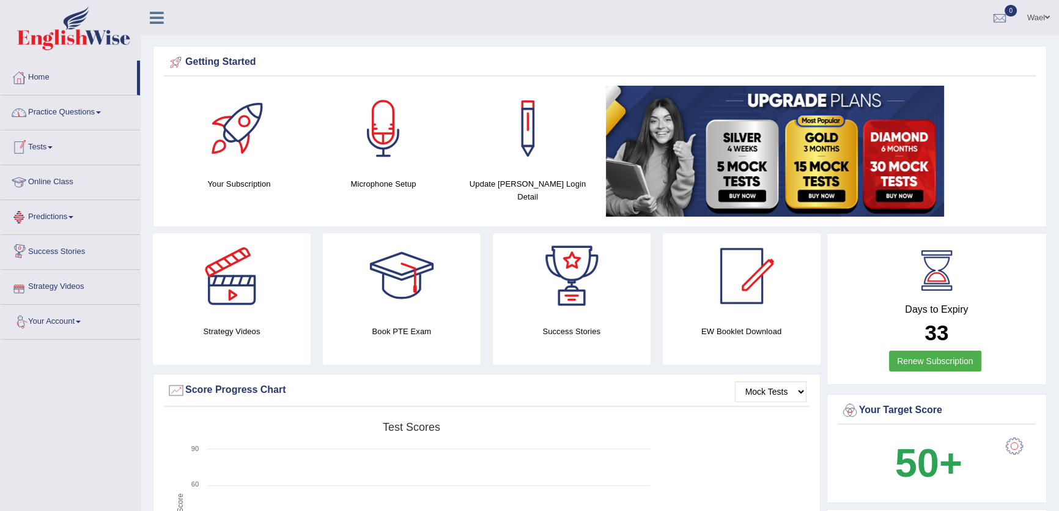
click at [51, 119] on link "Practice Questions" at bounding box center [70, 110] width 139 height 31
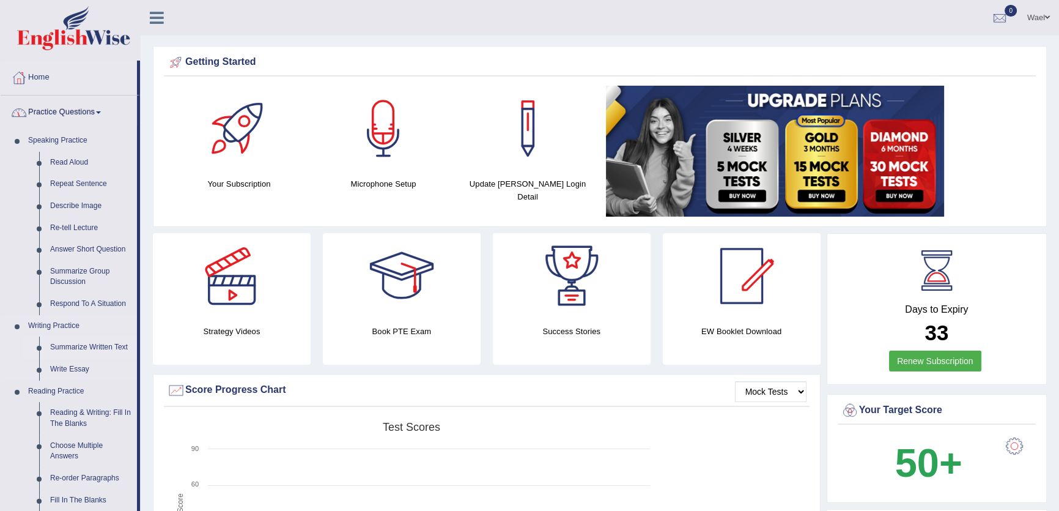
click at [98, 349] on link "Summarize Written Text" at bounding box center [91, 347] width 92 height 22
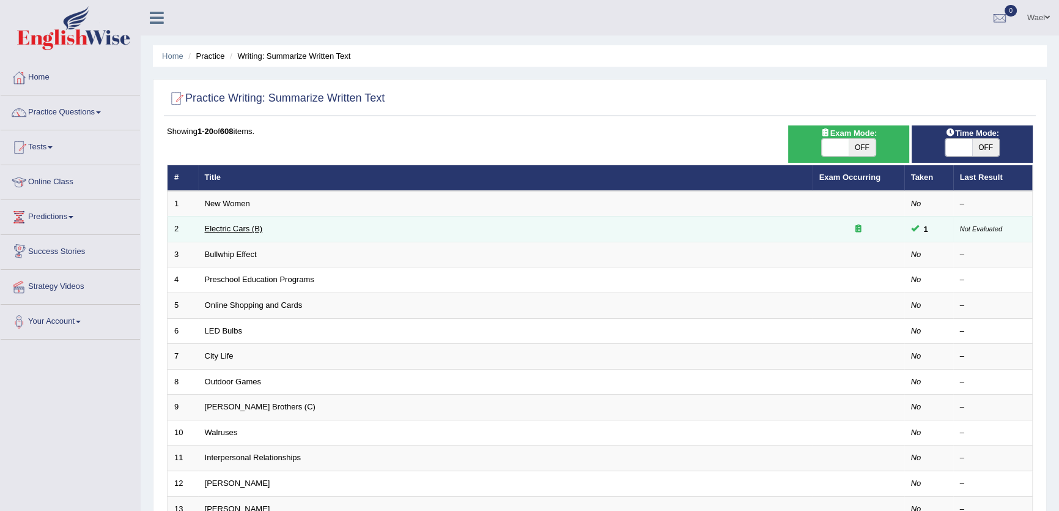
click at [217, 229] on link "Electric Cars (B)" at bounding box center [234, 228] width 58 height 9
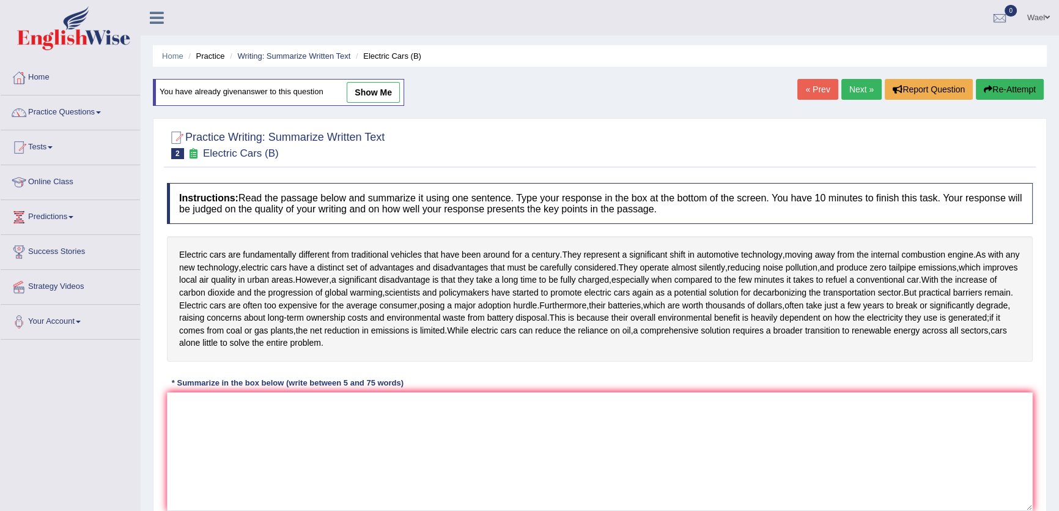
click at [383, 95] on link "show me" at bounding box center [373, 92] width 53 height 21
type textarea "Electric cars are different from traditional vehicles, and electric cars have a…"
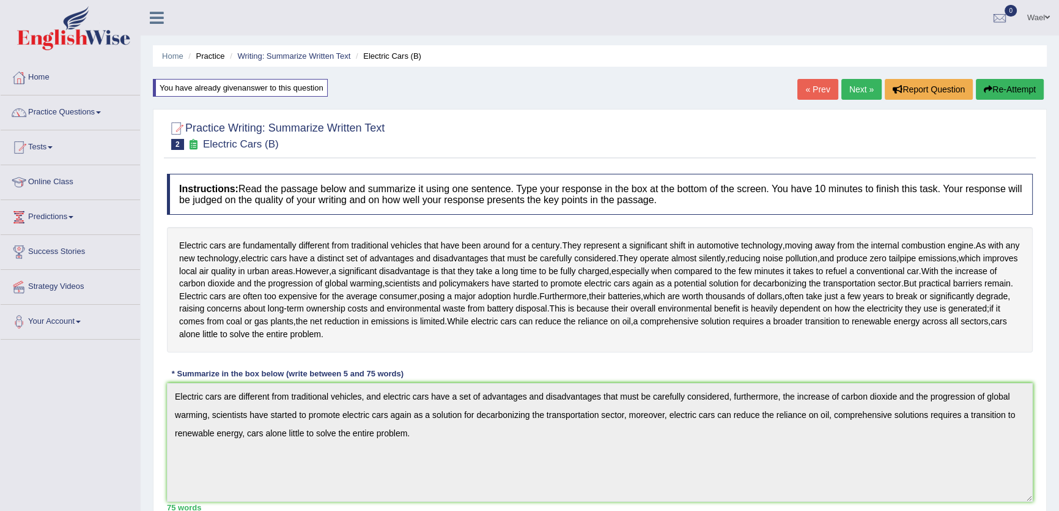
click at [850, 93] on link "Next »" at bounding box center [861, 89] width 40 height 21
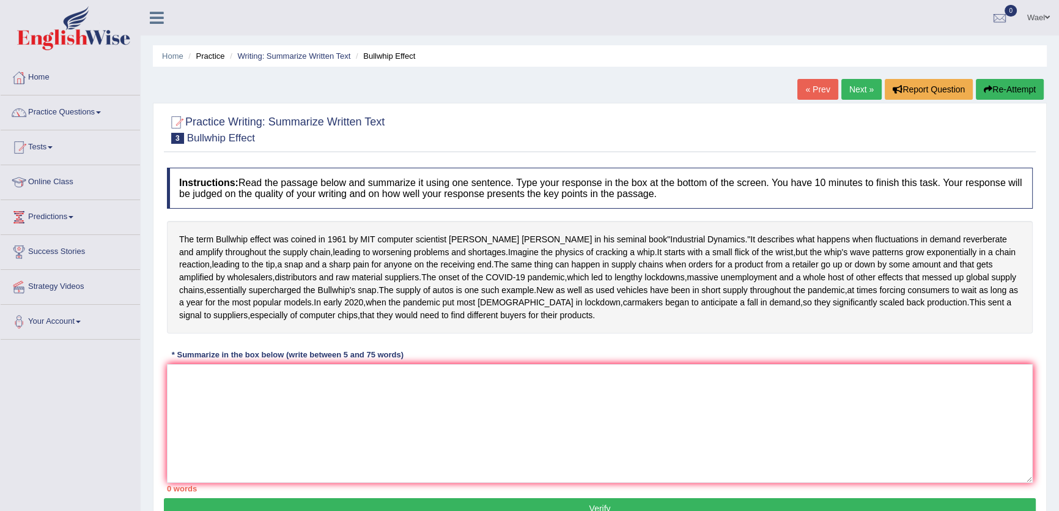
click at [811, 86] on link "« Prev" at bounding box center [817, 89] width 40 height 21
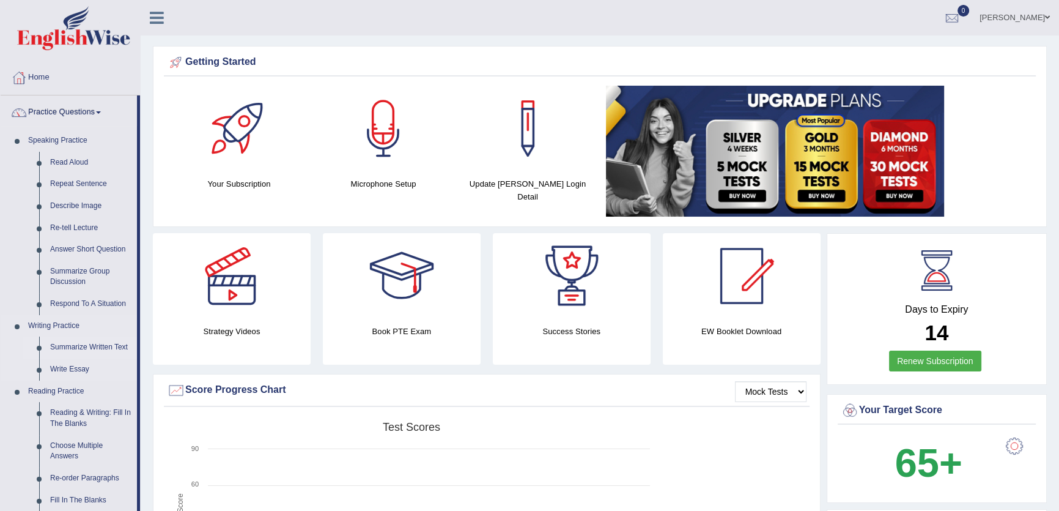
click at [83, 345] on link "Summarize Written Text" at bounding box center [91, 347] width 92 height 22
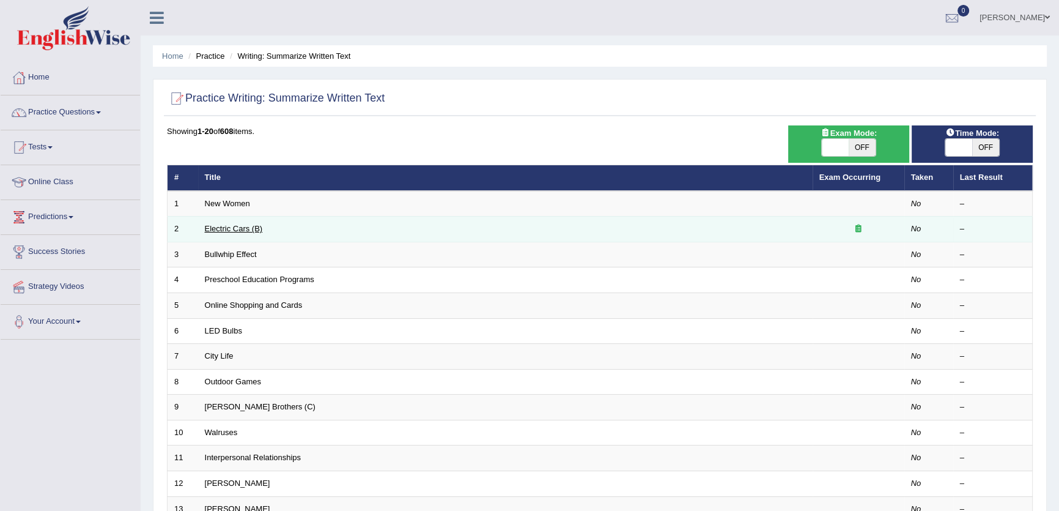
click at [238, 227] on link "Electric Cars (B)" at bounding box center [234, 228] width 58 height 9
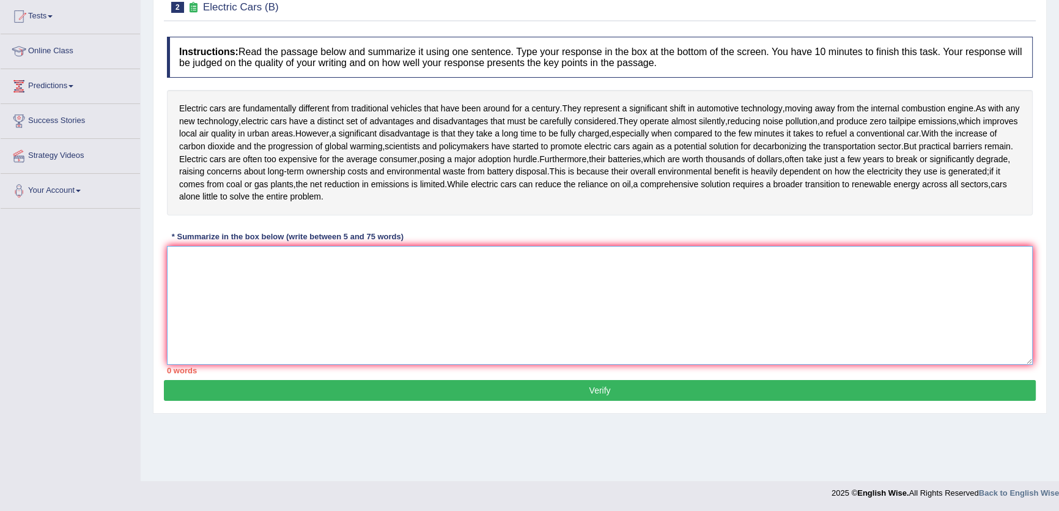
paste textarea "Electric cars are different from traditional vehicles, and electric cars have a…"
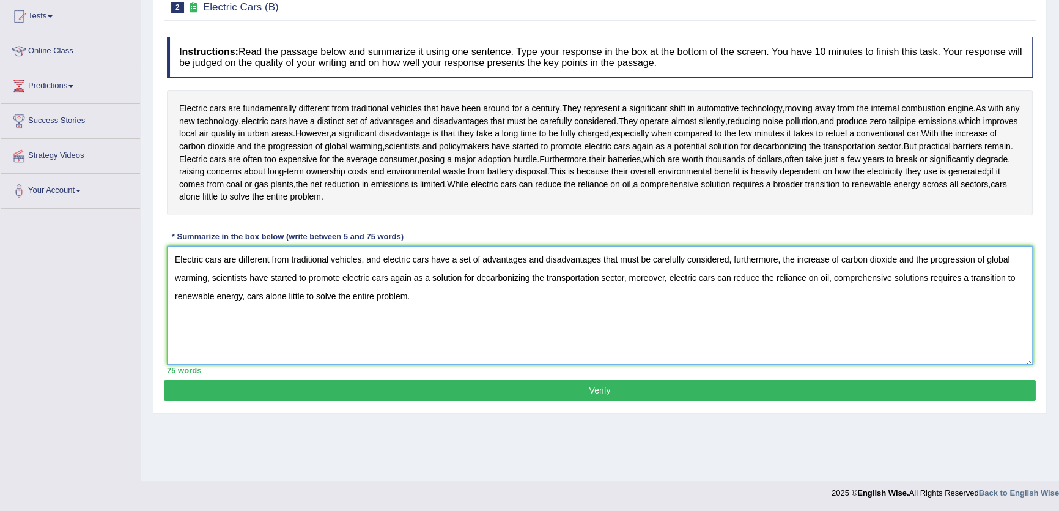
type textarea "Electric cars are different from traditional vehicles, and electric cars have a…"
click at [576, 380] on button "Verify" at bounding box center [600, 390] width 872 height 21
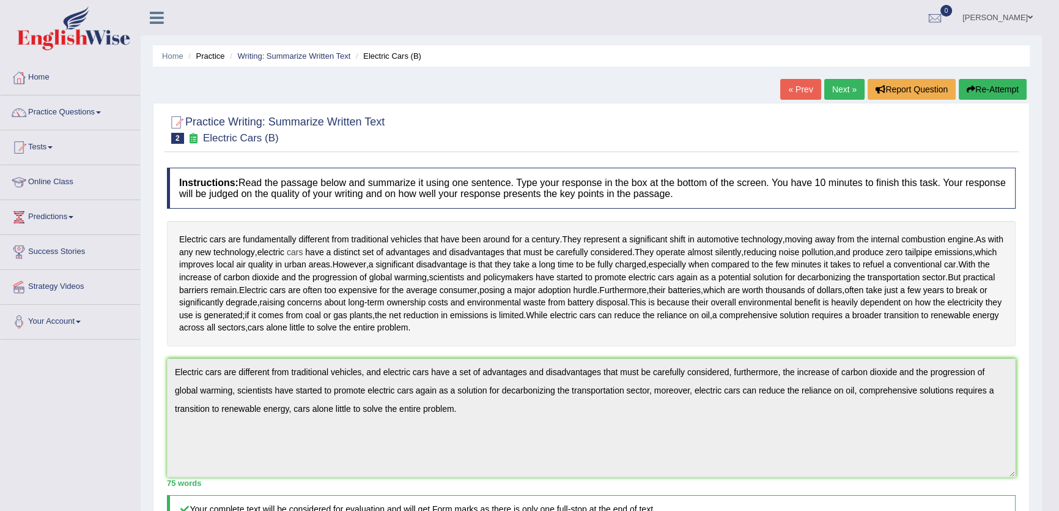
scroll to position [55, 0]
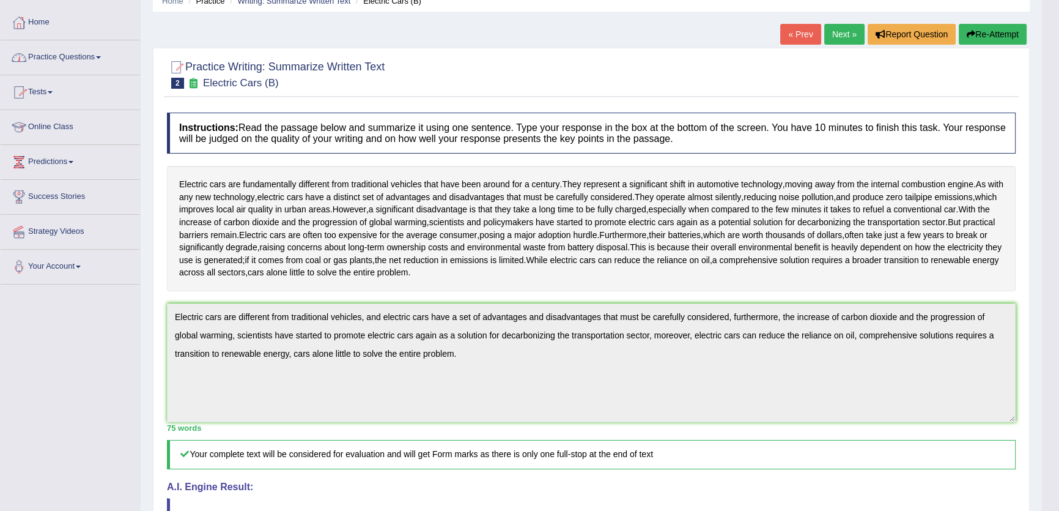
click at [83, 59] on link "Practice Questions" at bounding box center [70, 55] width 139 height 31
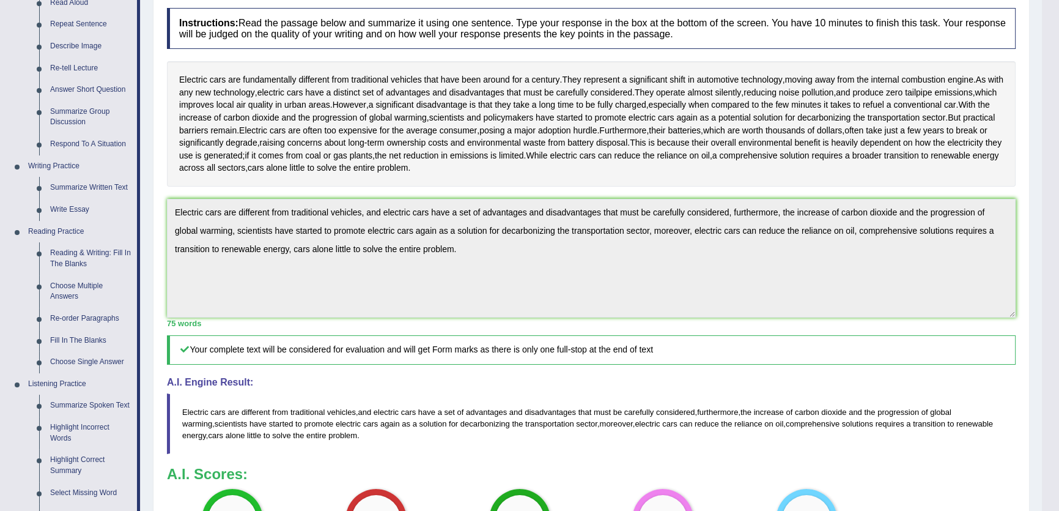
scroll to position [166, 0]
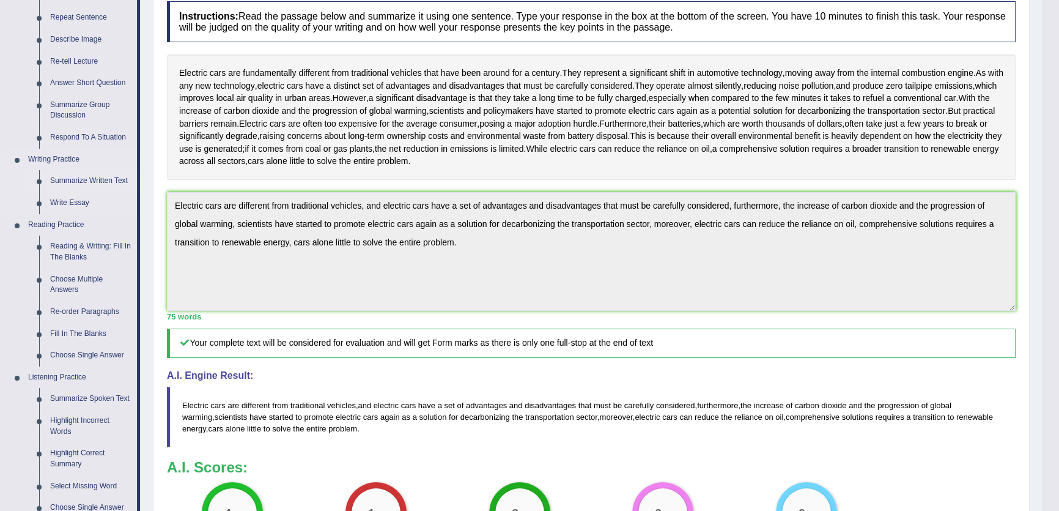
click at [116, 177] on link "Summarize Written Text" at bounding box center [91, 181] width 92 height 22
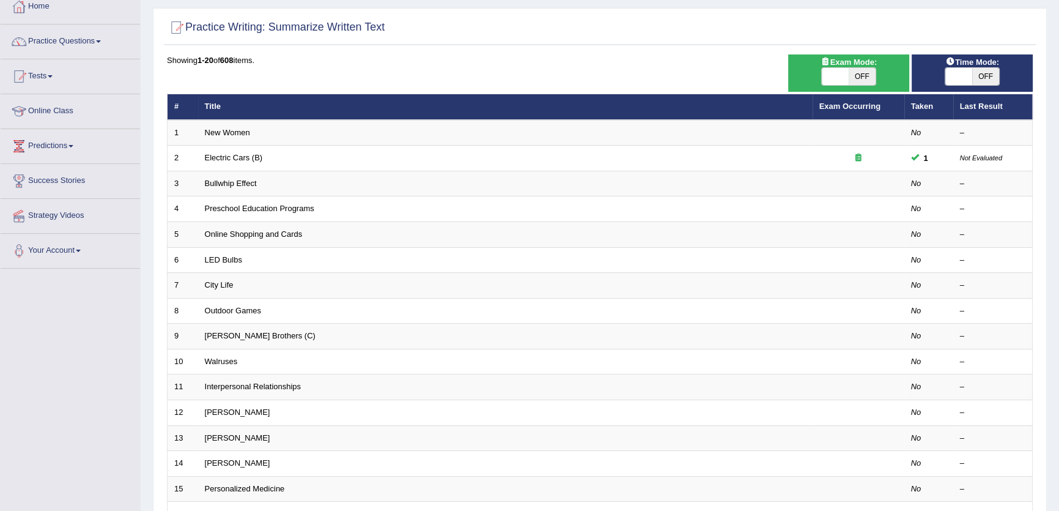
scroll to position [55, 0]
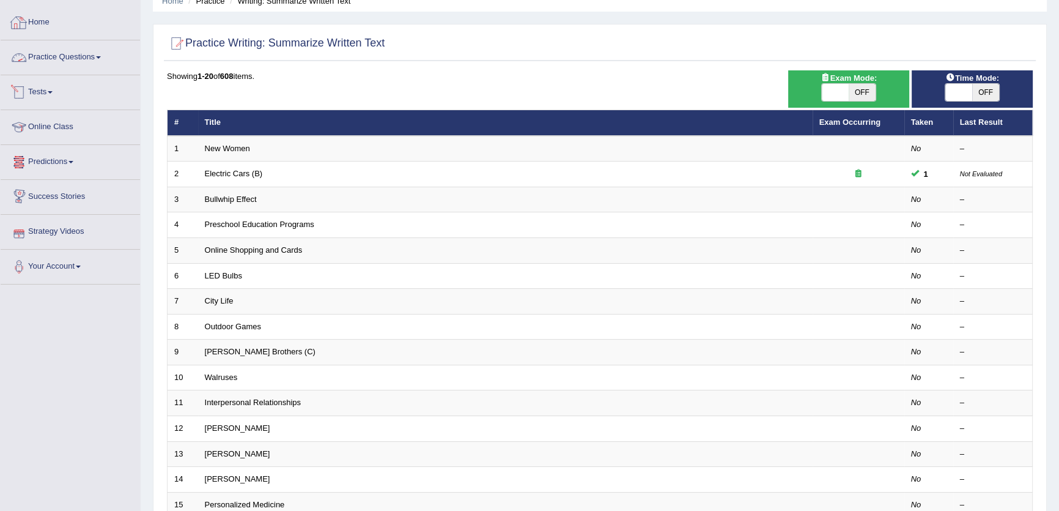
click at [53, 61] on link "Practice Questions" at bounding box center [70, 55] width 139 height 31
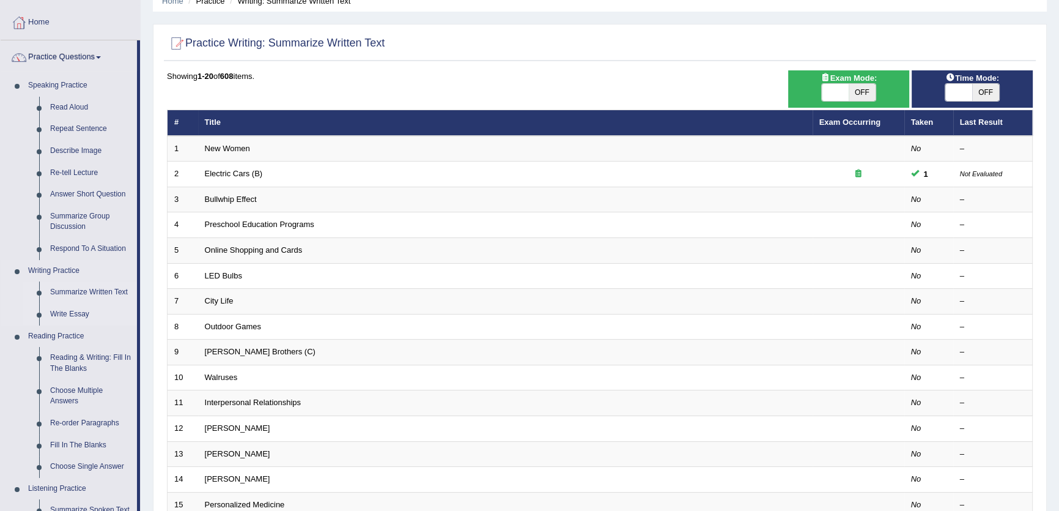
click at [76, 312] on link "Write Essay" at bounding box center [91, 314] width 92 height 22
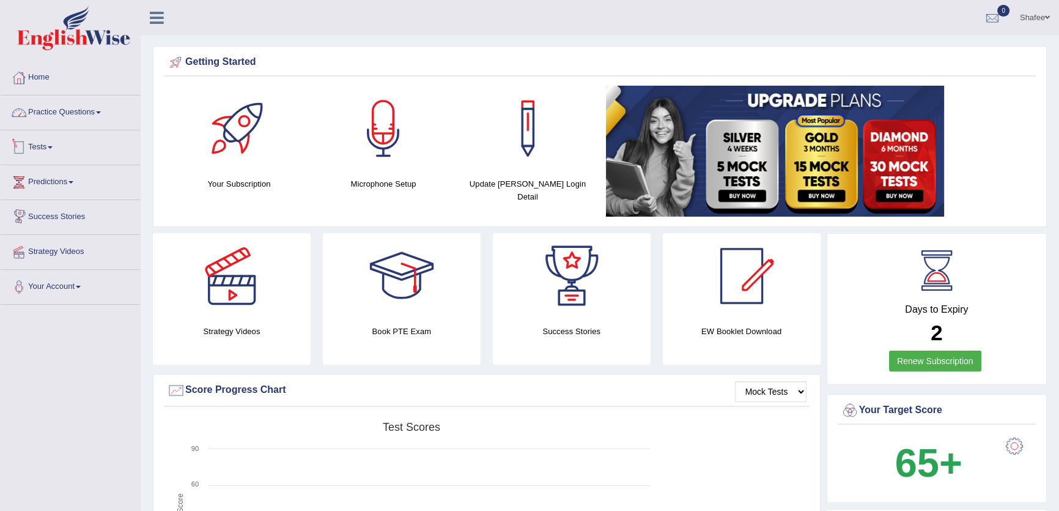
click at [94, 116] on link "Practice Questions" at bounding box center [70, 110] width 139 height 31
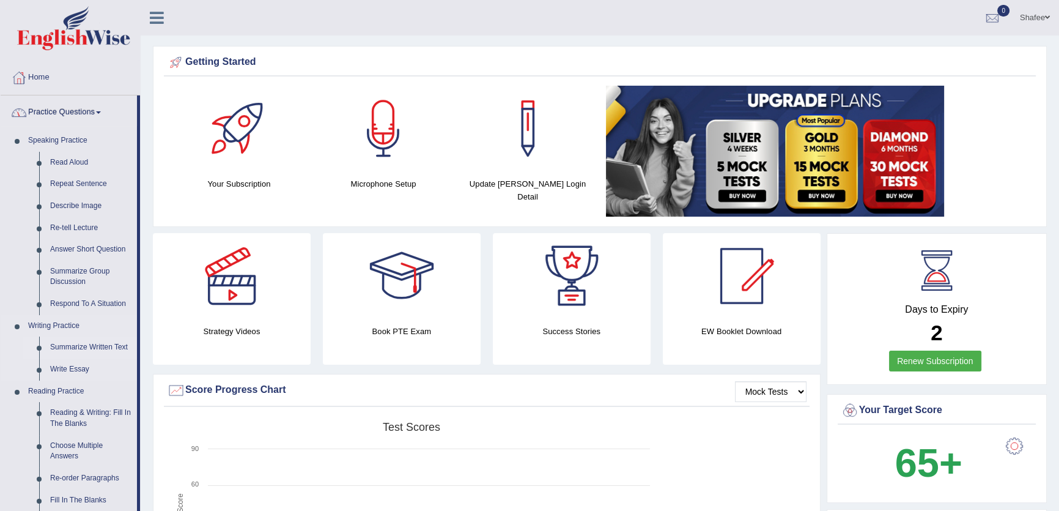
click at [73, 344] on link "Summarize Written Text" at bounding box center [91, 347] width 92 height 22
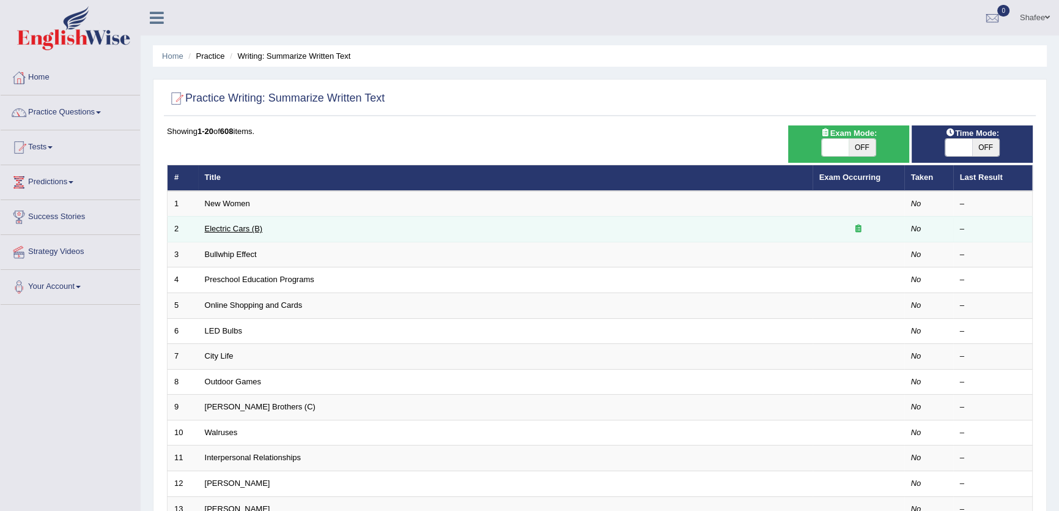
click at [238, 231] on link "Electric Cars (B)" at bounding box center [234, 228] width 58 height 9
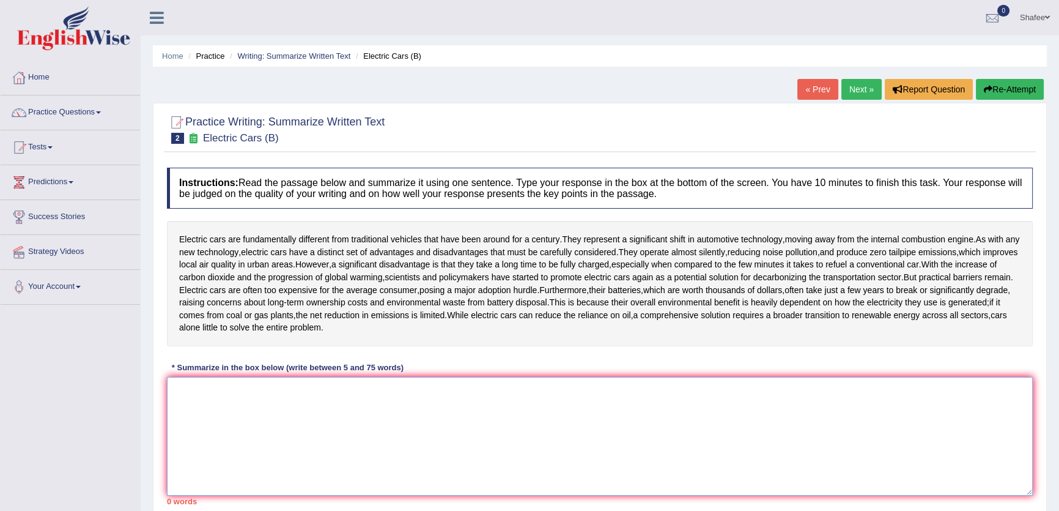
paste textarea "Electric cars are different from traditional vehicles, and electric cars have a…"
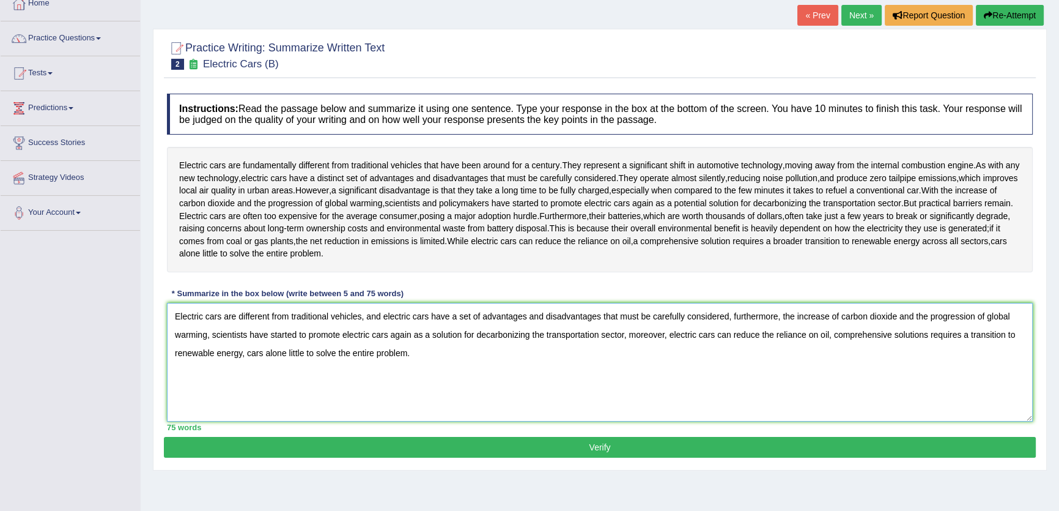
scroll to position [131, 0]
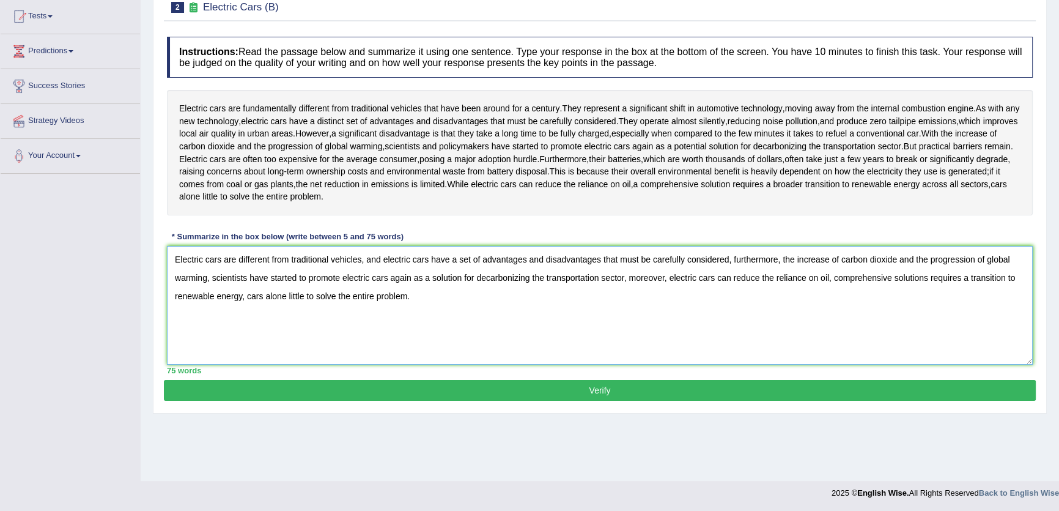
type textarea "Electric cars are different from traditional vehicles, and electric cars have a…"
click at [567, 389] on button "Verify" at bounding box center [600, 390] width 872 height 21
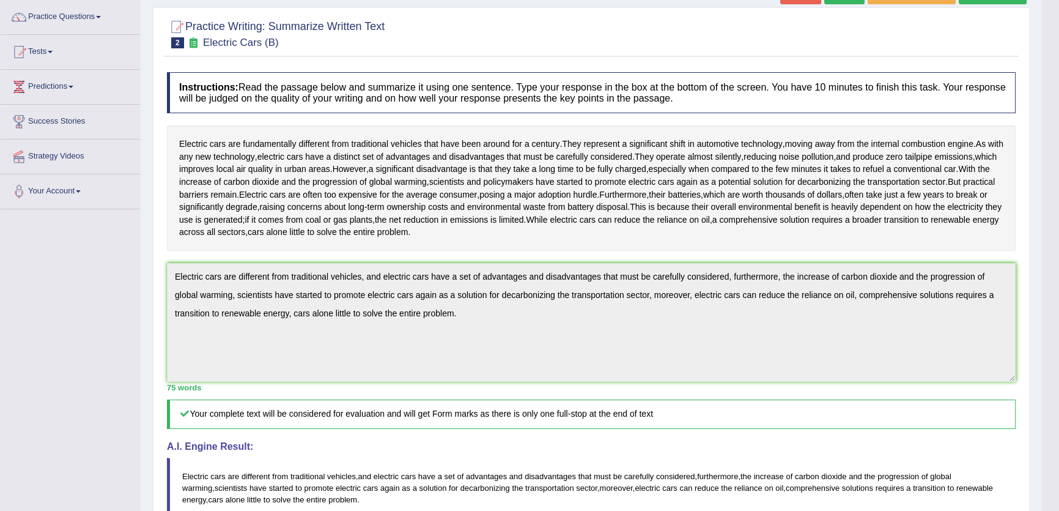
scroll to position [0, 0]
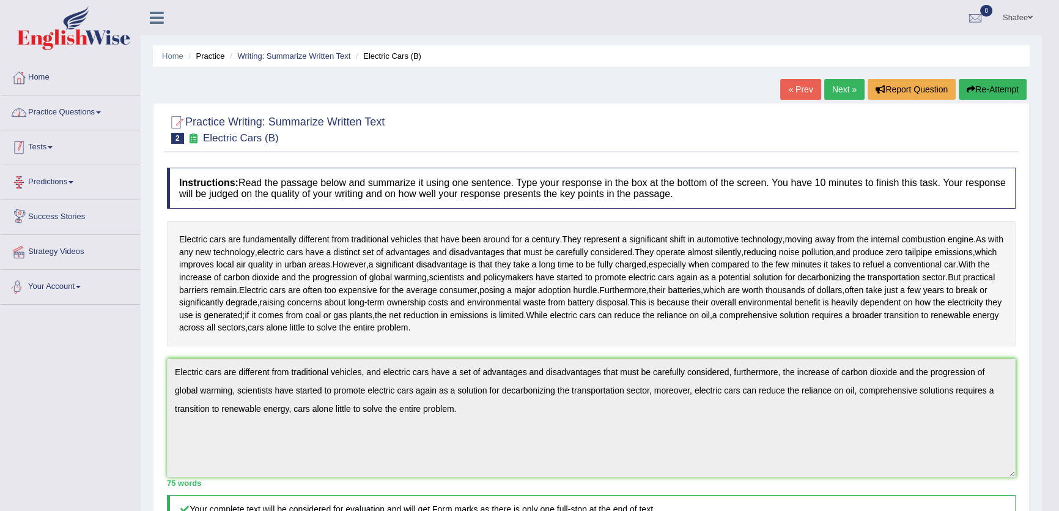
click at [89, 103] on link "Practice Questions" at bounding box center [70, 110] width 139 height 31
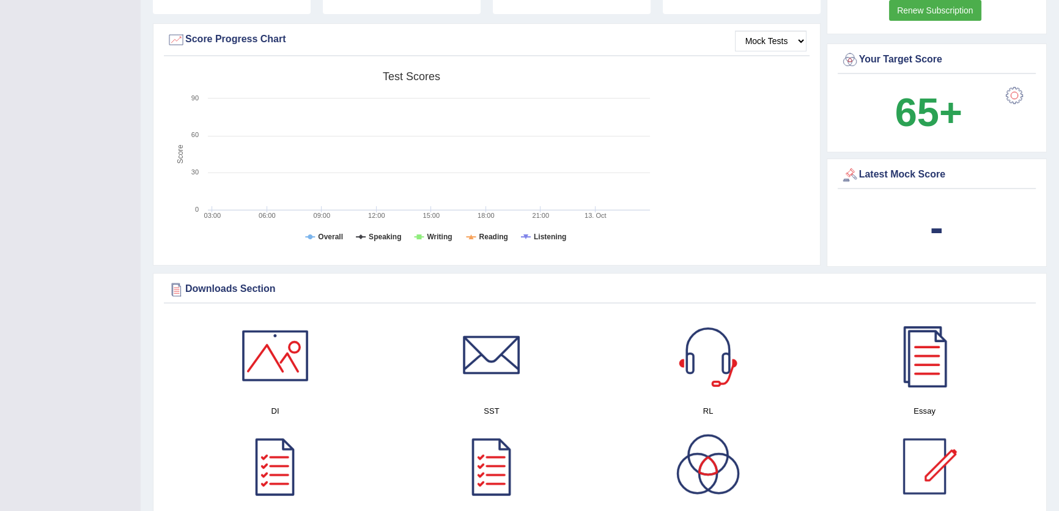
scroll to position [445, 0]
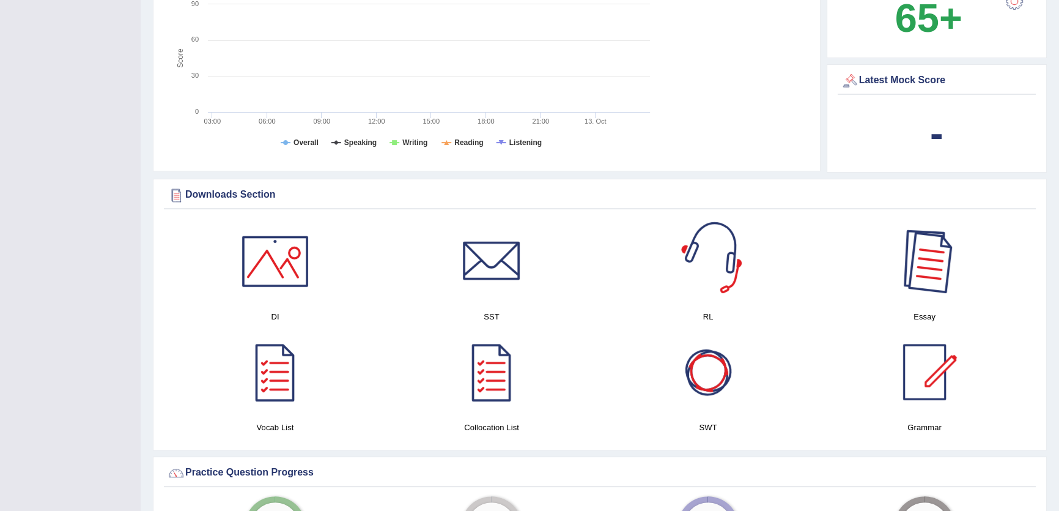
click at [909, 253] on div at bounding box center [925, 261] width 86 height 86
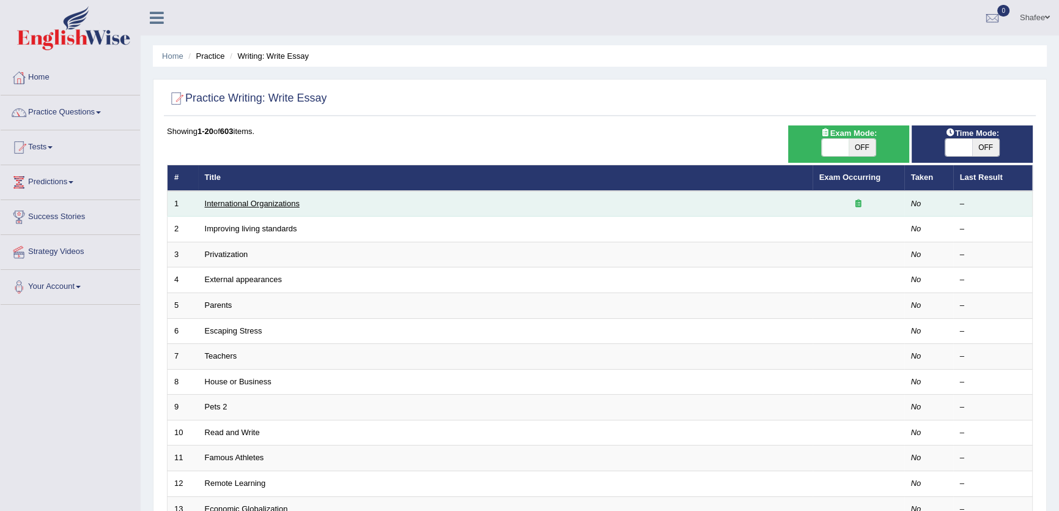
click at [246, 202] on link "International Organizations" at bounding box center [252, 203] width 95 height 9
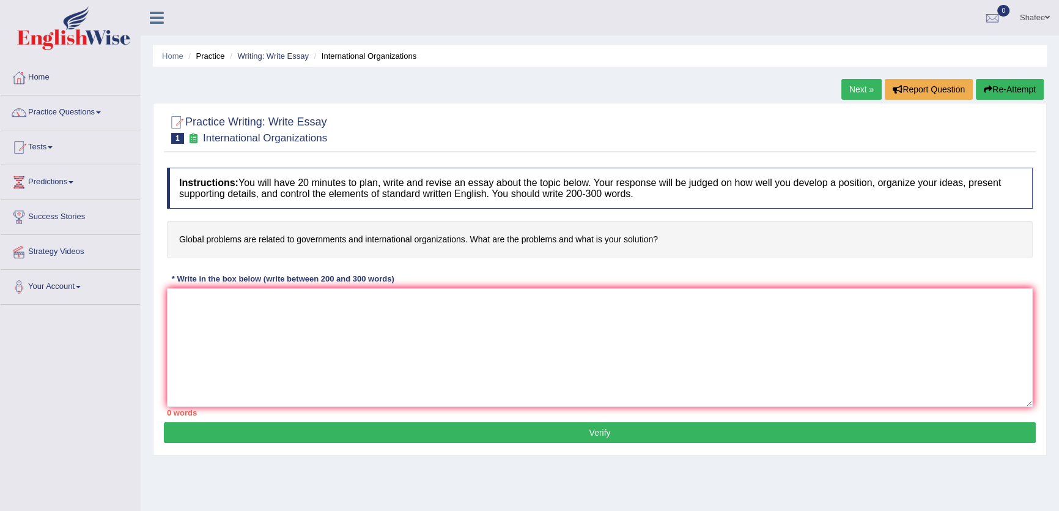
click at [855, 90] on link "Next »" at bounding box center [861, 89] width 40 height 21
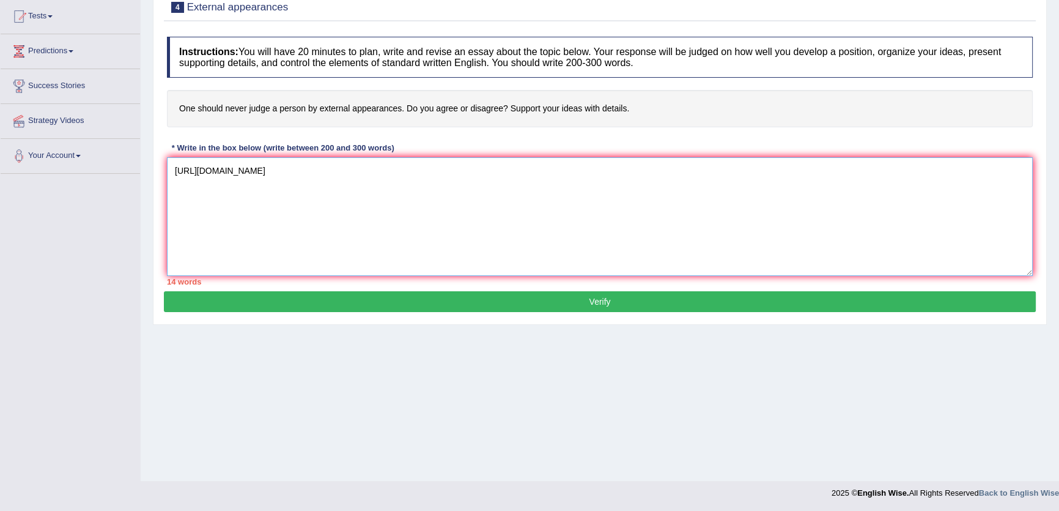
click at [895, 261] on textarea "[URL][DOMAIN_NAME]" at bounding box center [600, 216] width 866 height 119
click at [539, 174] on textarea "https://pte.englishwise.com.au/index.php?r=practice%2Fquestion&id=40961&index=5" at bounding box center [600, 216] width 866 height 119
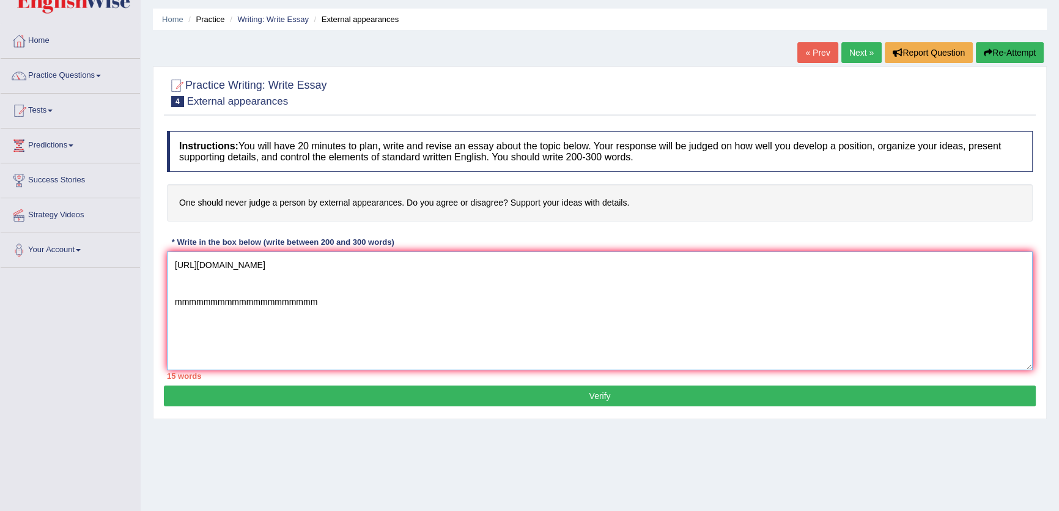
scroll to position [0, 0]
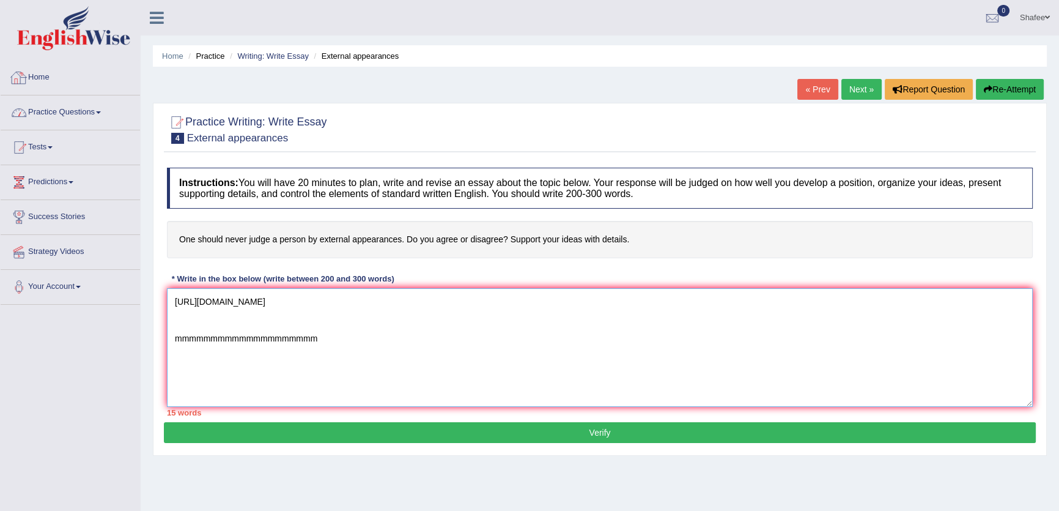
type textarea "https://pte.englishwise.com.au/index.php?r=practice%2Fquestion&id=40961&index=5…"
click at [73, 117] on link "Practice Questions" at bounding box center [70, 110] width 139 height 31
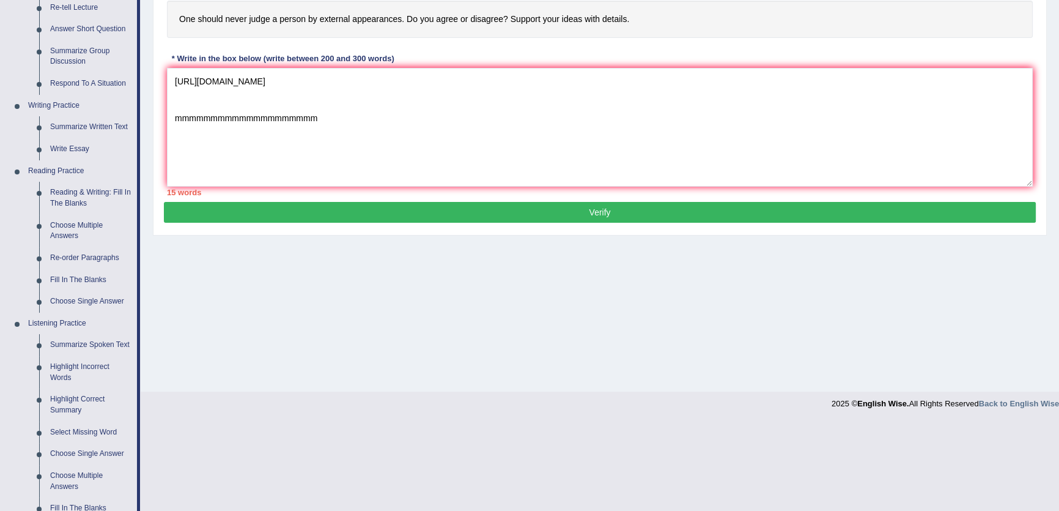
scroll to position [222, 0]
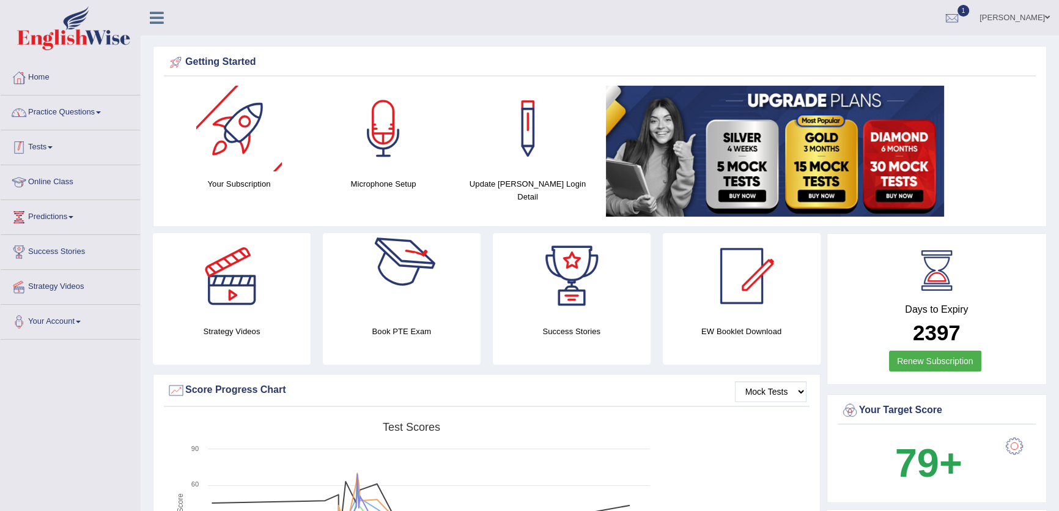
click at [79, 118] on link "Practice Questions" at bounding box center [70, 110] width 139 height 31
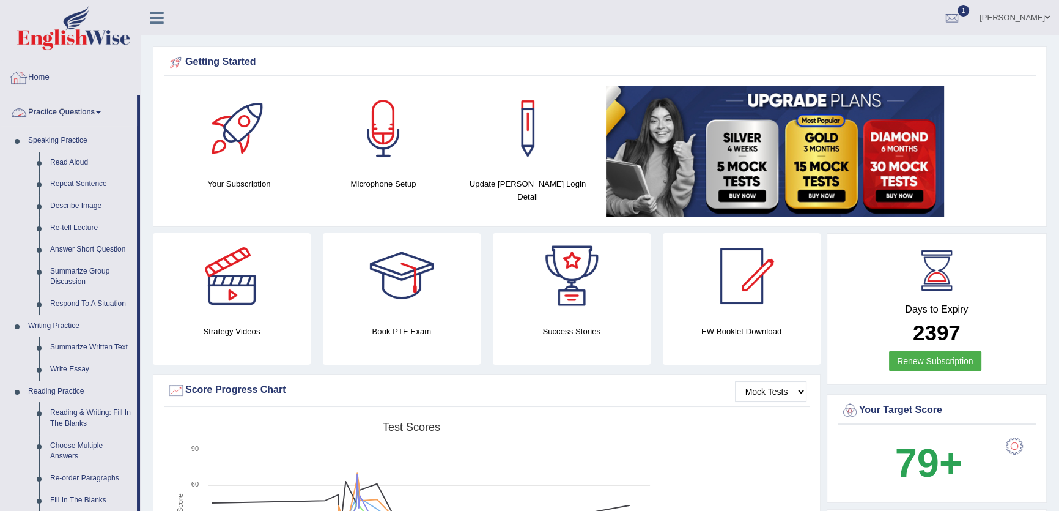
drag, startPoint x: 67, startPoint y: 114, endPoint x: 68, endPoint y: 106, distance: 8.6
click at [68, 114] on link "Practice Questions" at bounding box center [69, 110] width 136 height 31
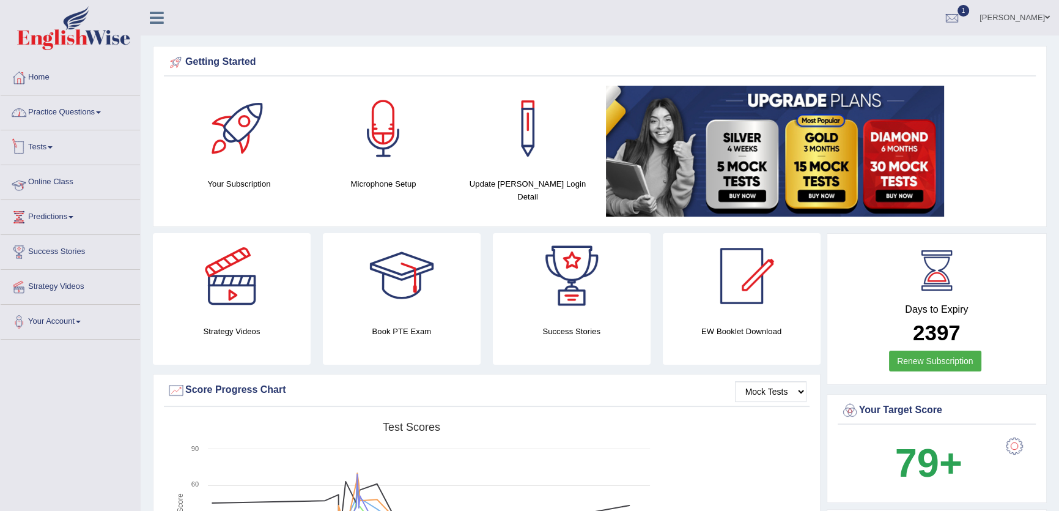
click at [45, 181] on link "Online Class" at bounding box center [70, 180] width 139 height 31
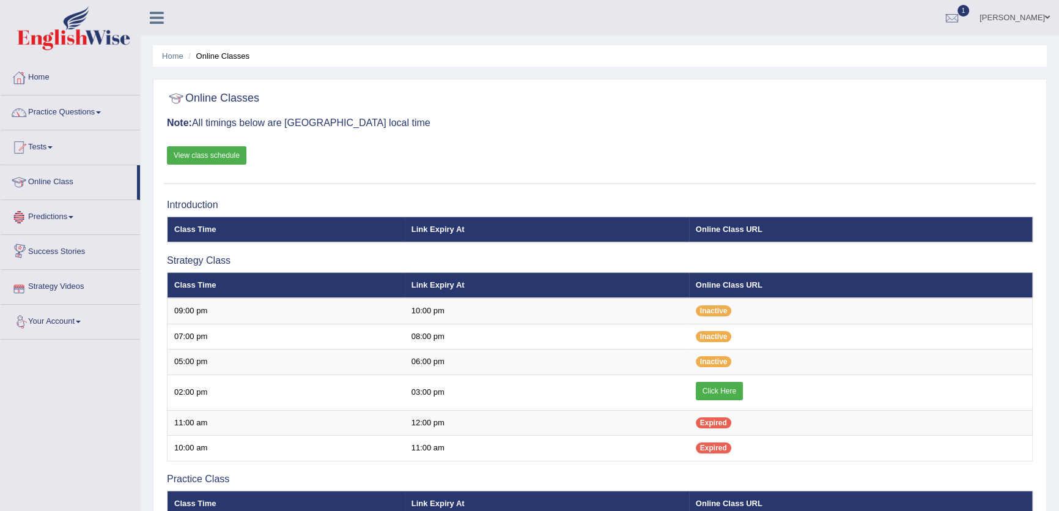
click at [207, 159] on link "View class schedule" at bounding box center [206, 155] width 79 height 18
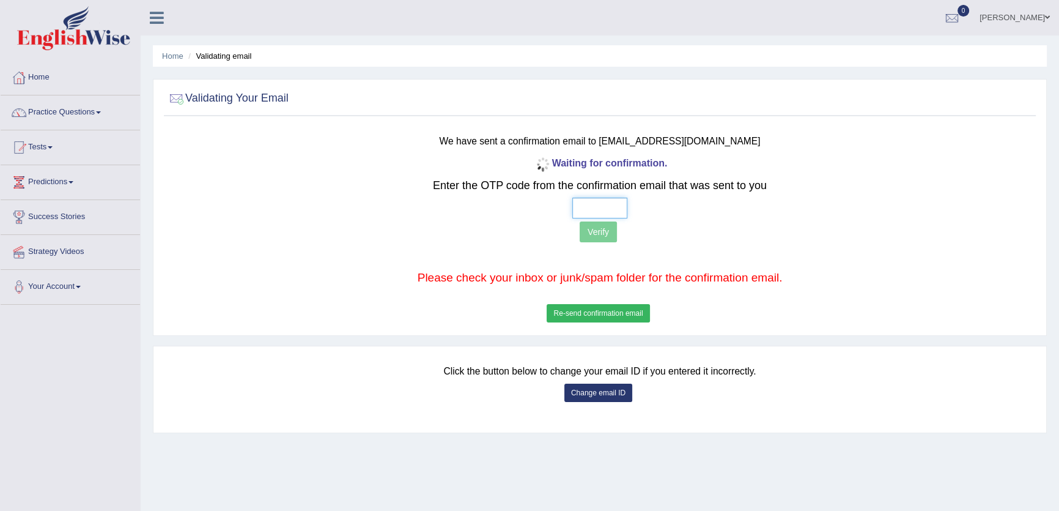
click at [578, 209] on input "text" at bounding box center [599, 207] width 55 height 21
click at [573, 197] on input "text" at bounding box center [599, 207] width 55 height 21
type input "4 6 8 7"
click at [589, 215] on input "4 6 8 7" at bounding box center [599, 207] width 55 height 21
click at [591, 226] on button "Verify" at bounding box center [598, 231] width 37 height 21
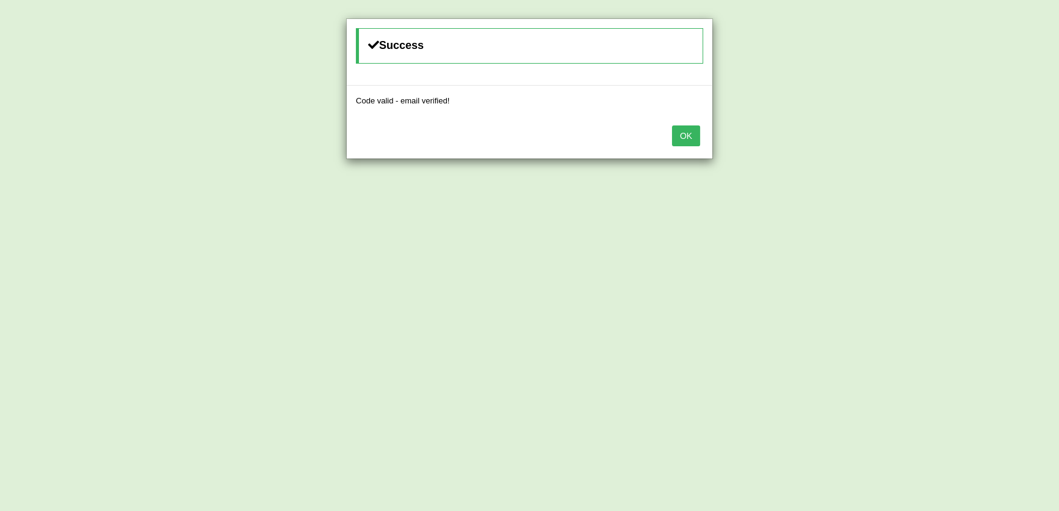
click at [672, 133] on button "OK" at bounding box center [686, 135] width 28 height 21
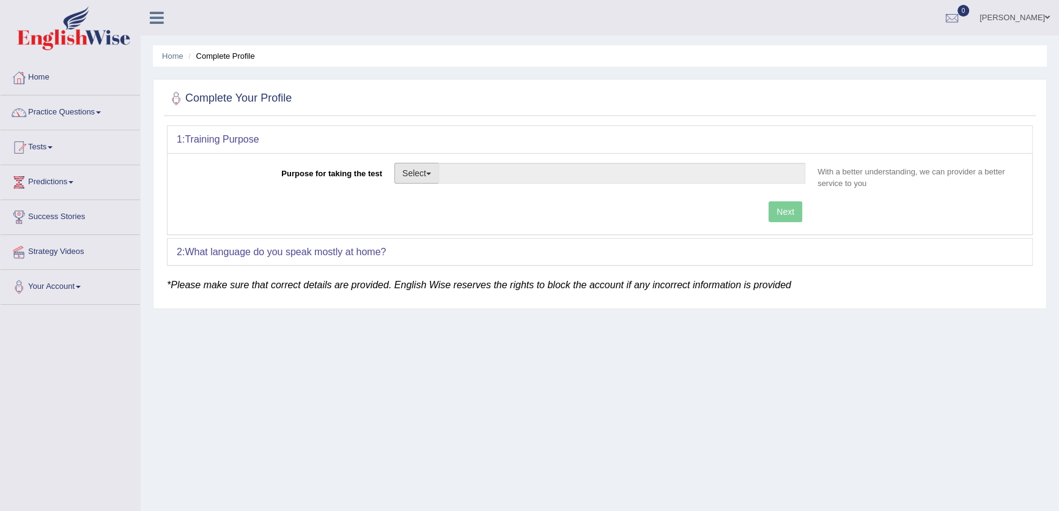
click at [421, 169] on button "Select" at bounding box center [416, 173] width 45 height 21
click at [423, 221] on link "Permanent Residency" at bounding box center [449, 215] width 109 height 16
type input "Permanent Residency"
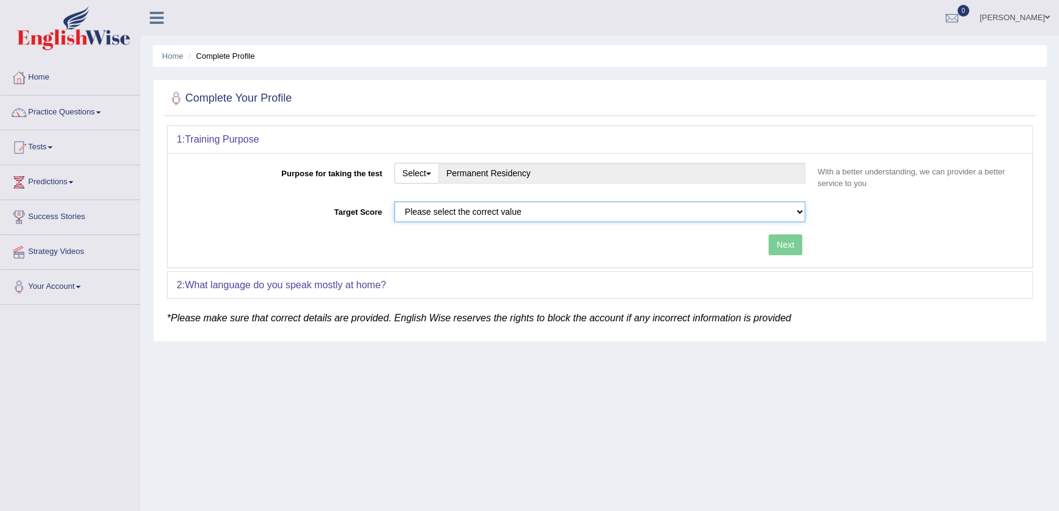
click at [432, 213] on select "Please select the correct value 50 (6 bands) 58 (6.5 bands) 65 (7 bands) 79 (8 …" at bounding box center [599, 211] width 411 height 21
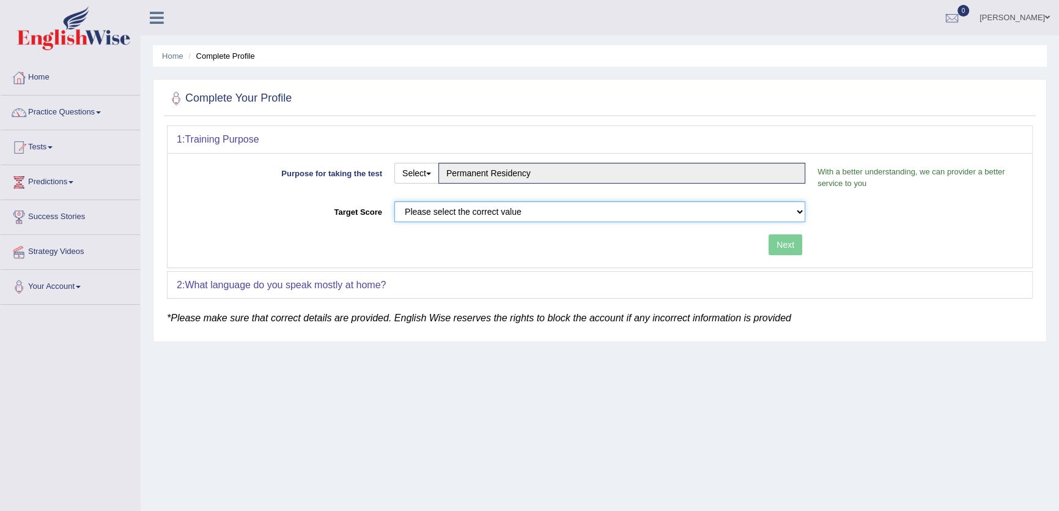
select select "50"
click at [394, 201] on select "Please select the correct value 50 (6 bands) 58 (6.5 bands) 65 (7 bands) 79 (8 …" at bounding box center [599, 211] width 411 height 21
click at [791, 240] on button "Next" at bounding box center [786, 244] width 34 height 21
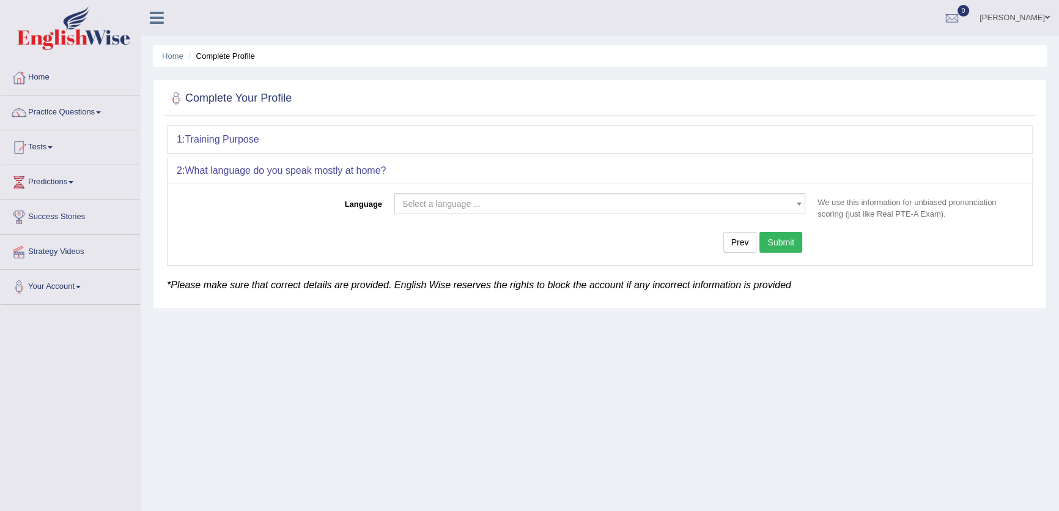
click at [490, 203] on span "Select a language ..." at bounding box center [596, 203] width 388 height 12
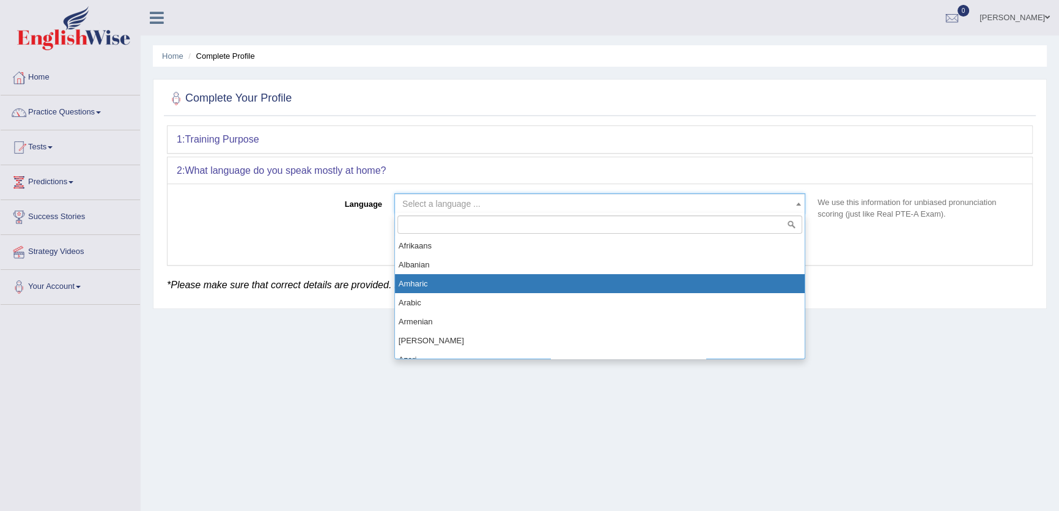
select select "Amharic"
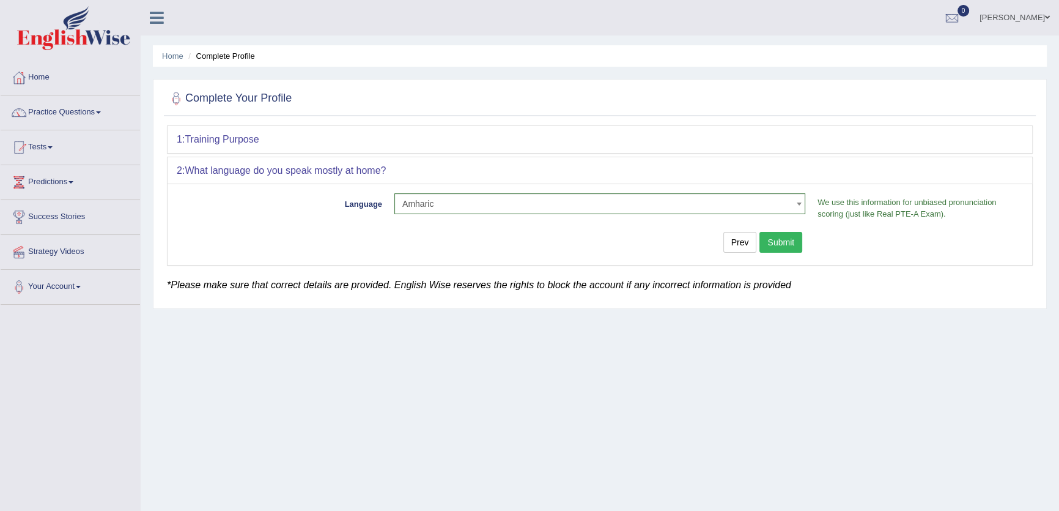
click at [769, 247] on button "Submit" at bounding box center [780, 242] width 43 height 21
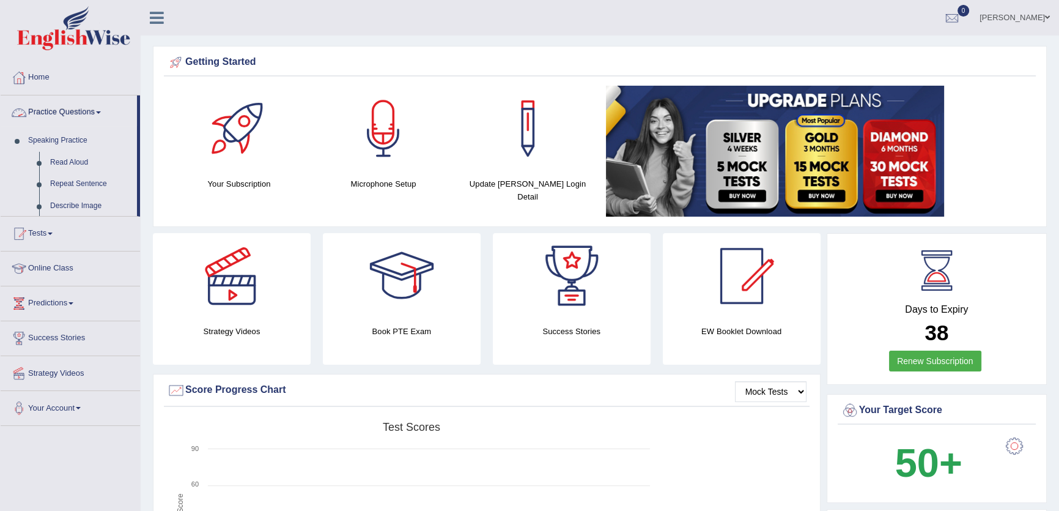
click at [46, 162] on link "Read Aloud" at bounding box center [91, 163] width 92 height 22
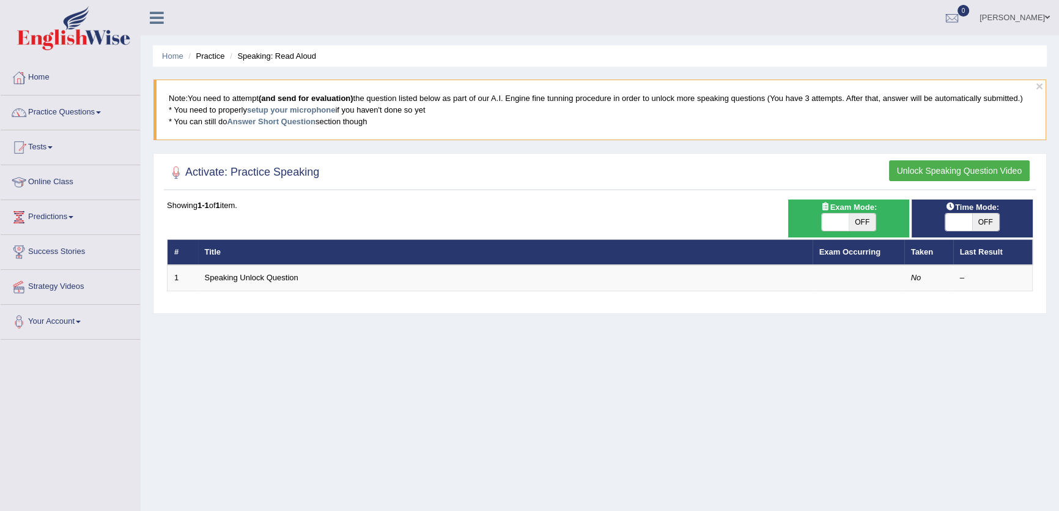
click at [270, 278] on link "Speaking Unlock Question" at bounding box center [252, 277] width 94 height 9
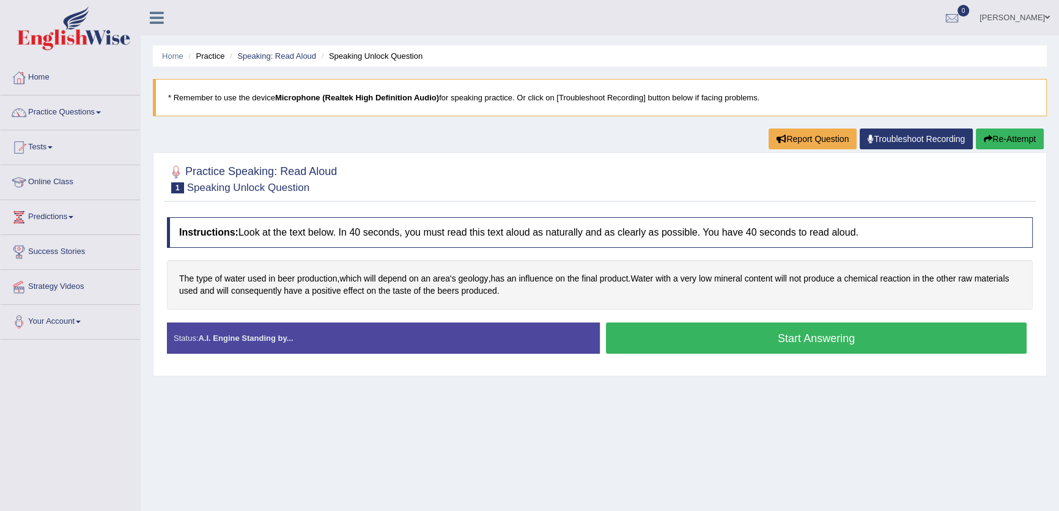
click at [789, 346] on button "Start Answering" at bounding box center [816, 337] width 421 height 31
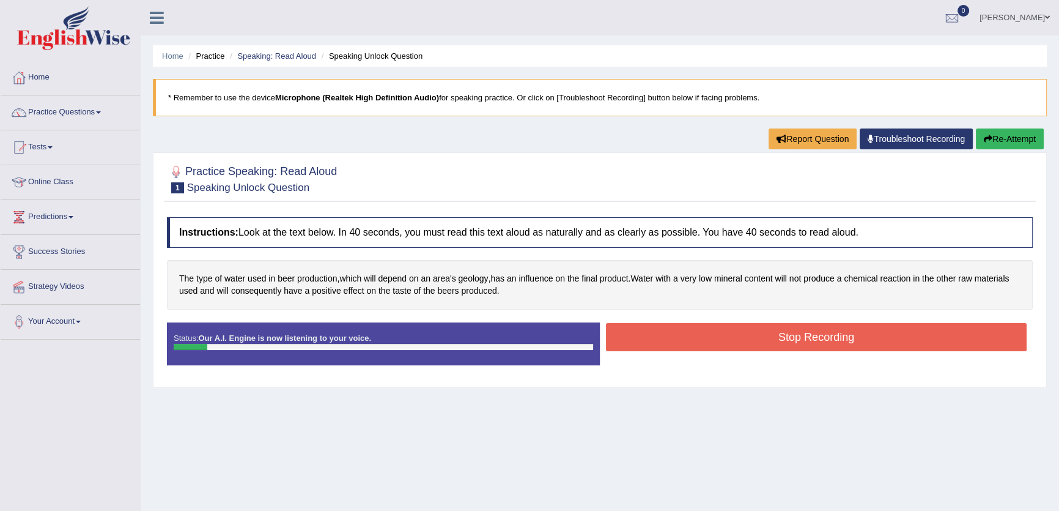
click at [789, 345] on button "Stop Recording" at bounding box center [816, 337] width 421 height 28
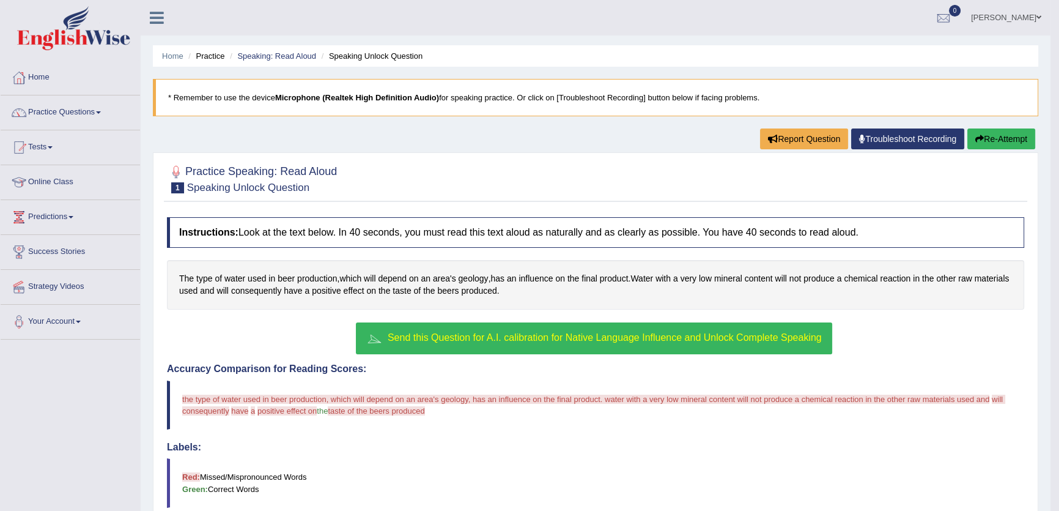
click at [682, 332] on span "Send this Question for A.I. calibration for Native Language Influence and Unloc…" at bounding box center [605, 337] width 434 height 10
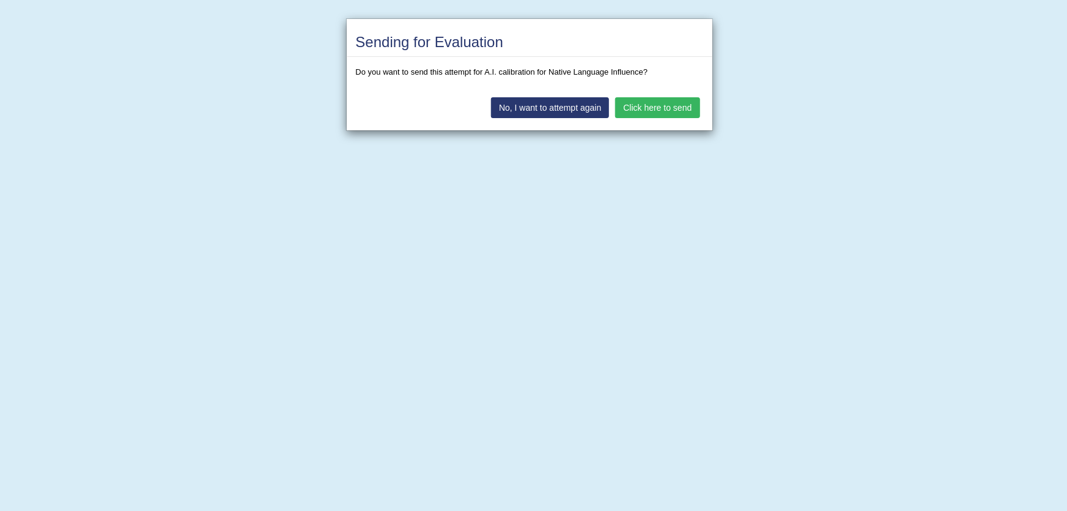
click at [654, 91] on div "No, I want to attempt again Click here to send" at bounding box center [530, 108] width 366 height 43
click at [657, 108] on button "Click here to send" at bounding box center [657, 107] width 84 height 21
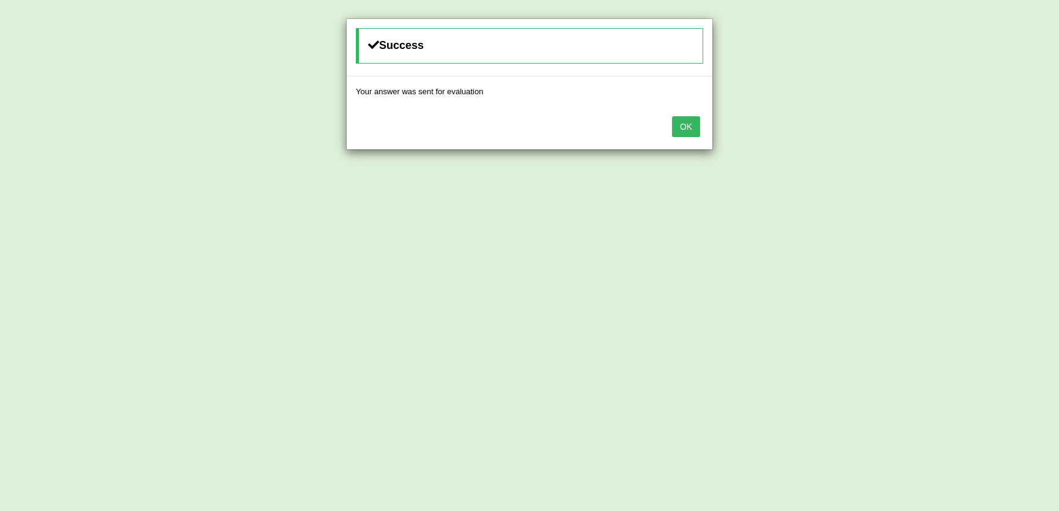
click at [690, 122] on button "OK" at bounding box center [686, 126] width 28 height 21
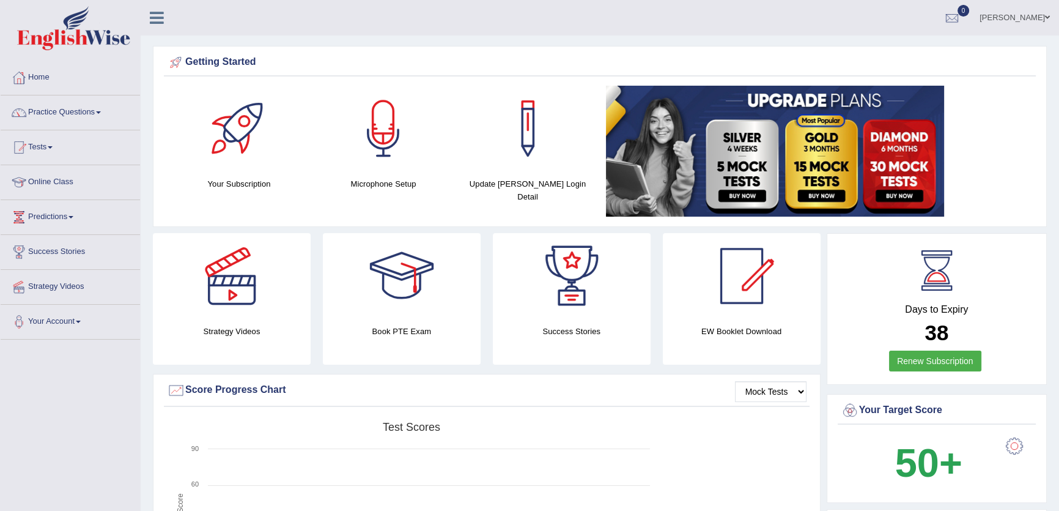
click at [1033, 20] on link "[PERSON_NAME]" at bounding box center [1014, 16] width 89 height 32
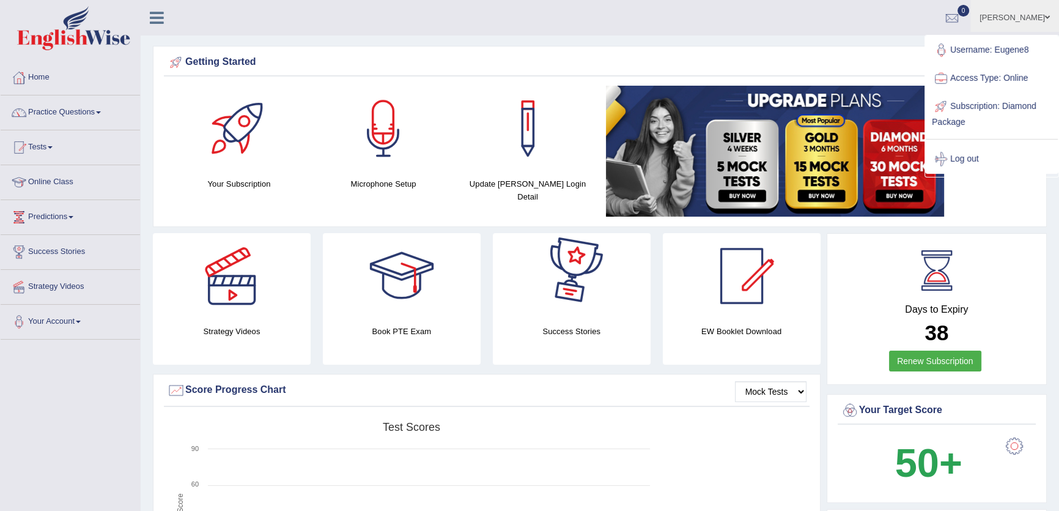
click at [463, 56] on div "Getting Started" at bounding box center [600, 62] width 866 height 18
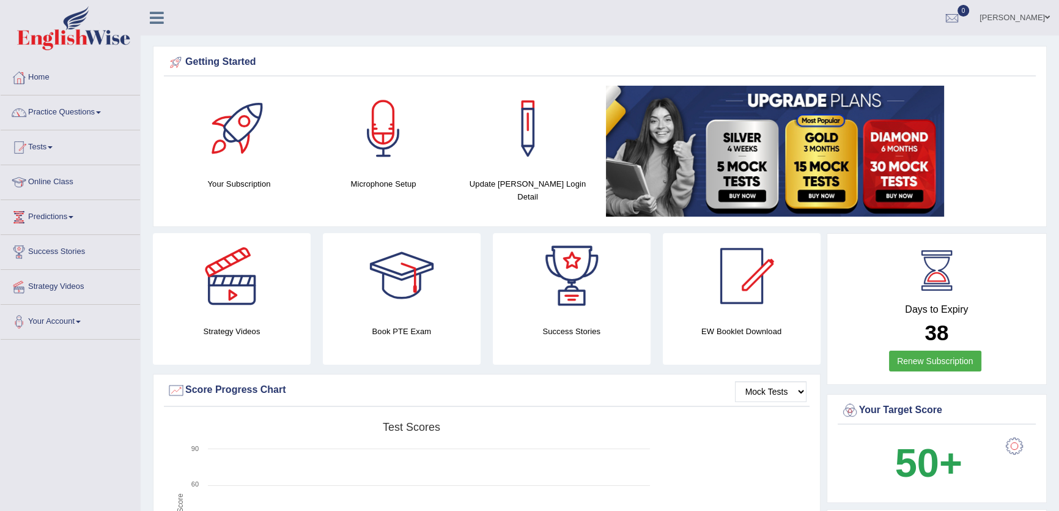
click at [58, 190] on link "Online Class" at bounding box center [70, 180] width 139 height 31
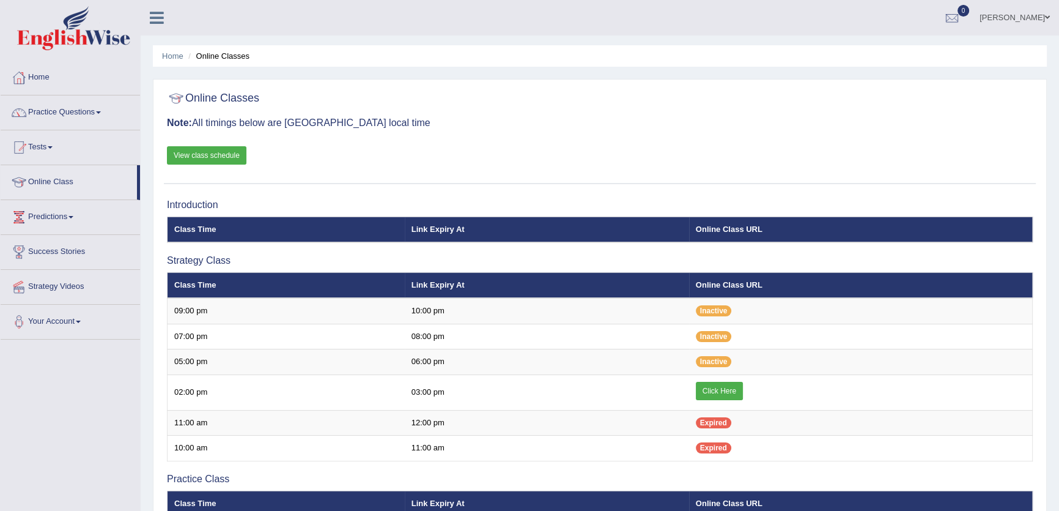
click at [223, 152] on link "View class schedule" at bounding box center [206, 155] width 79 height 18
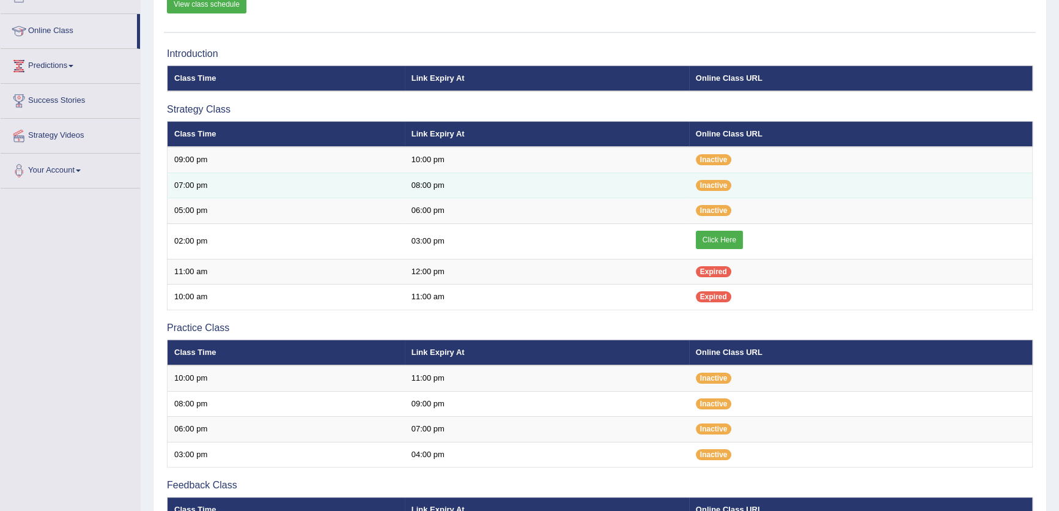
scroll to position [278, 0]
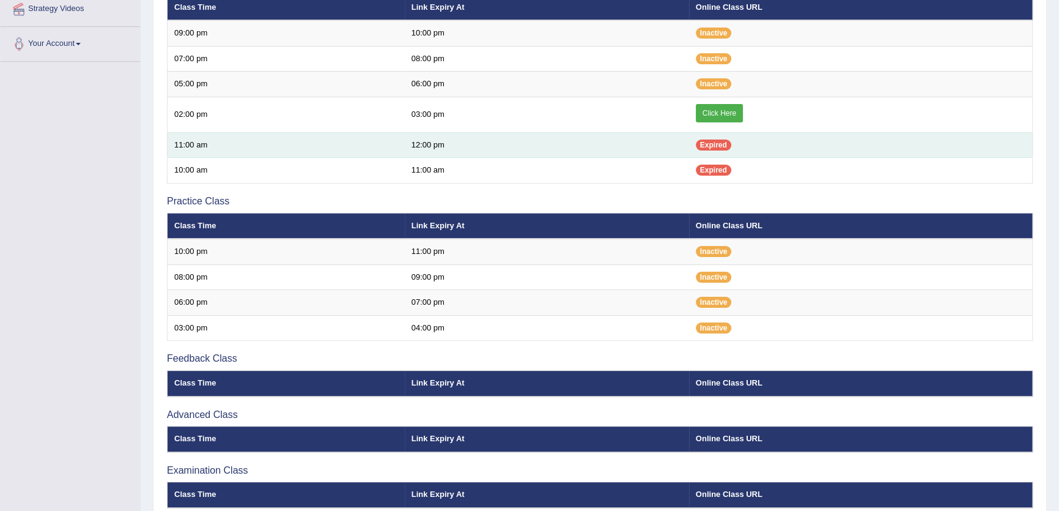
drag, startPoint x: 630, startPoint y: 117, endPoint x: 638, endPoint y: 144, distance: 28.5
click at [631, 130] on td "03:00 pm" at bounding box center [547, 114] width 284 height 35
click at [638, 146] on td "12:00 pm" at bounding box center [547, 145] width 284 height 26
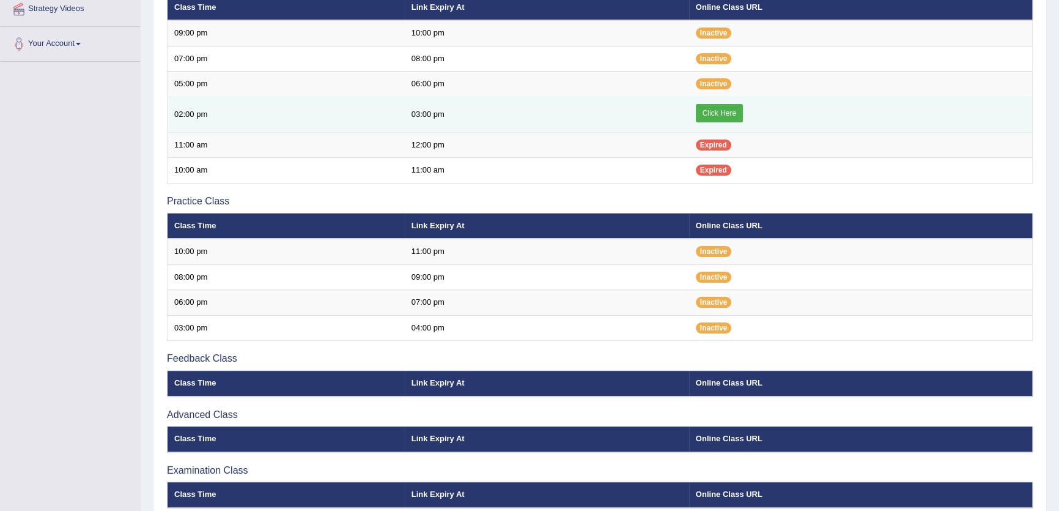
click at [728, 114] on link "Click Here" at bounding box center [719, 113] width 47 height 18
click at [861, 122] on td "Click Here" at bounding box center [861, 114] width 344 height 35
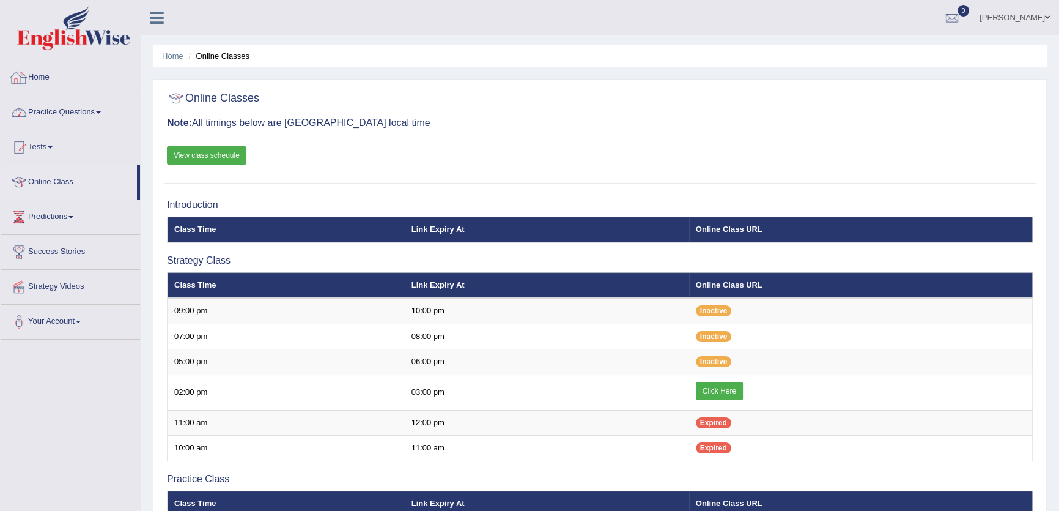
click at [92, 102] on link "Practice Questions" at bounding box center [70, 110] width 139 height 31
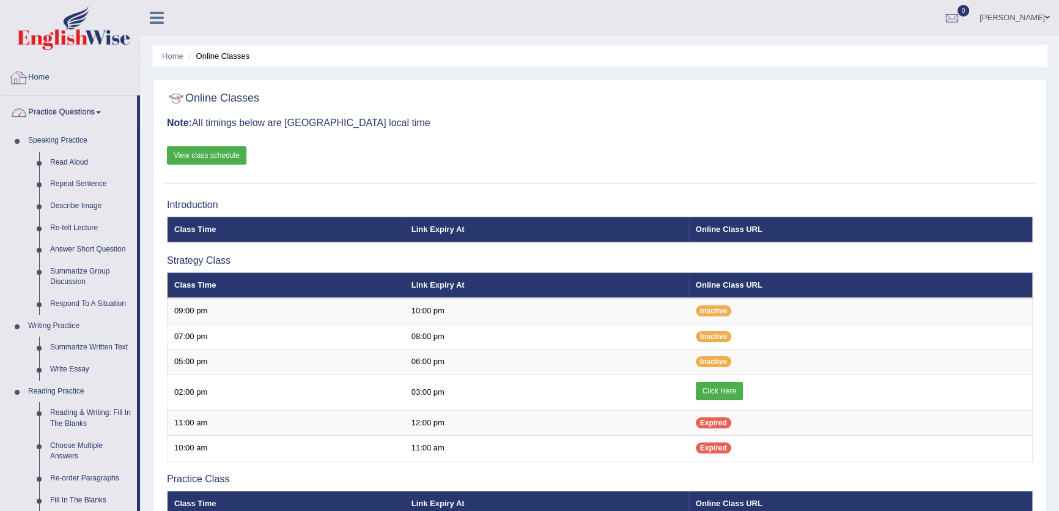
click at [90, 118] on link "Practice Questions" at bounding box center [69, 110] width 136 height 31
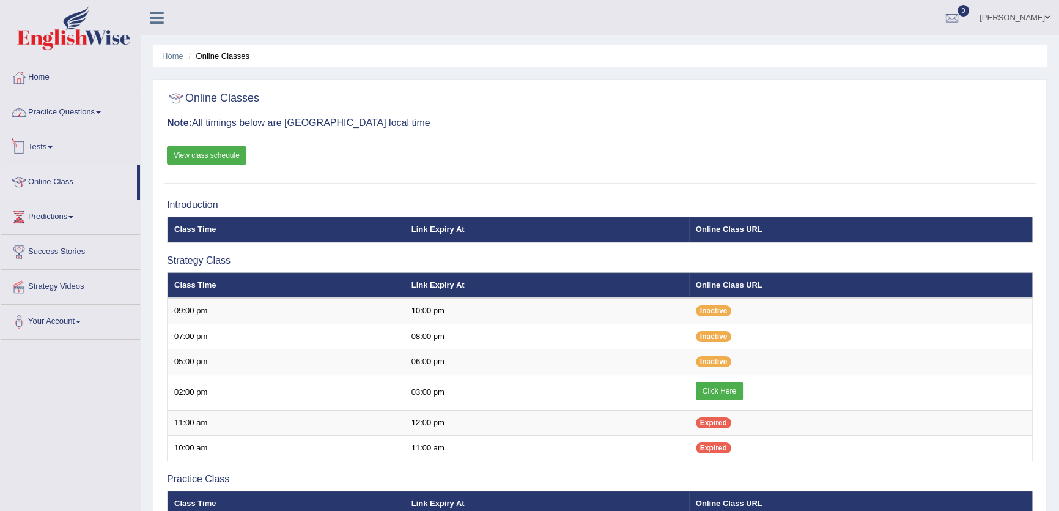
click at [61, 152] on link "Tests" at bounding box center [70, 145] width 139 height 31
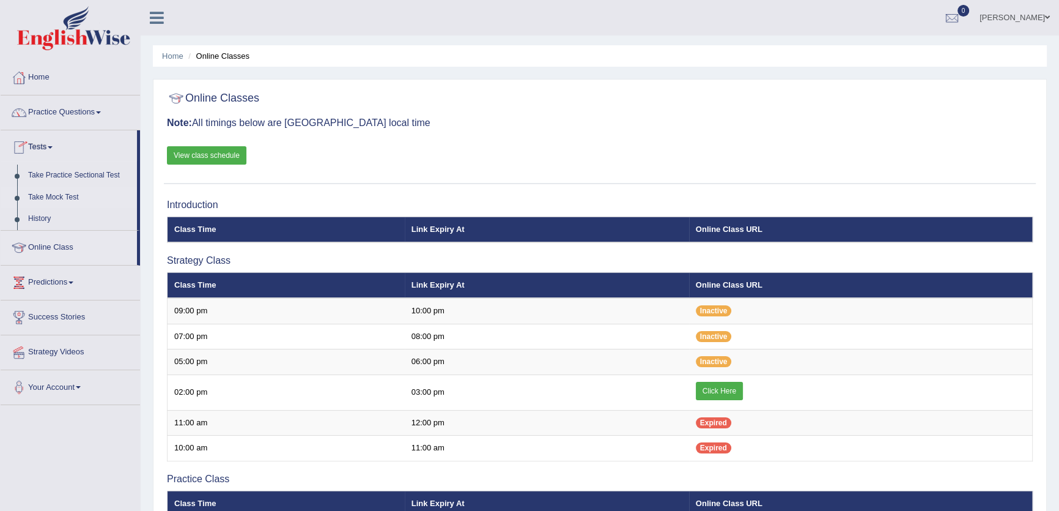
click at [59, 196] on link "Take Mock Test" at bounding box center [80, 197] width 114 height 22
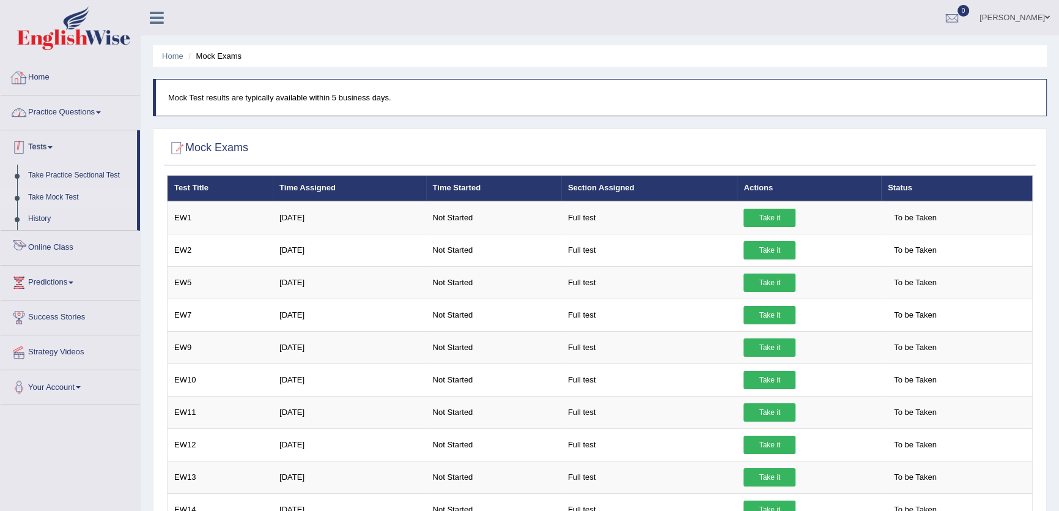
click at [32, 84] on link "Home" at bounding box center [70, 76] width 139 height 31
